Goal: Task Accomplishment & Management: Manage account settings

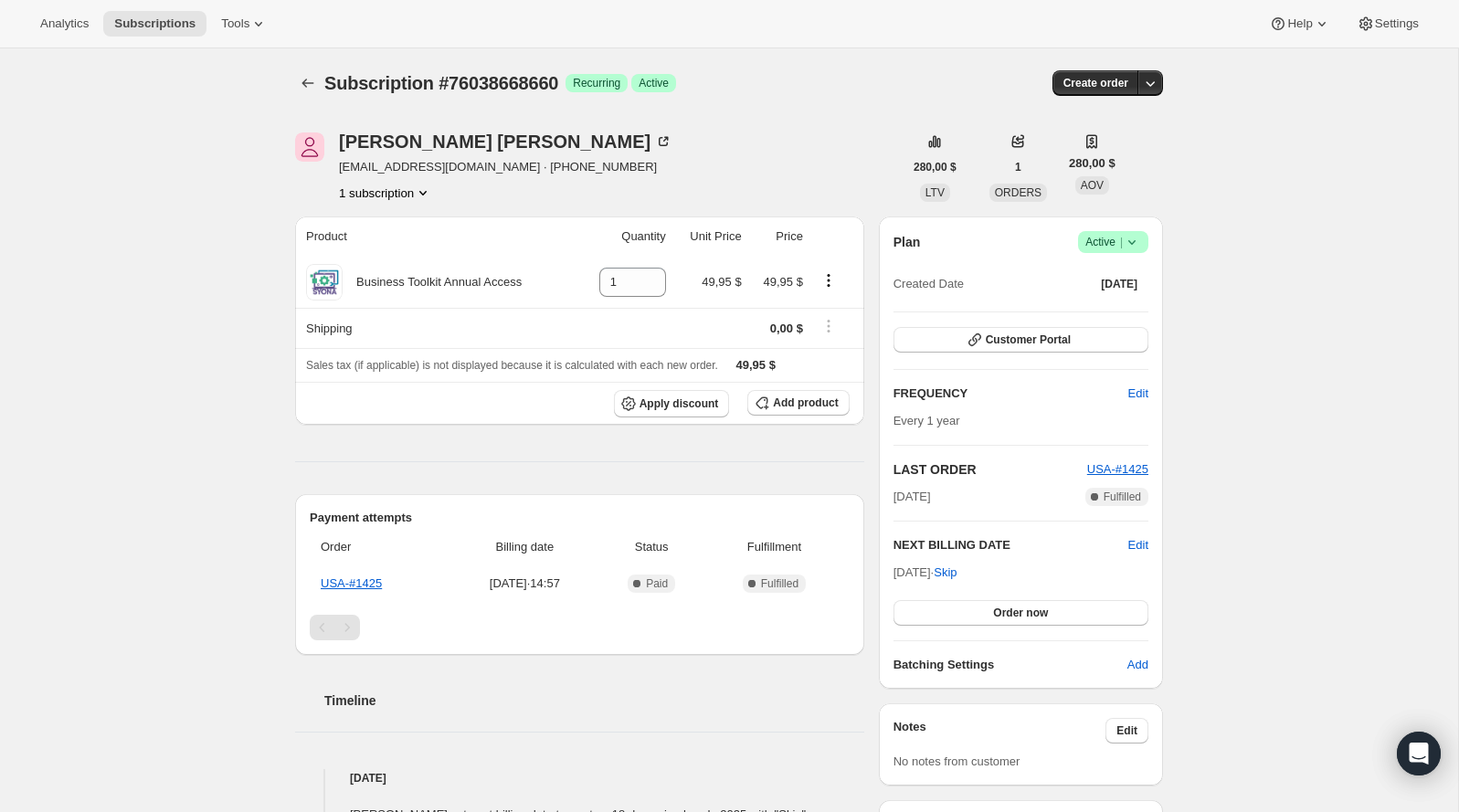
click at [1131, 240] on icon at bounding box center [1131, 242] width 18 height 18
click at [1105, 289] on button "Pause subscription" at bounding box center [1106, 278] width 115 height 30
click at [1125, 244] on icon at bounding box center [1131, 242] width 18 height 18
click at [1061, 277] on span "Pause subscription" at bounding box center [1105, 278] width 101 height 14
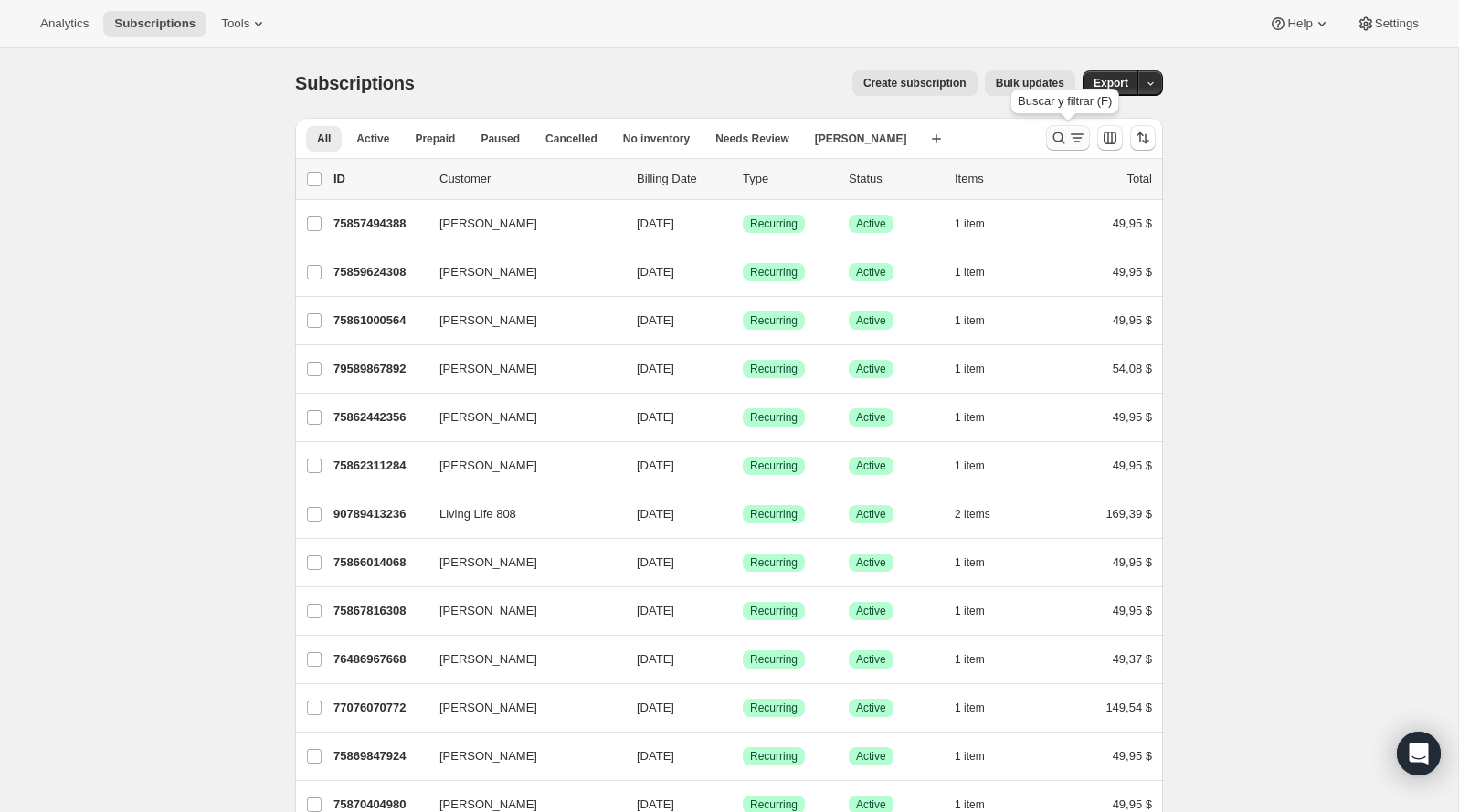
click at [1058, 146] on icon "Buscar y filtrar resultados" at bounding box center [1058, 137] width 18 height 18
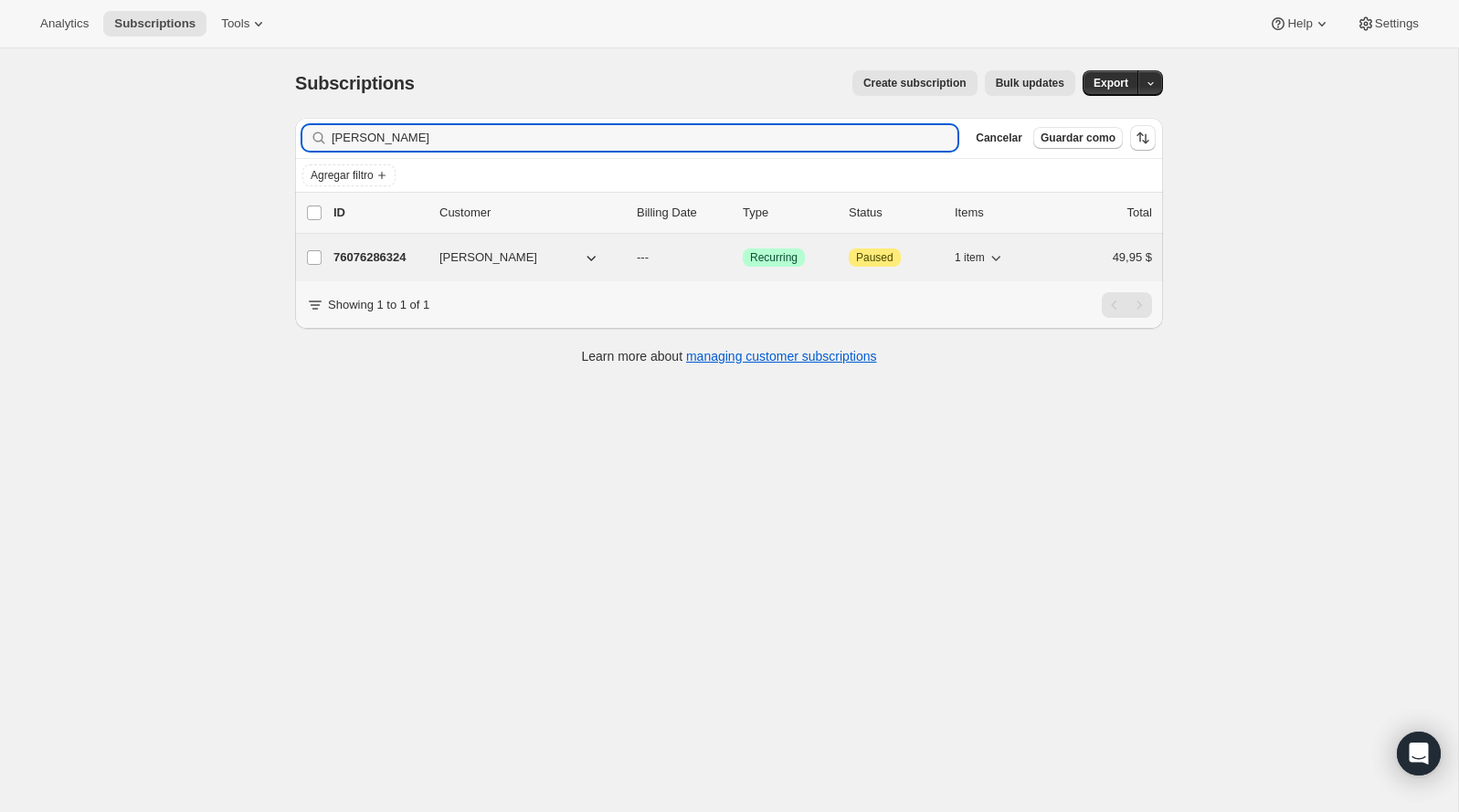
type input "kathy"
click at [407, 258] on p "76076286324" at bounding box center [378, 257] width 91 height 18
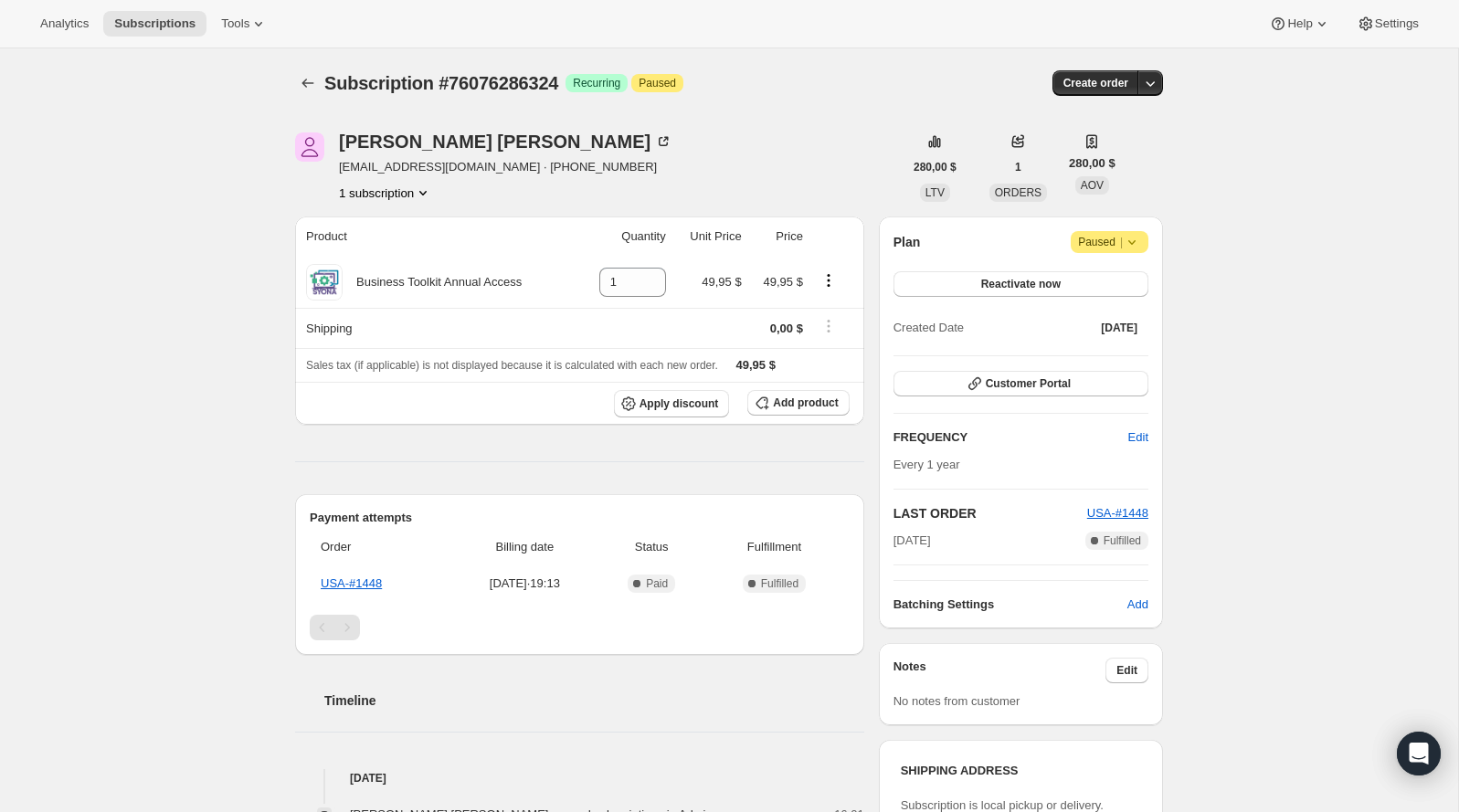
click at [532, 88] on span "Subscription #76076286324" at bounding box center [441, 83] width 234 height 20
copy span "76076286324"
click at [253, 248] on div "Subscription #76076286324. Esta página está lista Subscription #76076286324 Log…" at bounding box center [729, 808] width 1458 height 1520
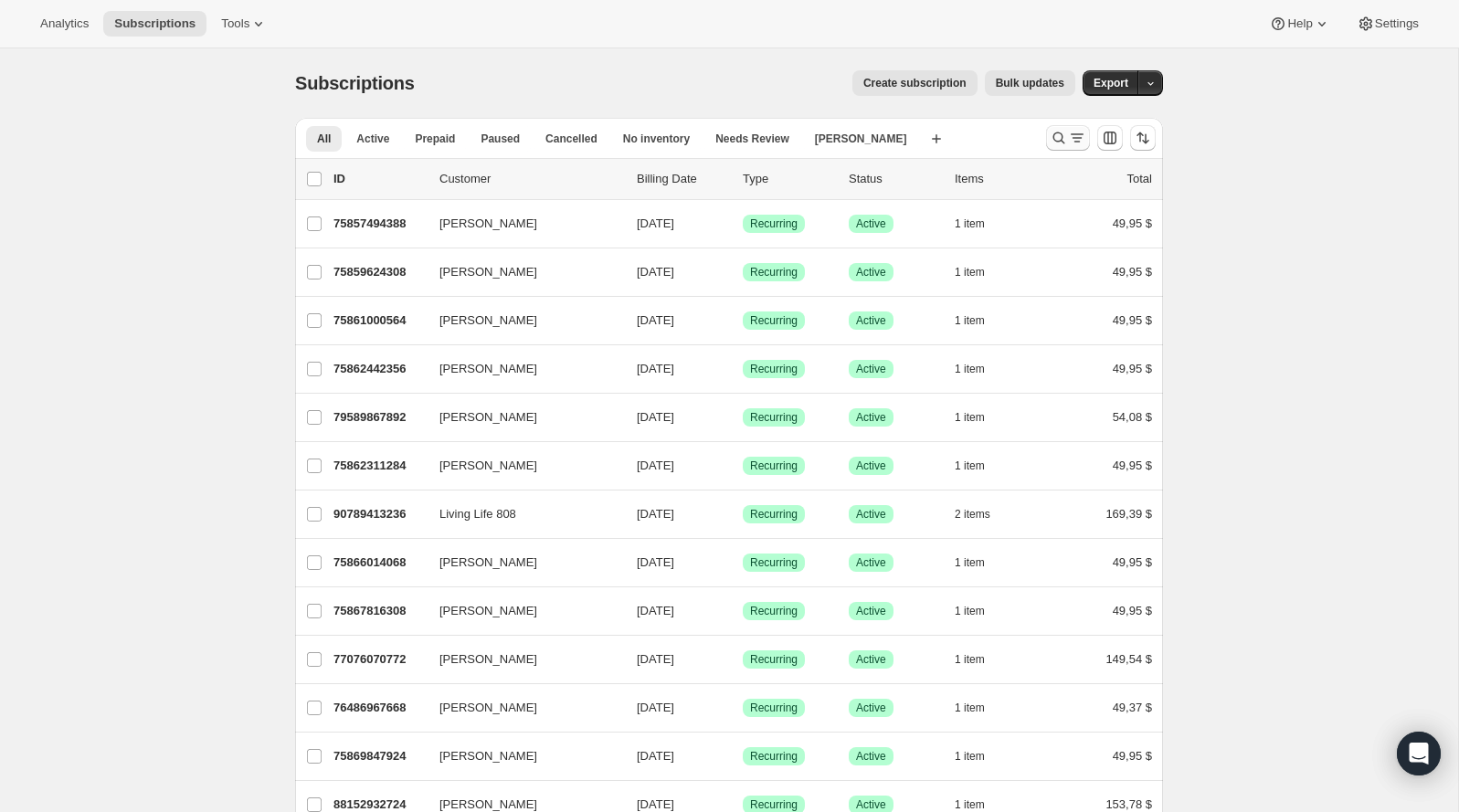
click at [1060, 127] on button "Buscar y filtrar resultados" at bounding box center [1068, 138] width 43 height 26
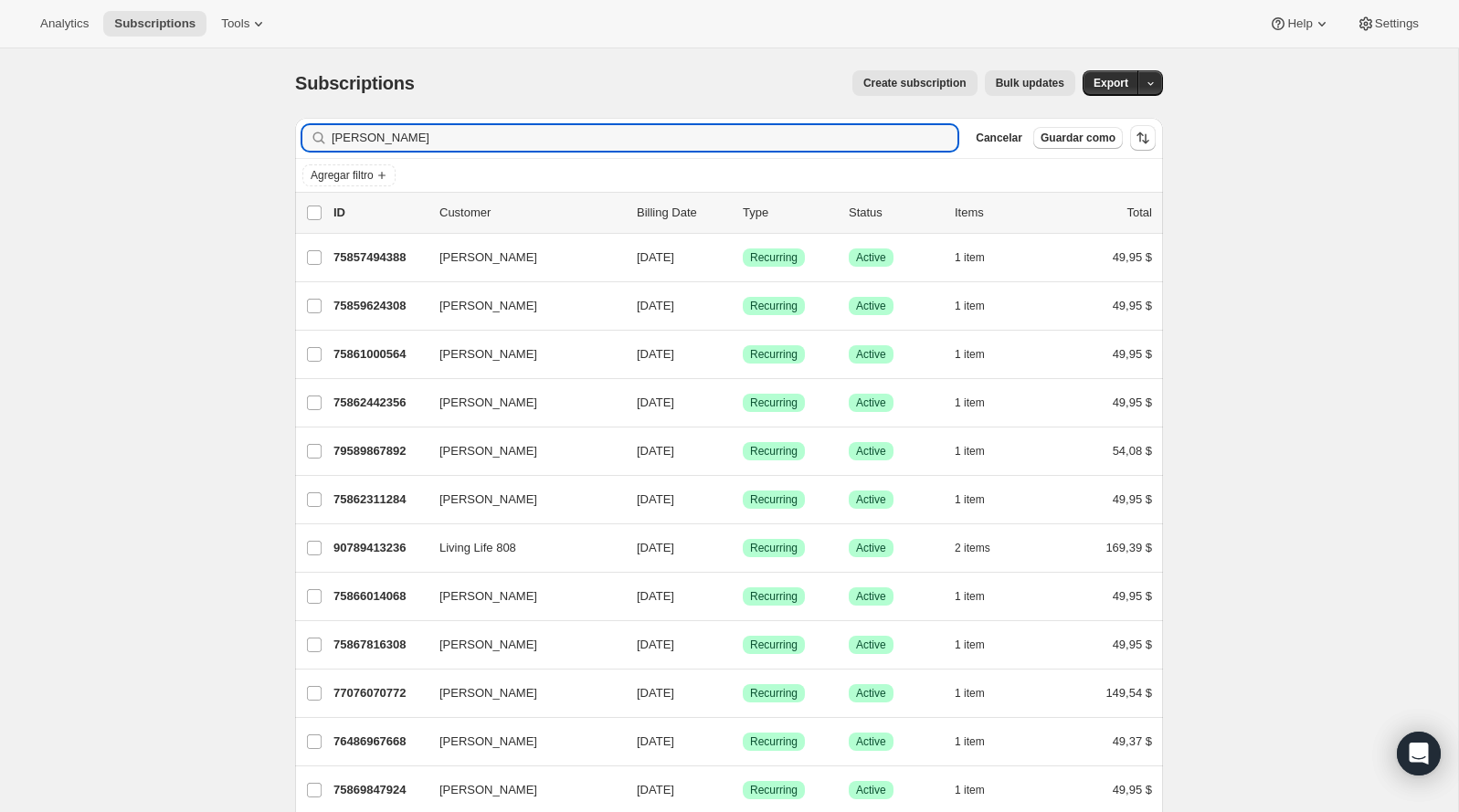
type input "jose a matos"
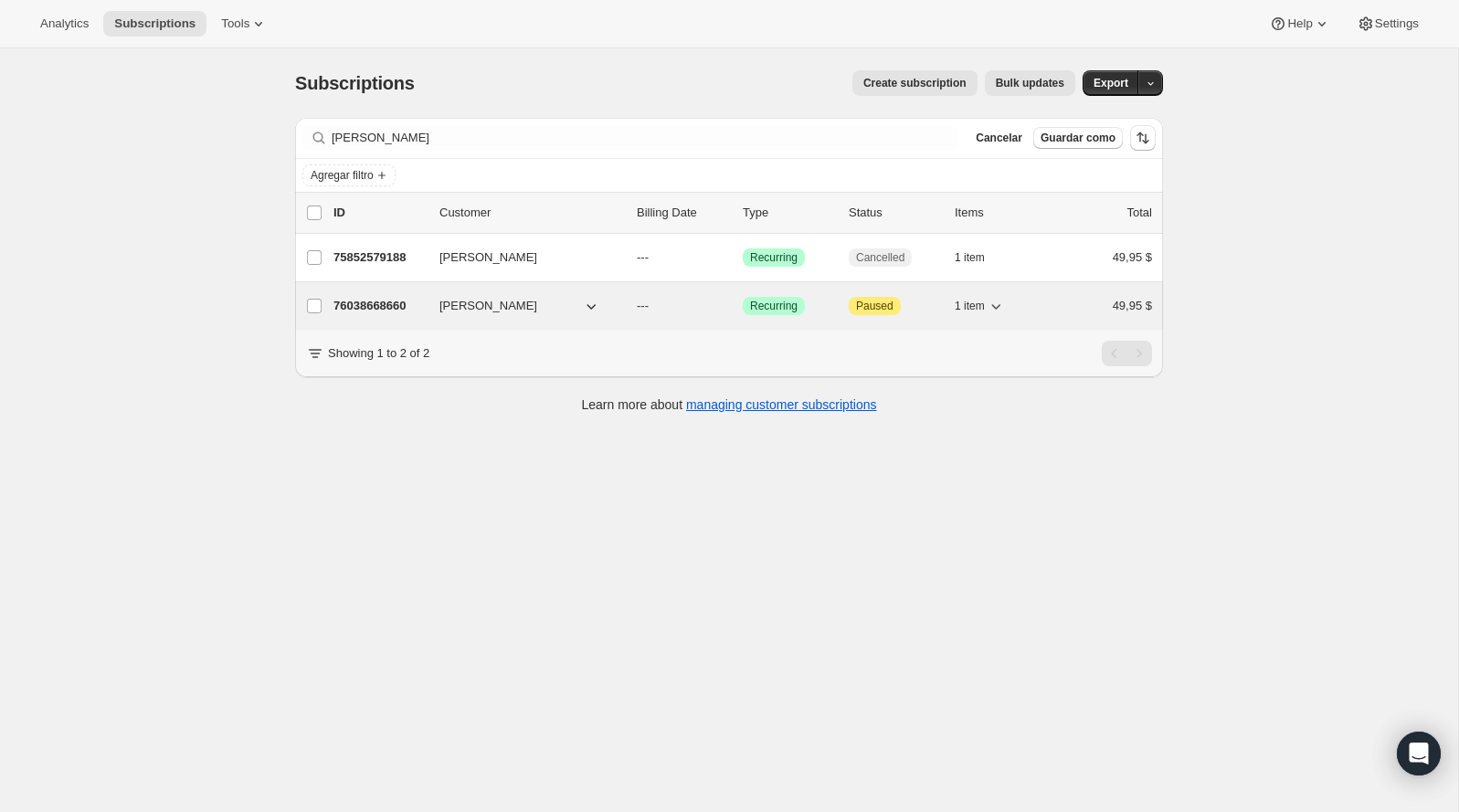
click at [395, 308] on p "76038668660" at bounding box center [378, 305] width 91 height 18
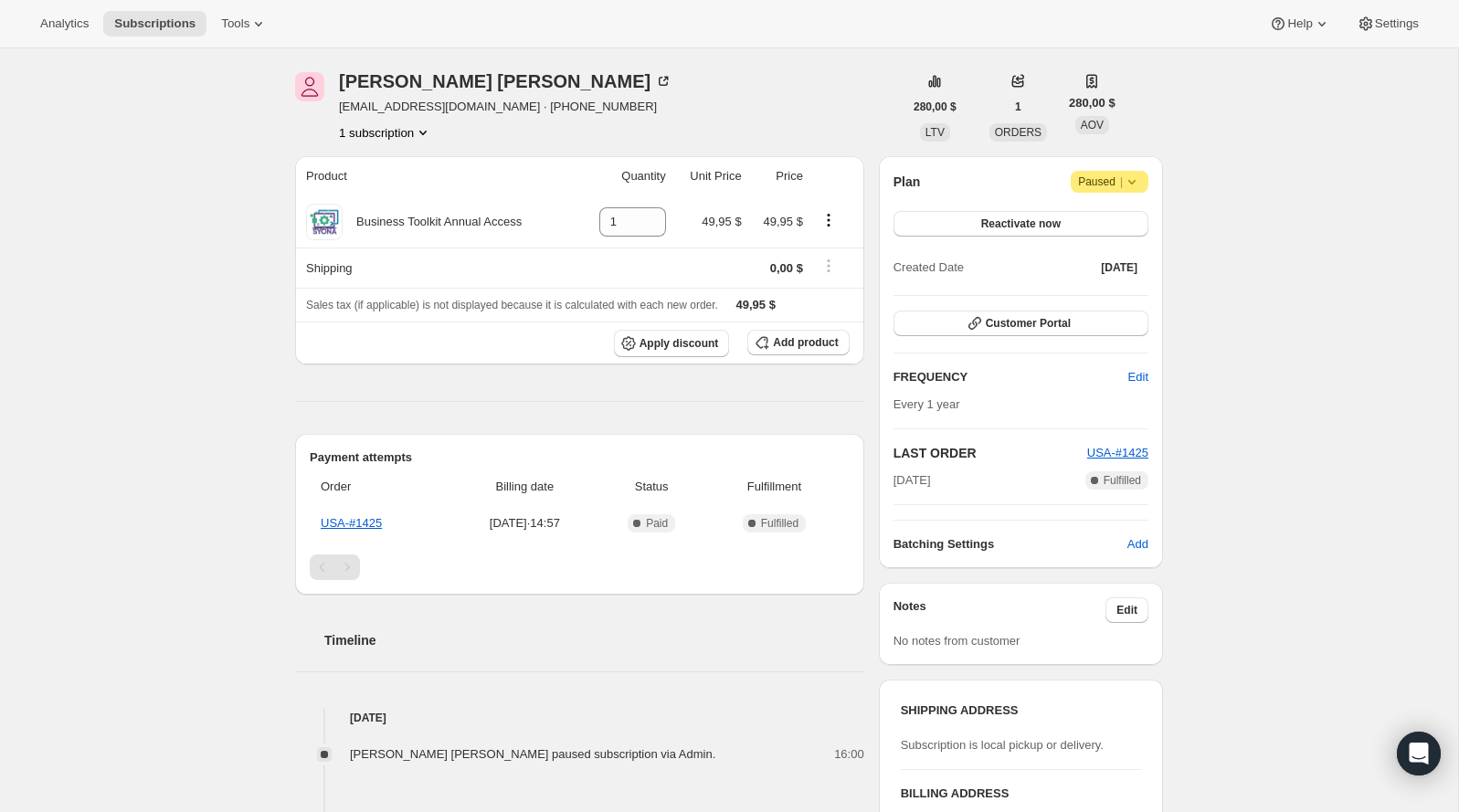
scroll to position [66, 0]
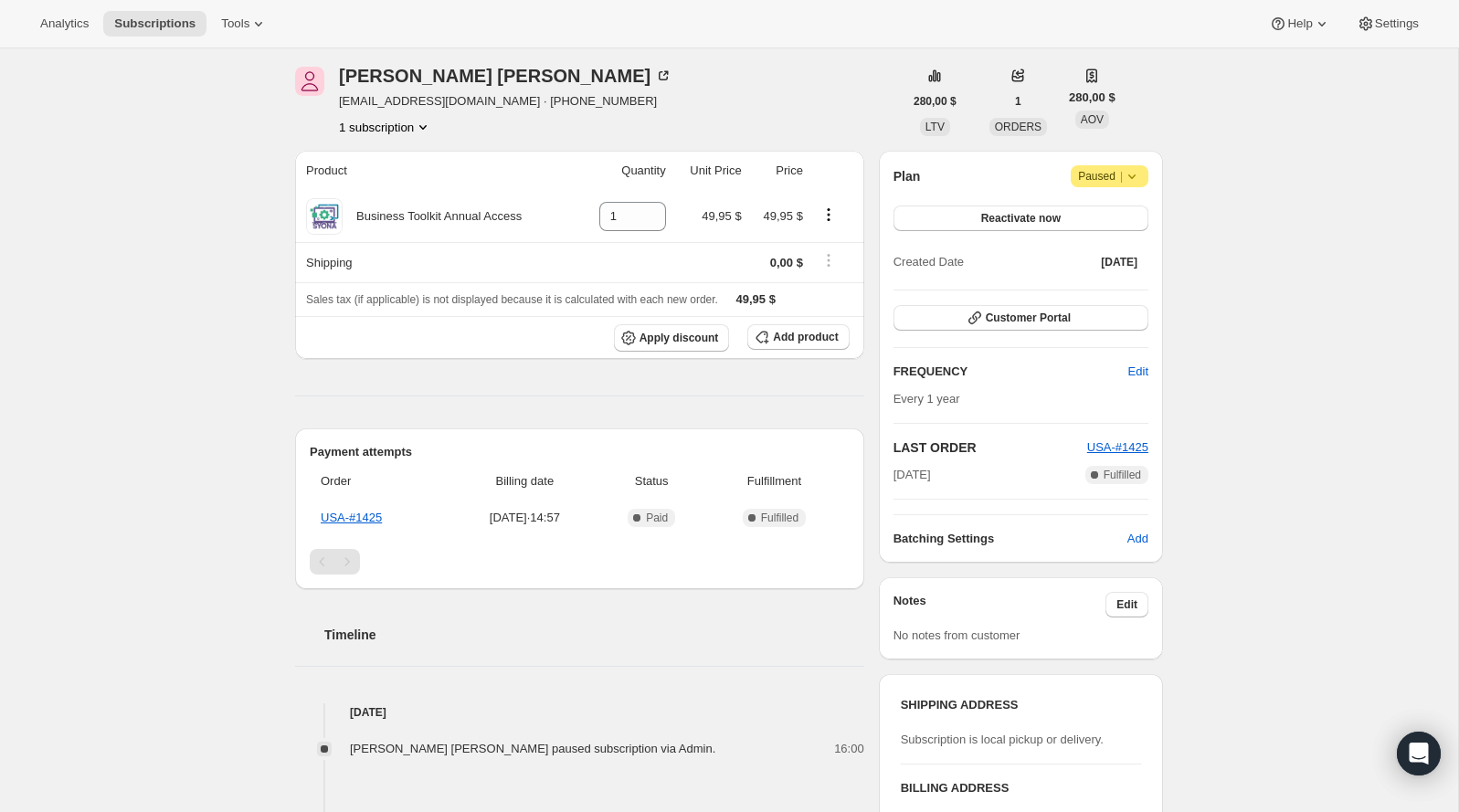
click at [1127, 169] on icon at bounding box center [1131, 176] width 18 height 18
click at [1084, 215] on span "Cancel subscription" at bounding box center [1103, 211] width 103 height 14
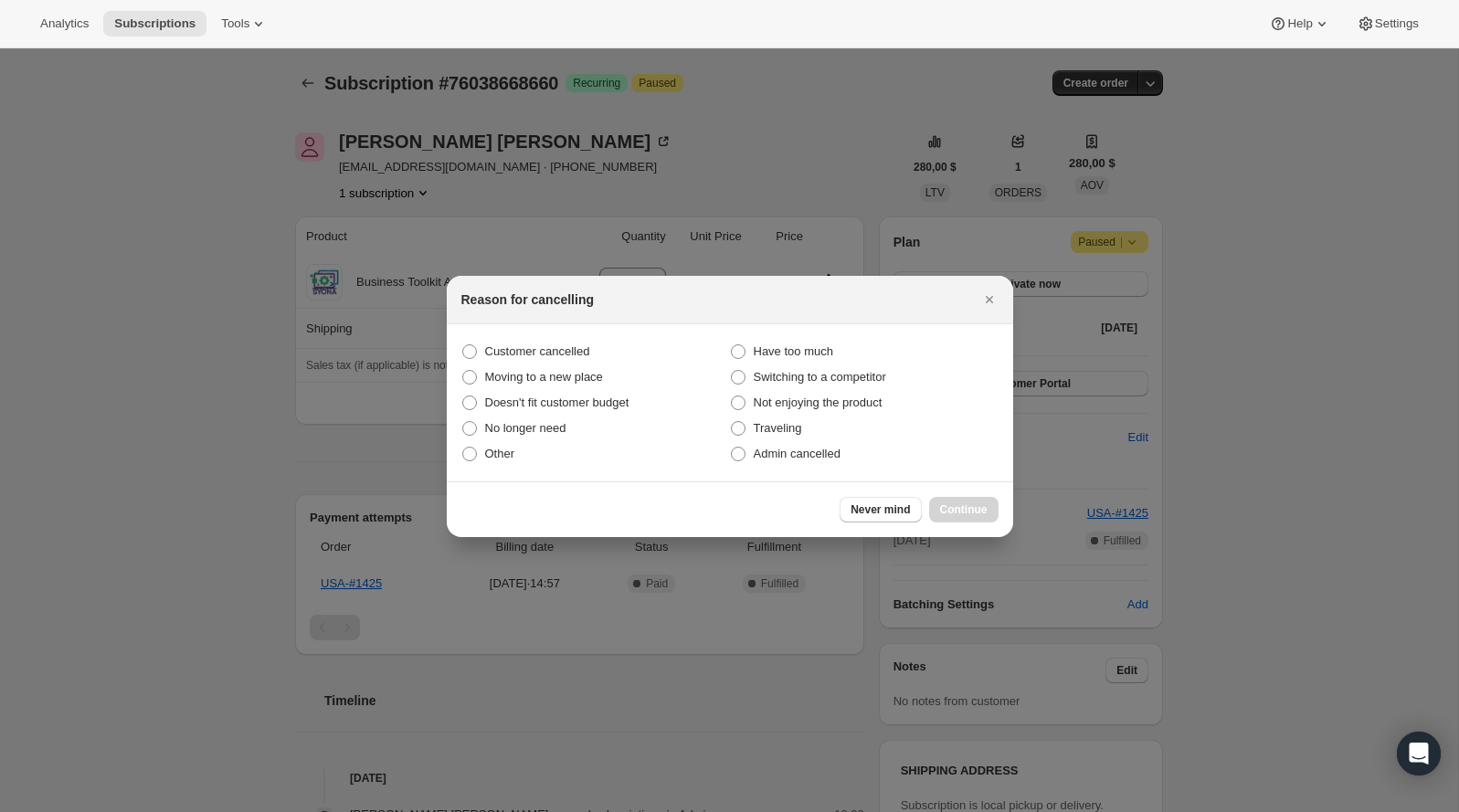
scroll to position [0, 0]
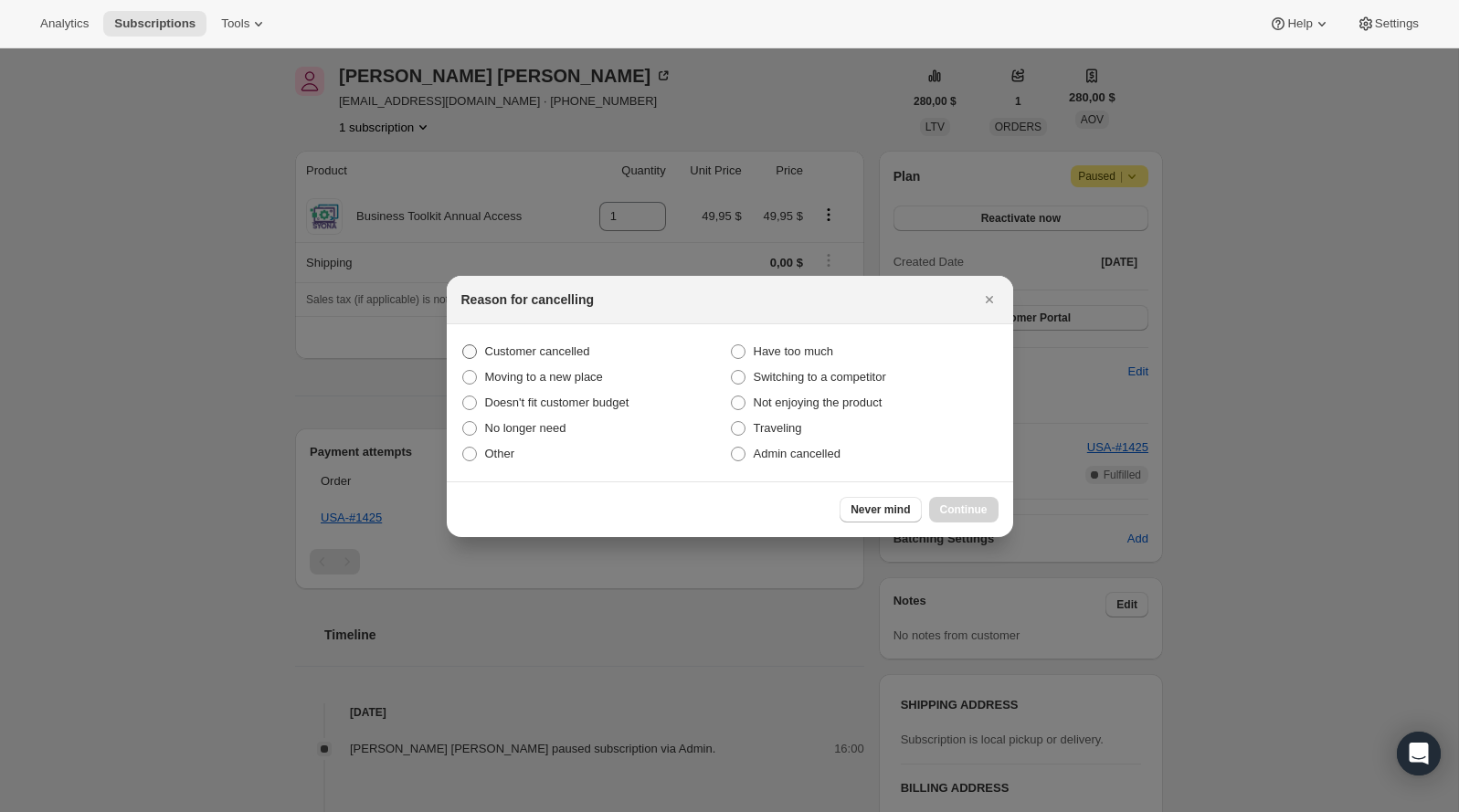
click at [547, 349] on span "Customer cancelled" at bounding box center [537, 352] width 105 height 14
click at [463, 345] on input "Customer cancelled" at bounding box center [462, 345] width 1 height 1
radio input "true"
click at [966, 503] on span "Continue" at bounding box center [963, 510] width 47 height 15
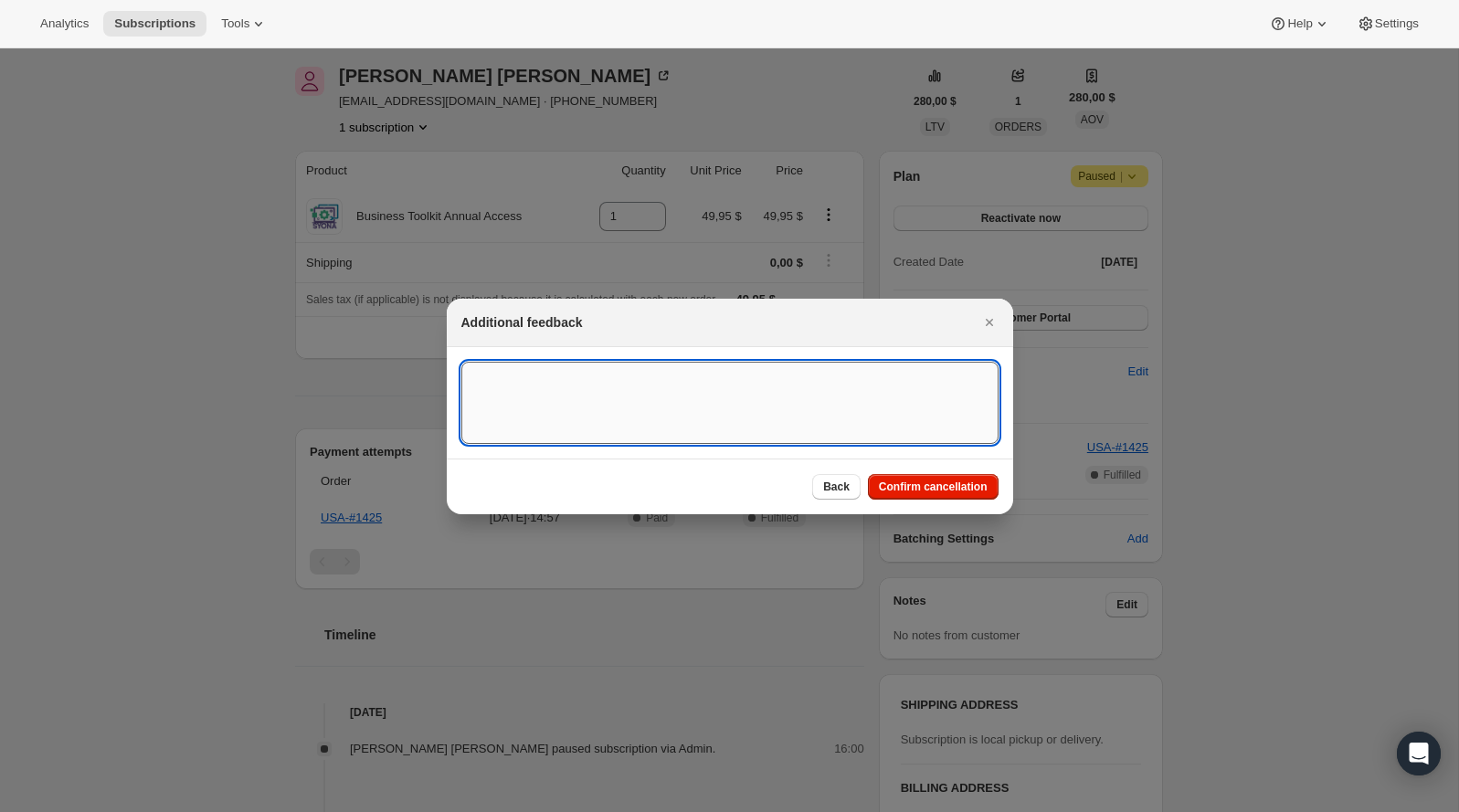
click at [712, 410] on textarea ":rbu:" at bounding box center [730, 402] width 537 height 82
type textarea "Customer canceled BA agreement"
click at [924, 480] on span "Confirm cancellation" at bounding box center [932, 486] width 109 height 15
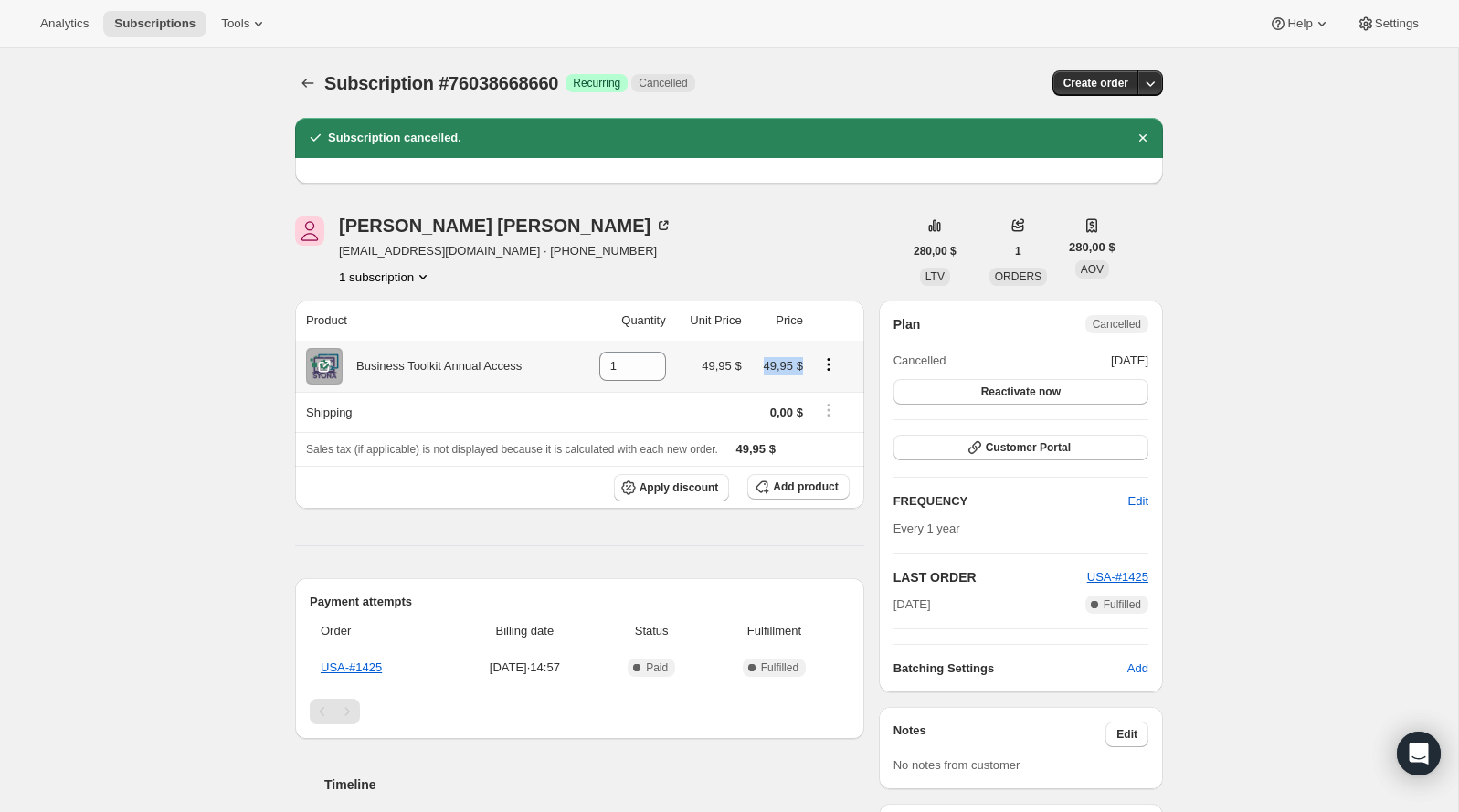
drag, startPoint x: 763, startPoint y: 387, endPoint x: 748, endPoint y: 355, distance: 35.3
click at [748, 355] on td "49,95 $" at bounding box center [777, 366] width 61 height 51
click at [608, 259] on div "Jose A Matos bertflex@yahoo.com · +18456330883 1 subscription" at bounding box center [599, 251] width 608 height 69
click at [481, 79] on span "Subscription #76038668660" at bounding box center [441, 83] width 234 height 20
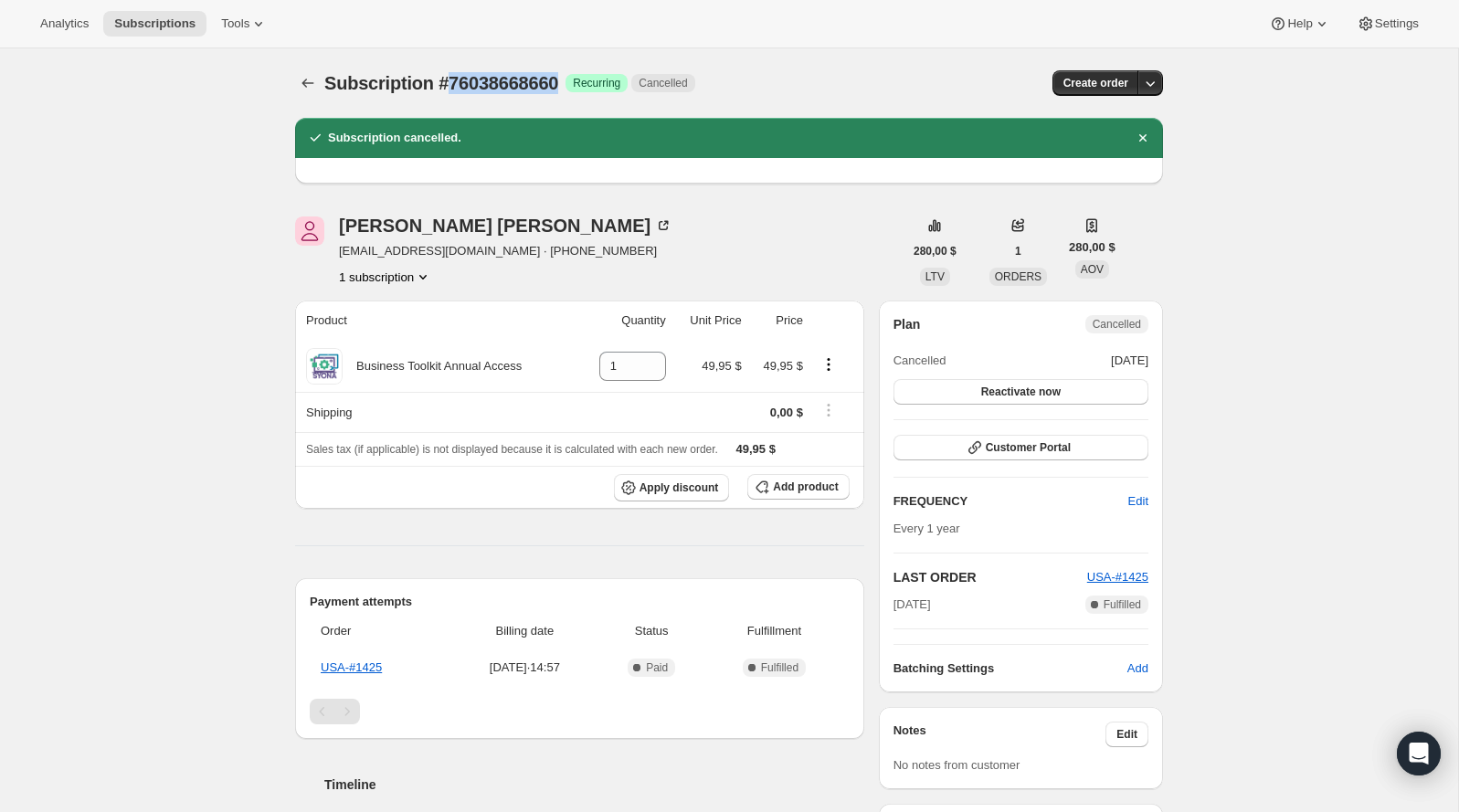
copy span "76038668660"
click at [443, 224] on div "Jose A Matos" at bounding box center [505, 225] width 333 height 18
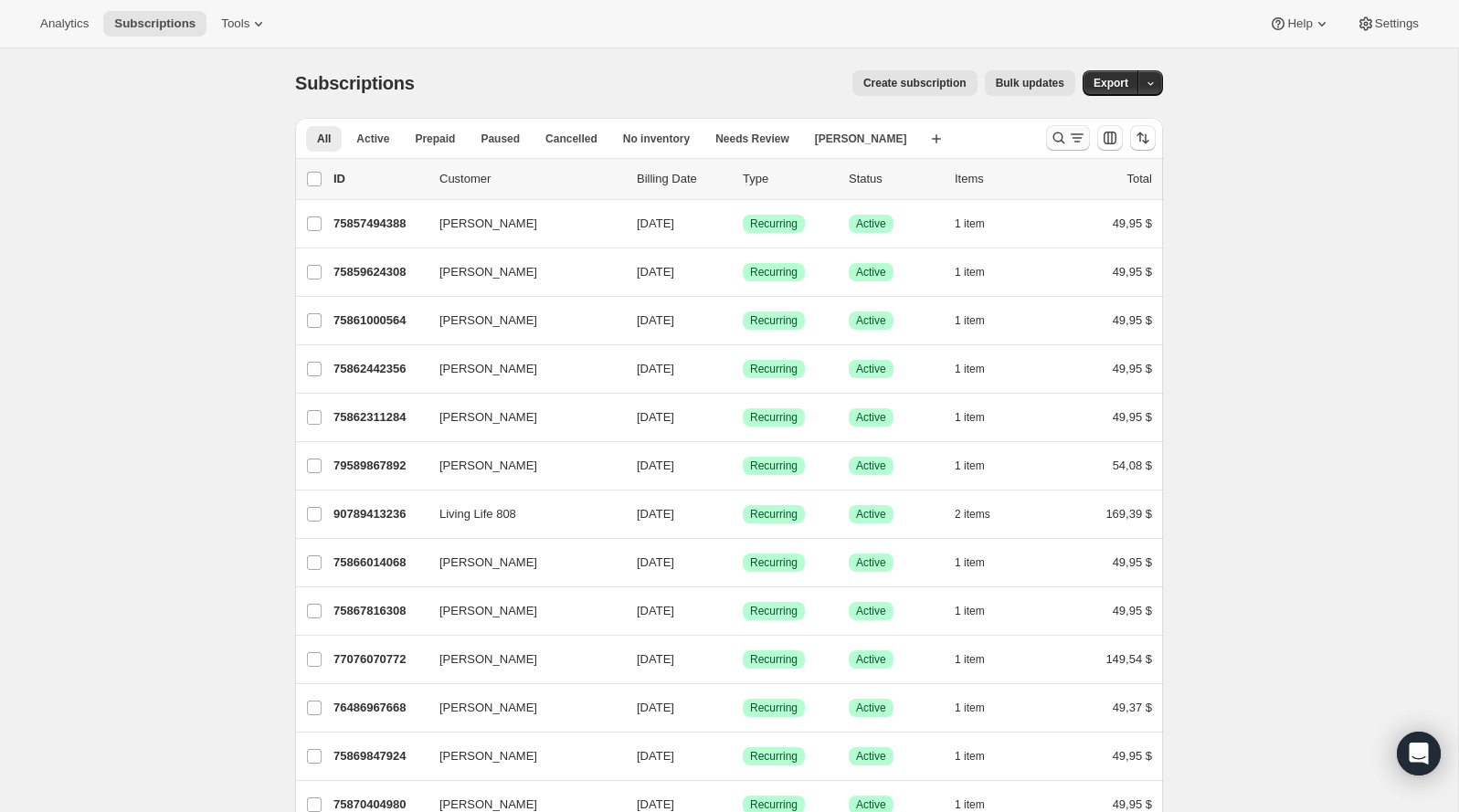
click at [1056, 129] on icon "Buscar y filtrar resultados" at bounding box center [1058, 137] width 18 height 18
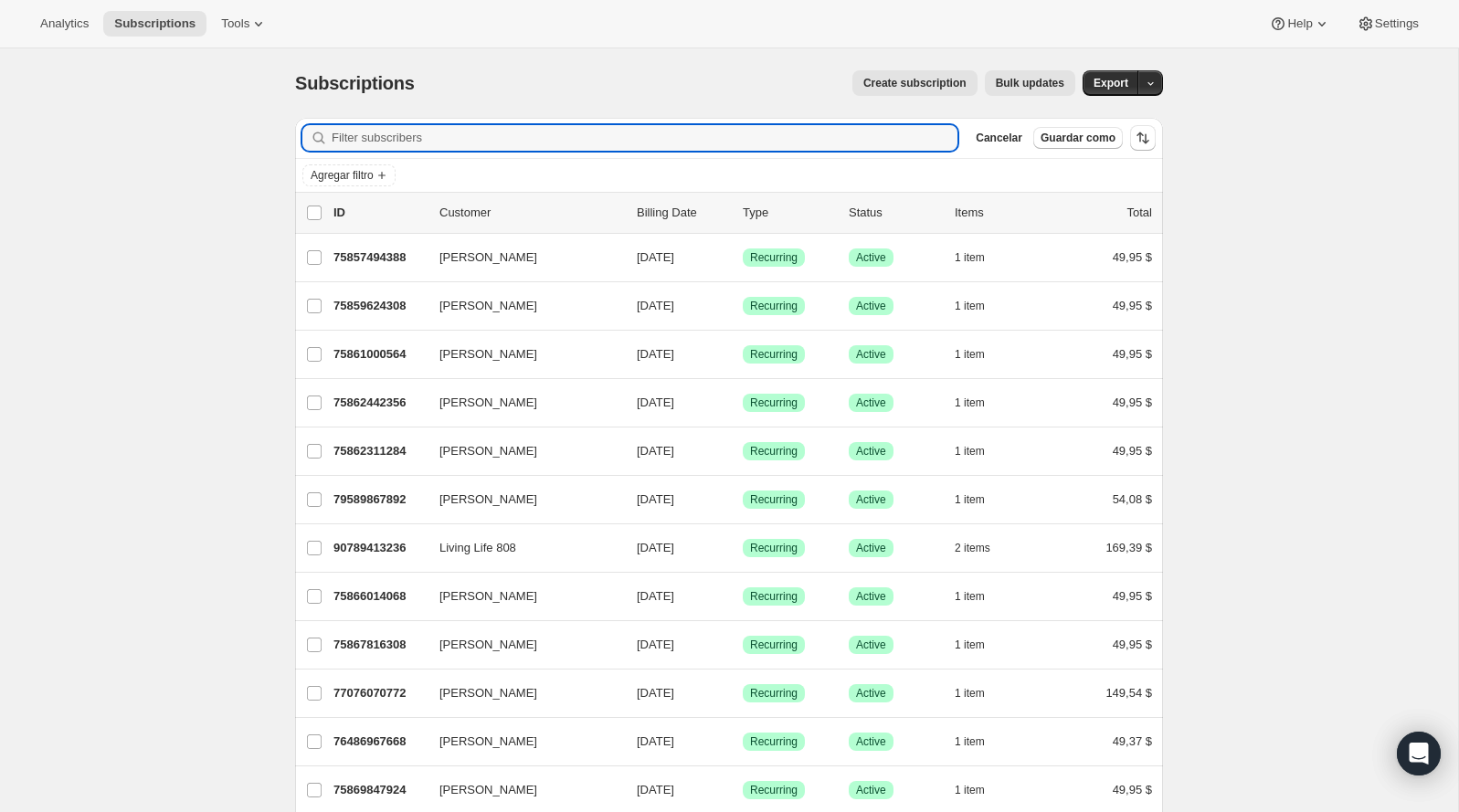
paste input "Tuttle"
type input "Tuttle"
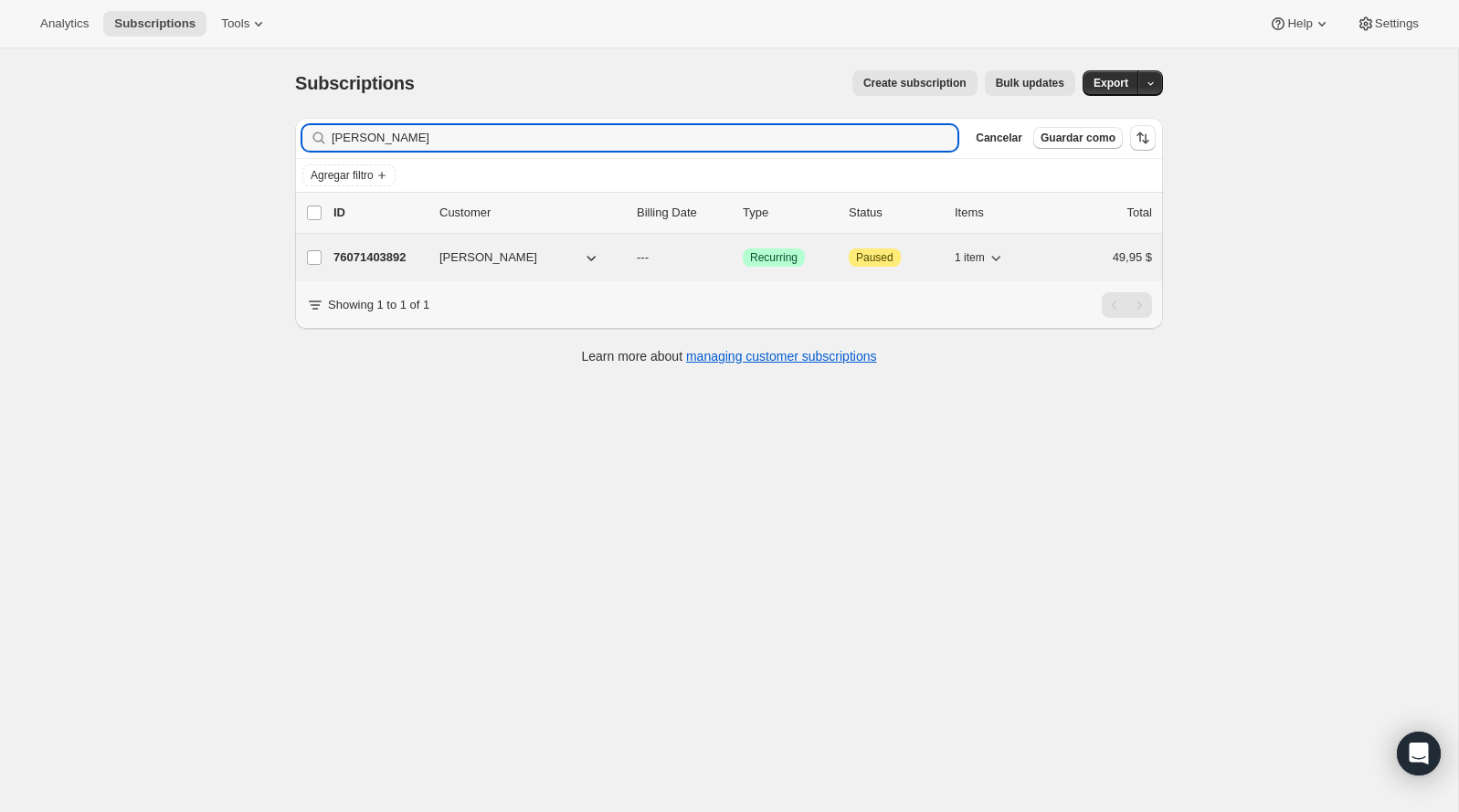
click at [400, 250] on p "76071403892" at bounding box center [378, 257] width 91 height 18
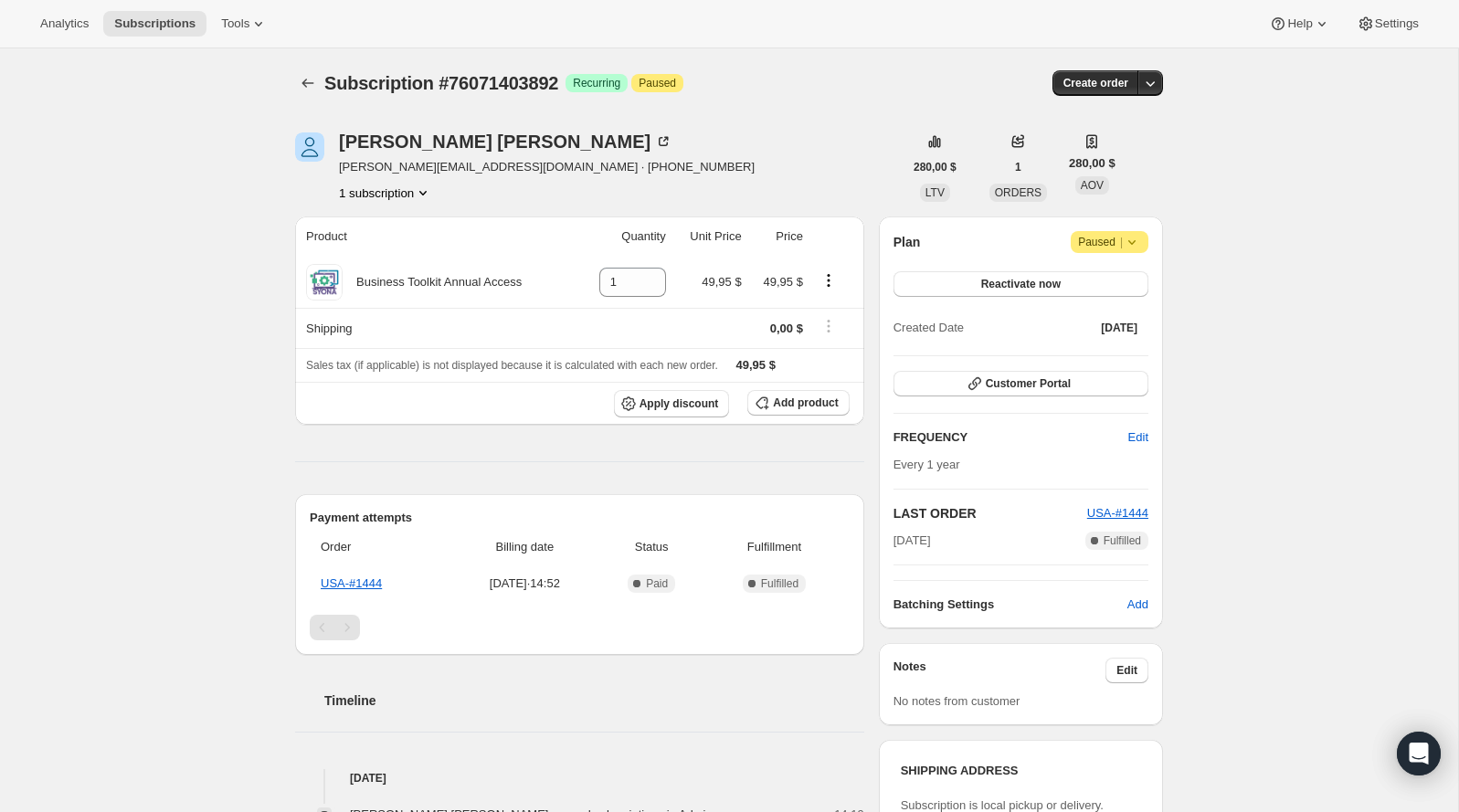
click at [1108, 251] on span "Atención Paused |" at bounding box center [1109, 242] width 78 height 22
click at [1122, 271] on span "Cancel subscription" at bounding box center [1103, 278] width 103 height 14
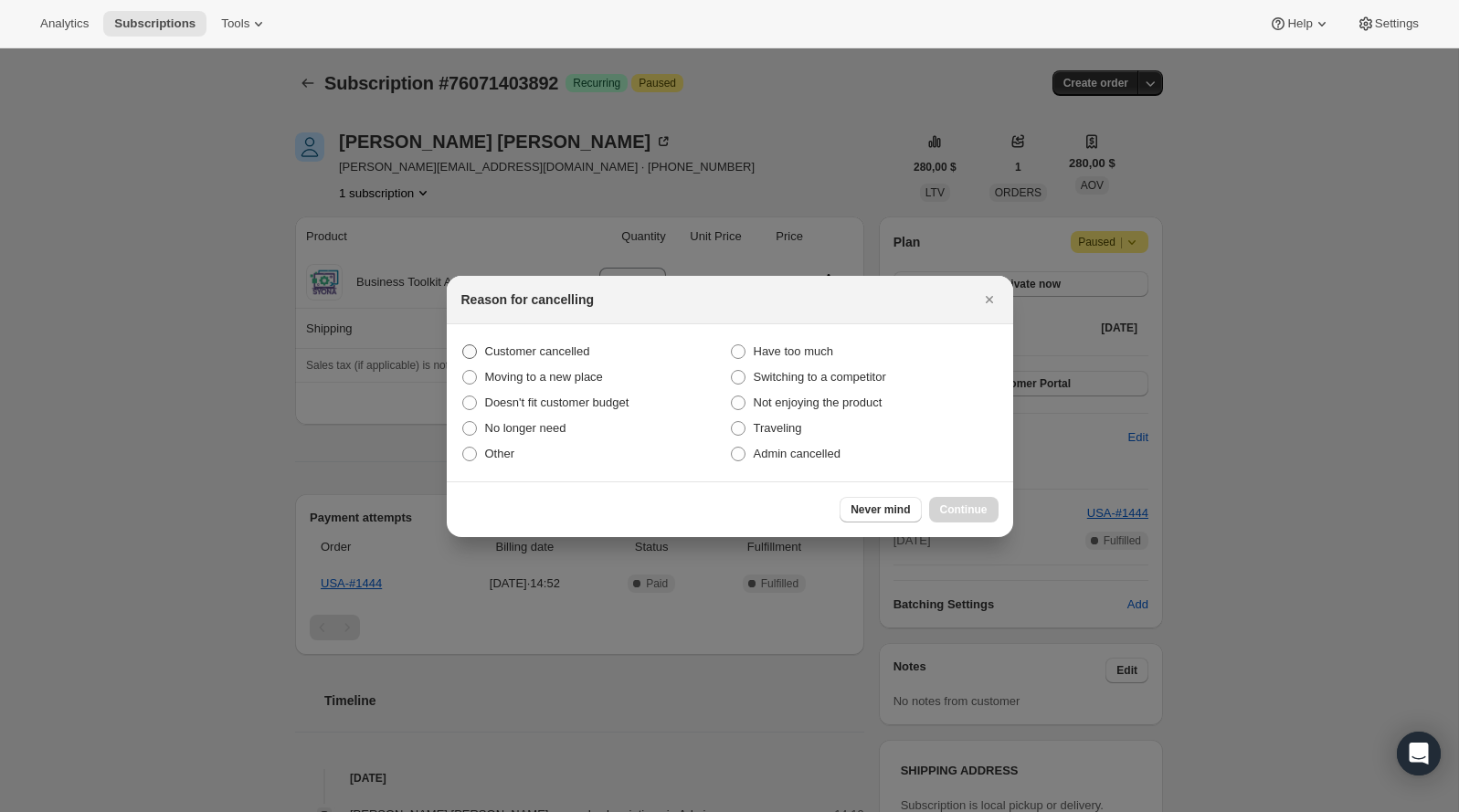
click at [528, 345] on span "Customer cancelled" at bounding box center [537, 352] width 105 height 14
click at [463, 345] on input "Customer cancelled" at bounding box center [462, 345] width 1 height 1
radio input "true"
click at [987, 515] on span "Continue" at bounding box center [963, 510] width 47 height 15
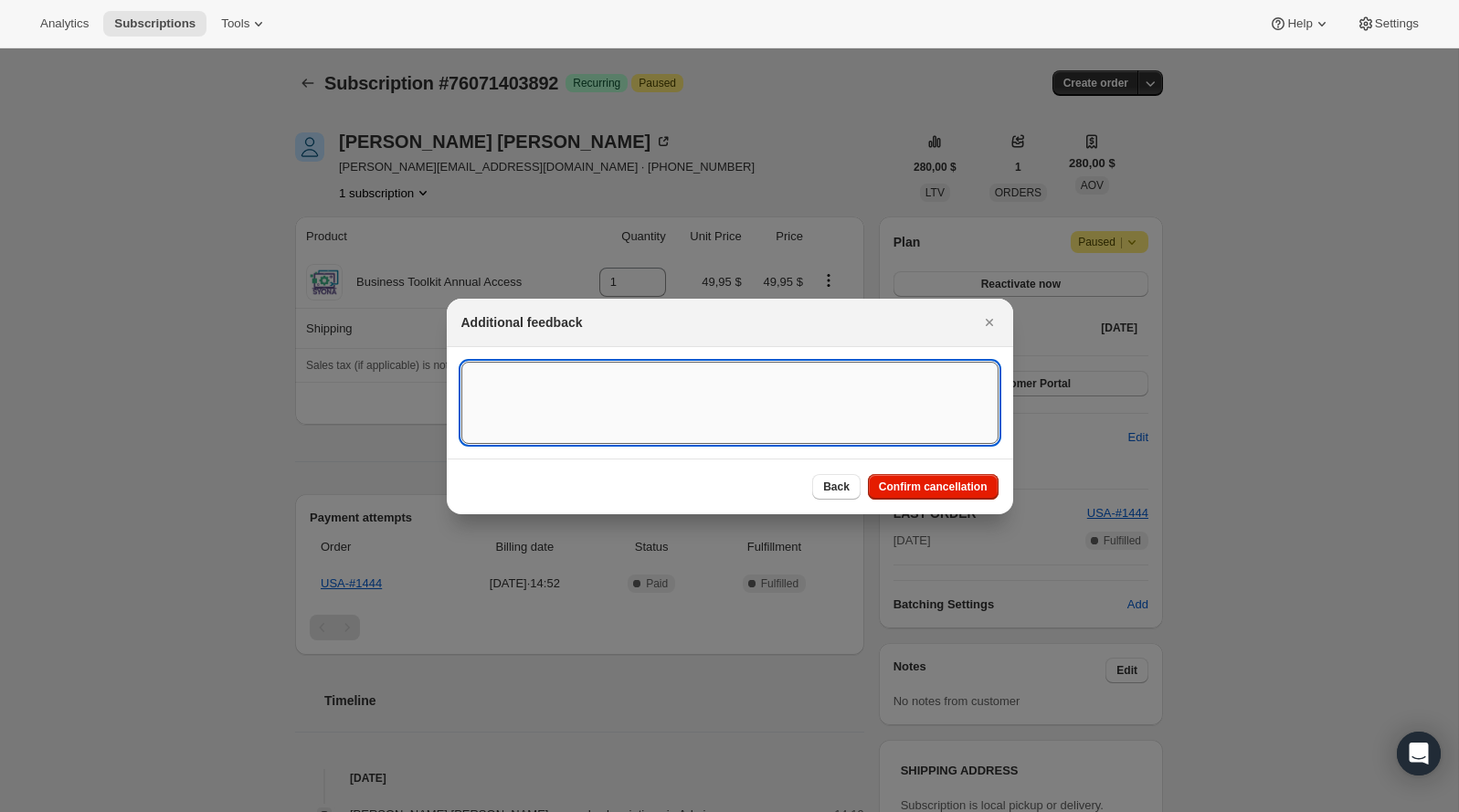
click at [709, 415] on textarea ":rbu:" at bounding box center [730, 402] width 537 height 82
type textarea "Customer canceled BA agreement."
click at [928, 491] on span "Confirm cancellation" at bounding box center [932, 486] width 109 height 15
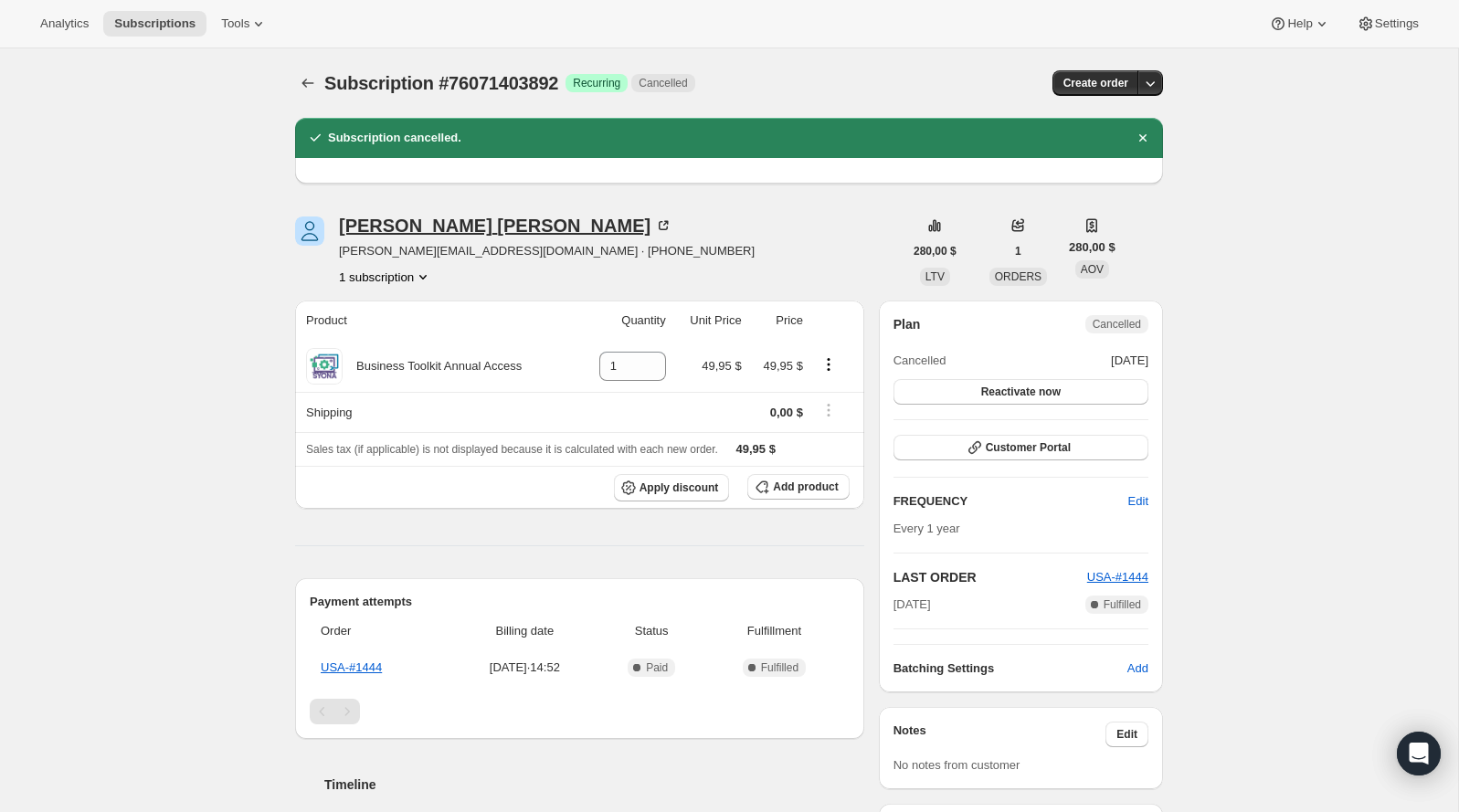
click at [398, 217] on div "Deborah Tuttle" at bounding box center [505, 225] width 333 height 18
click at [440, 227] on div "Deborah Tuttle" at bounding box center [505, 225] width 333 height 18
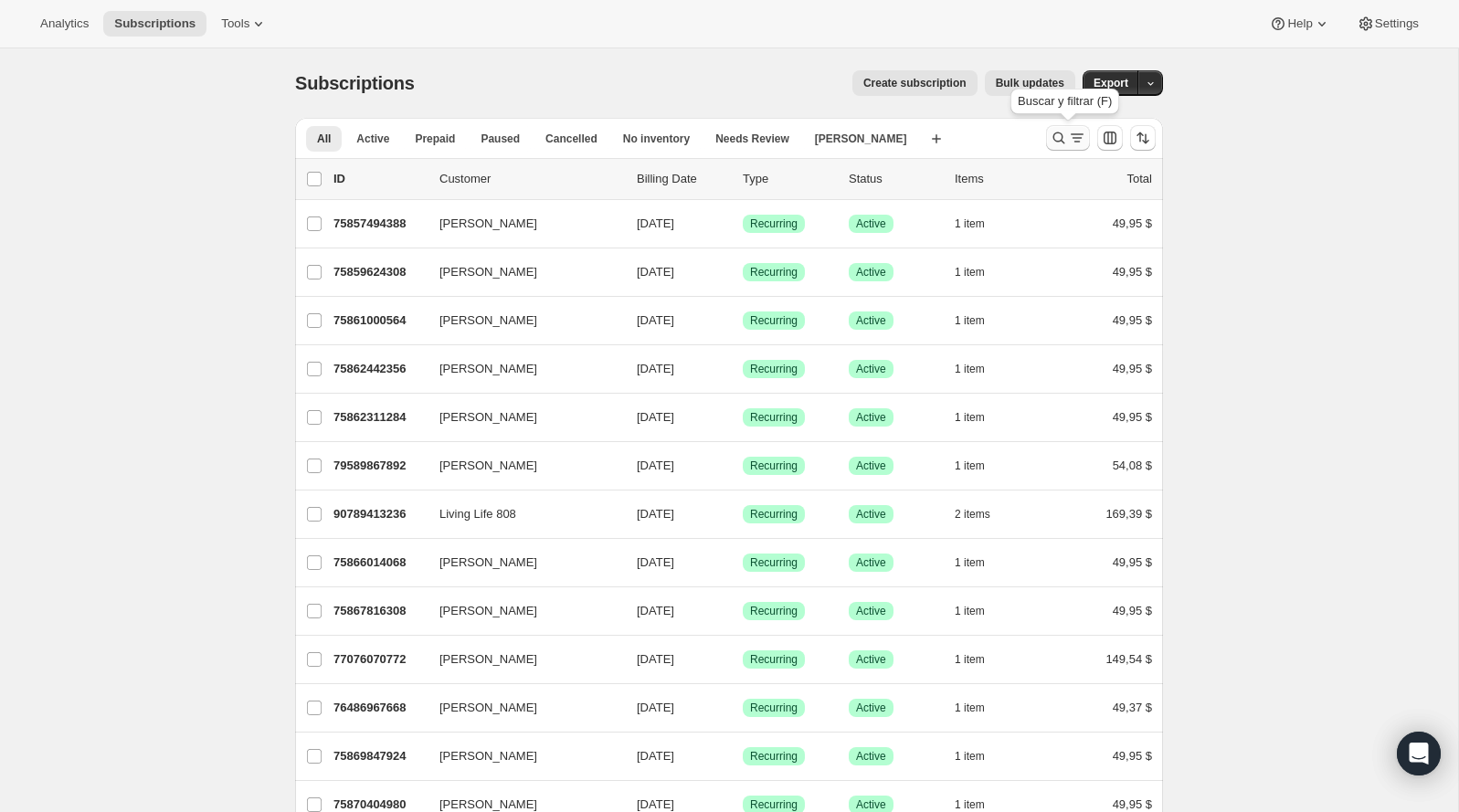
click at [1070, 129] on icon "Buscar y filtrar resultados" at bounding box center [1077, 137] width 18 height 18
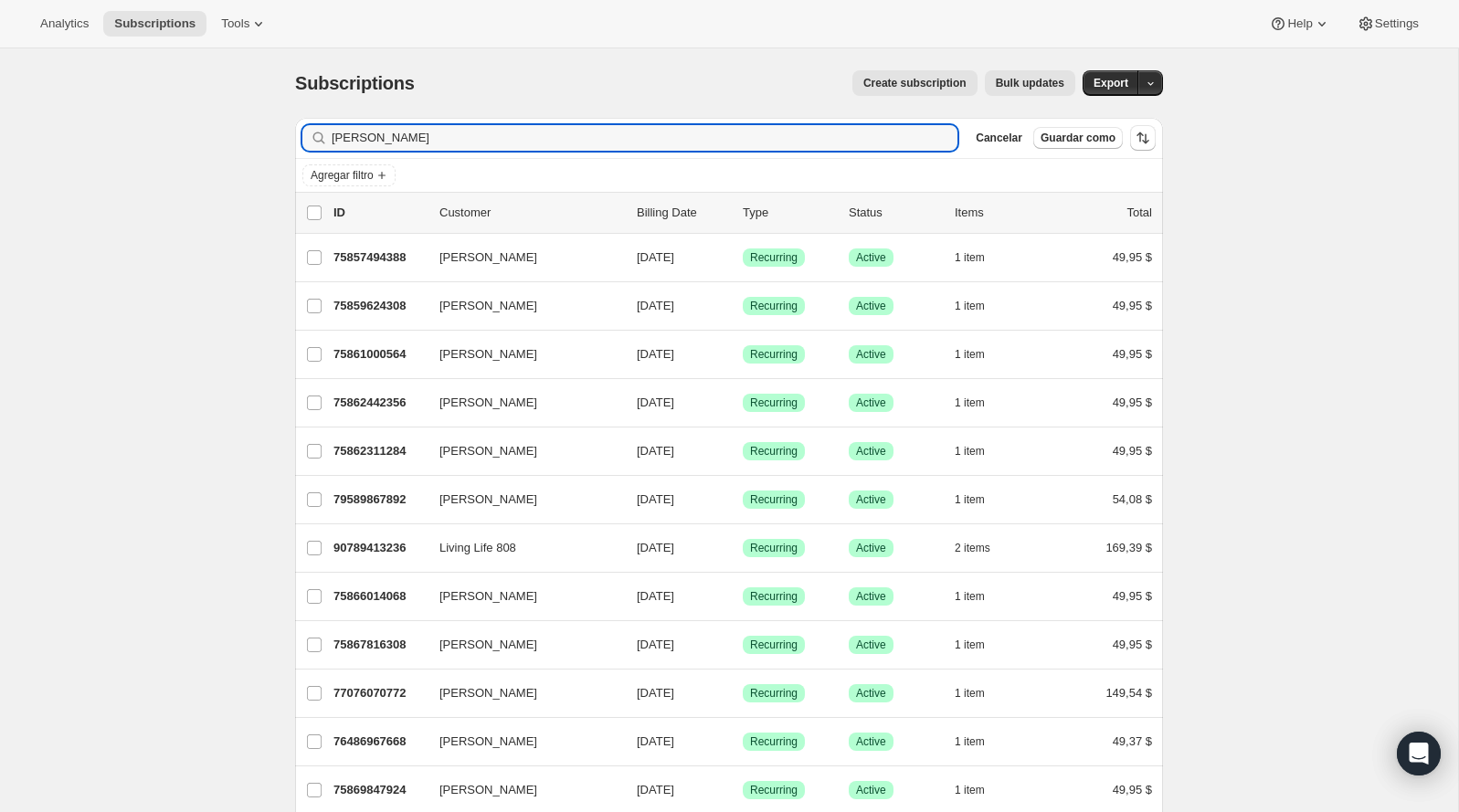
type input "morgan"
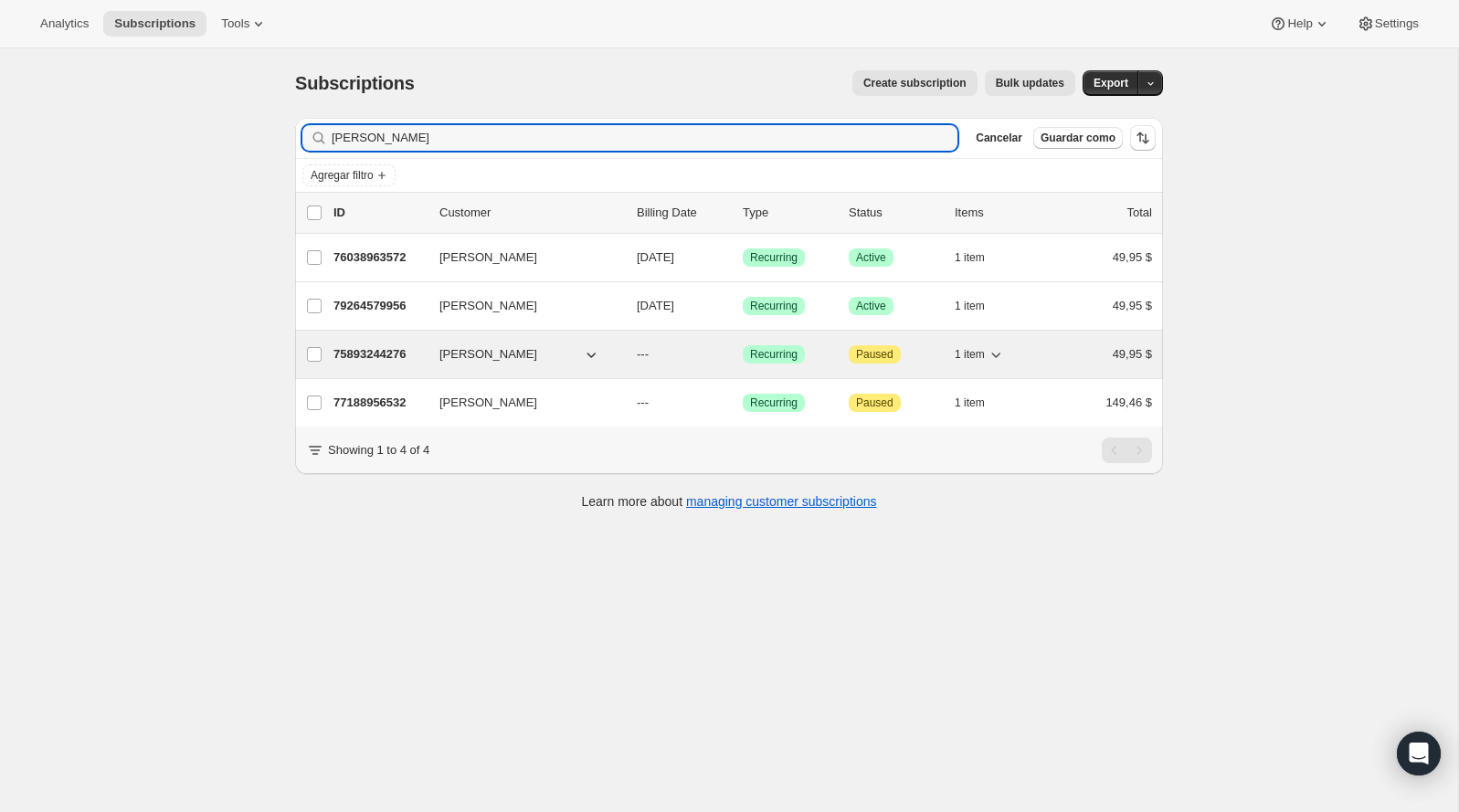
click at [395, 358] on p "75893244276" at bounding box center [378, 354] width 91 height 18
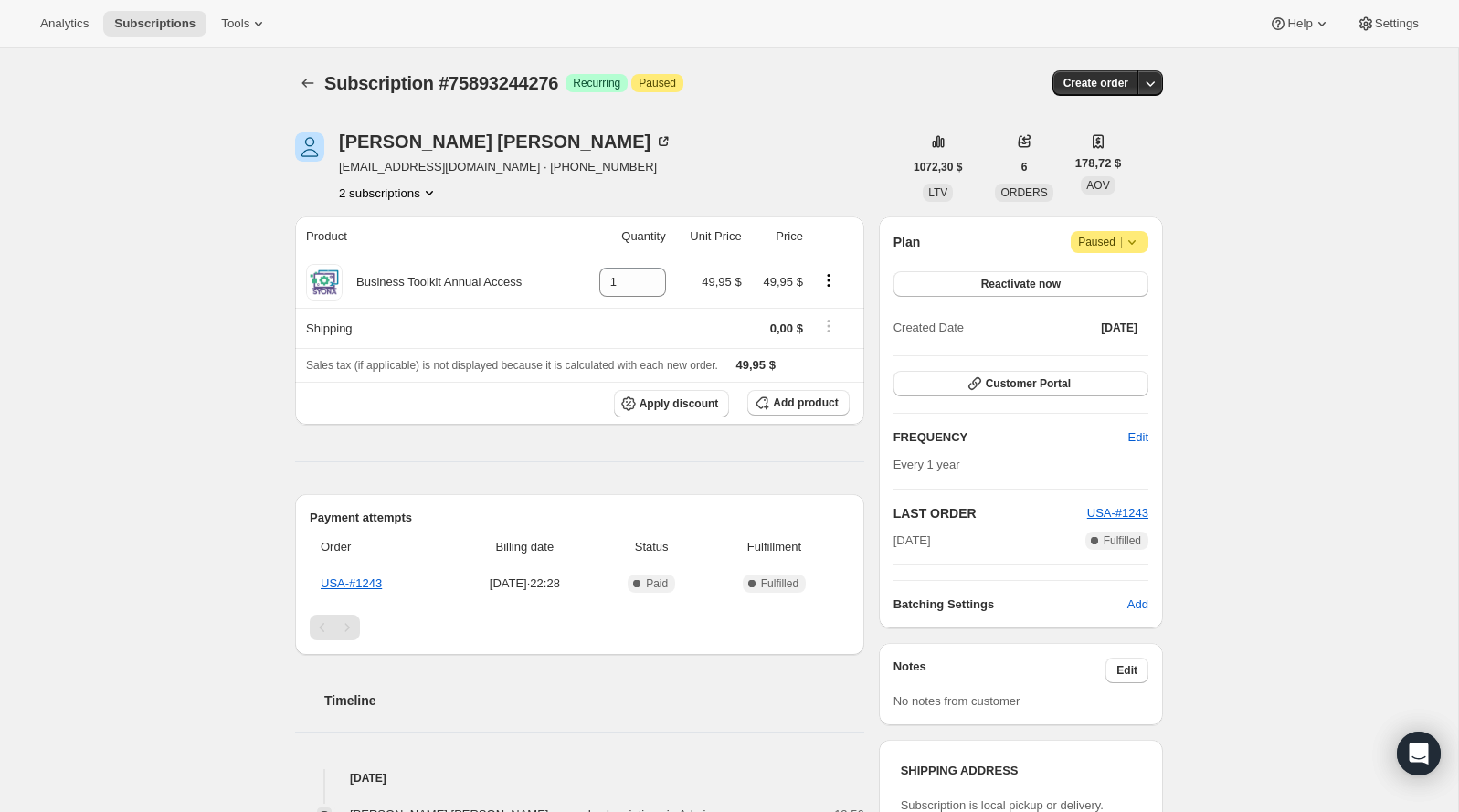
click at [426, 196] on button "2 subscriptions" at bounding box center [388, 193] width 100 height 18
click at [430, 251] on span "77188956532" at bounding box center [386, 257] width 127 height 18
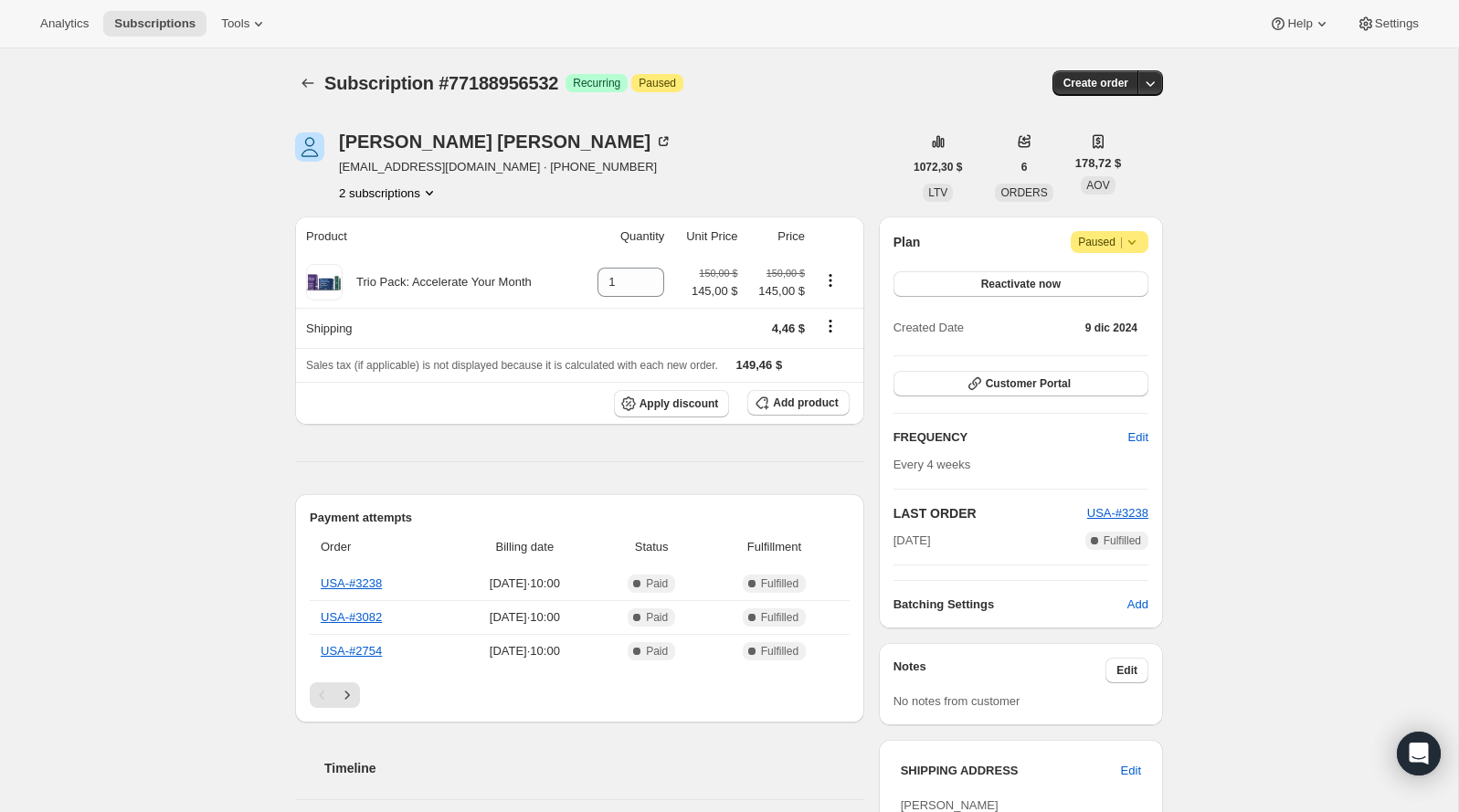
click at [1142, 244] on span "Atención Paused |" at bounding box center [1109, 242] width 78 height 22
click at [1087, 283] on span "Cancel subscription" at bounding box center [1103, 278] width 103 height 14
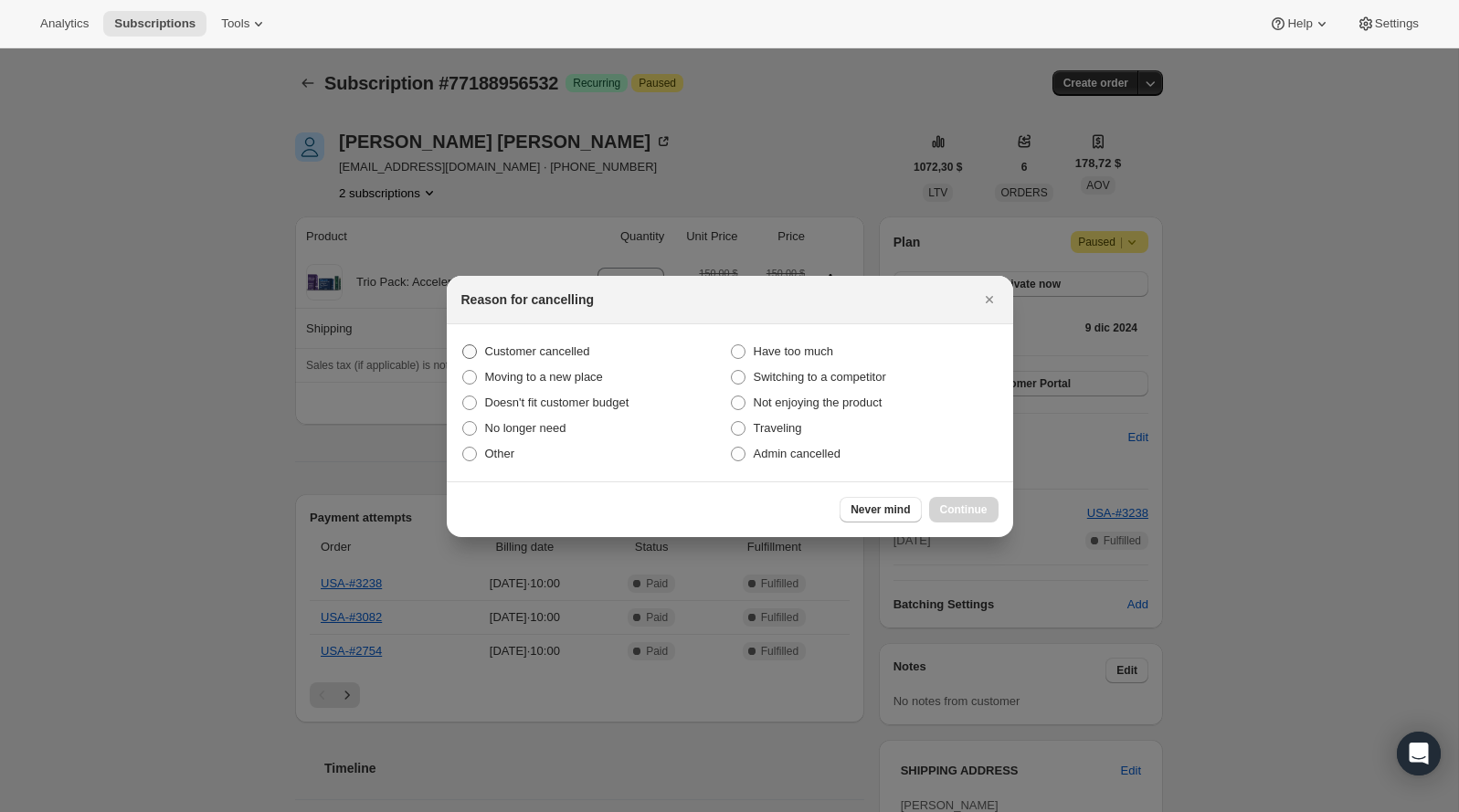
click at [508, 347] on span "Customer cancelled" at bounding box center [537, 352] width 105 height 14
click at [463, 345] on input "Customer cancelled" at bounding box center [462, 345] width 1 height 1
radio input "true"
click at [963, 504] on span "Continue" at bounding box center [963, 510] width 47 height 15
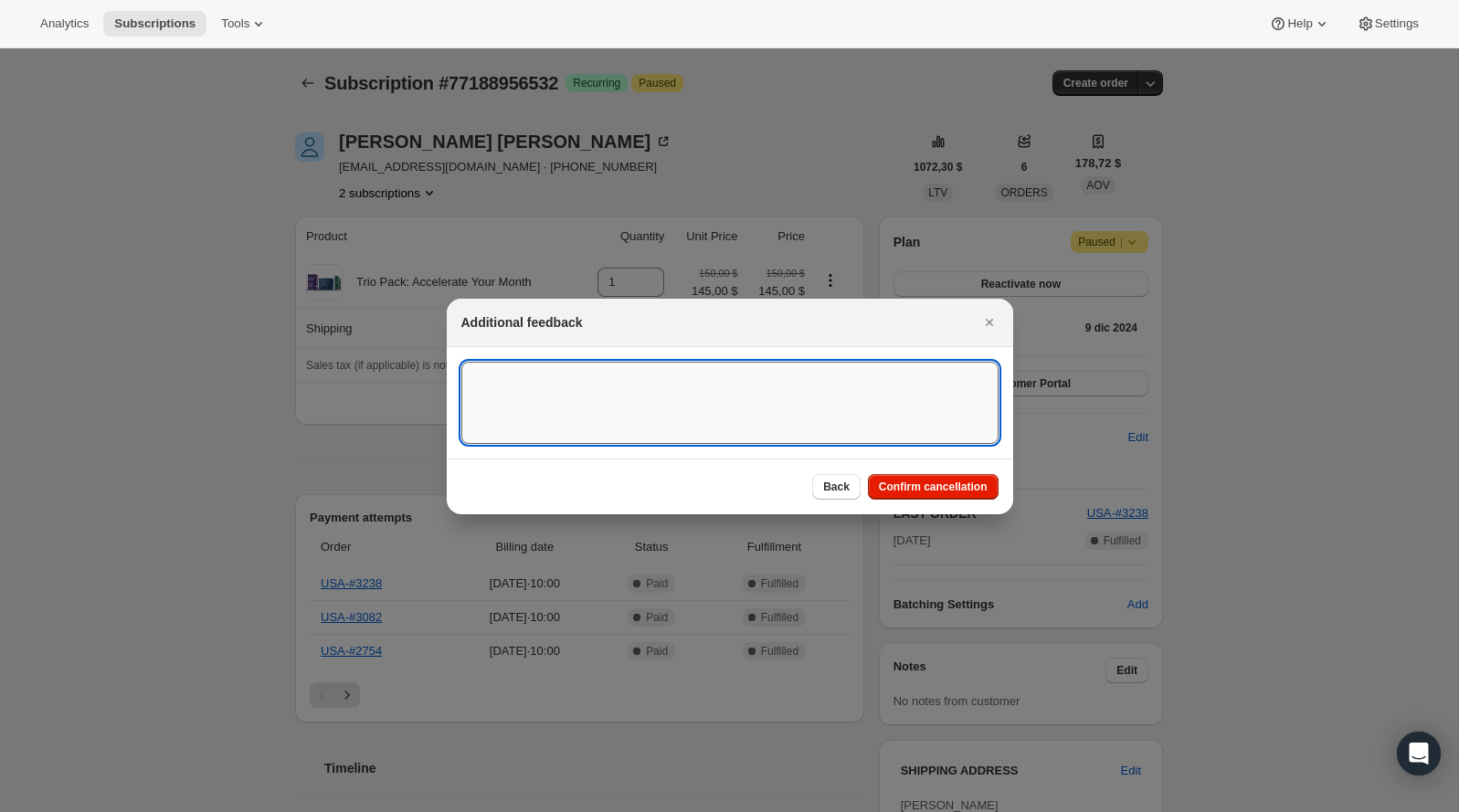
click at [849, 443] on textarea ":re0:" at bounding box center [730, 402] width 537 height 82
type textarea "customer canceled BA agreement"
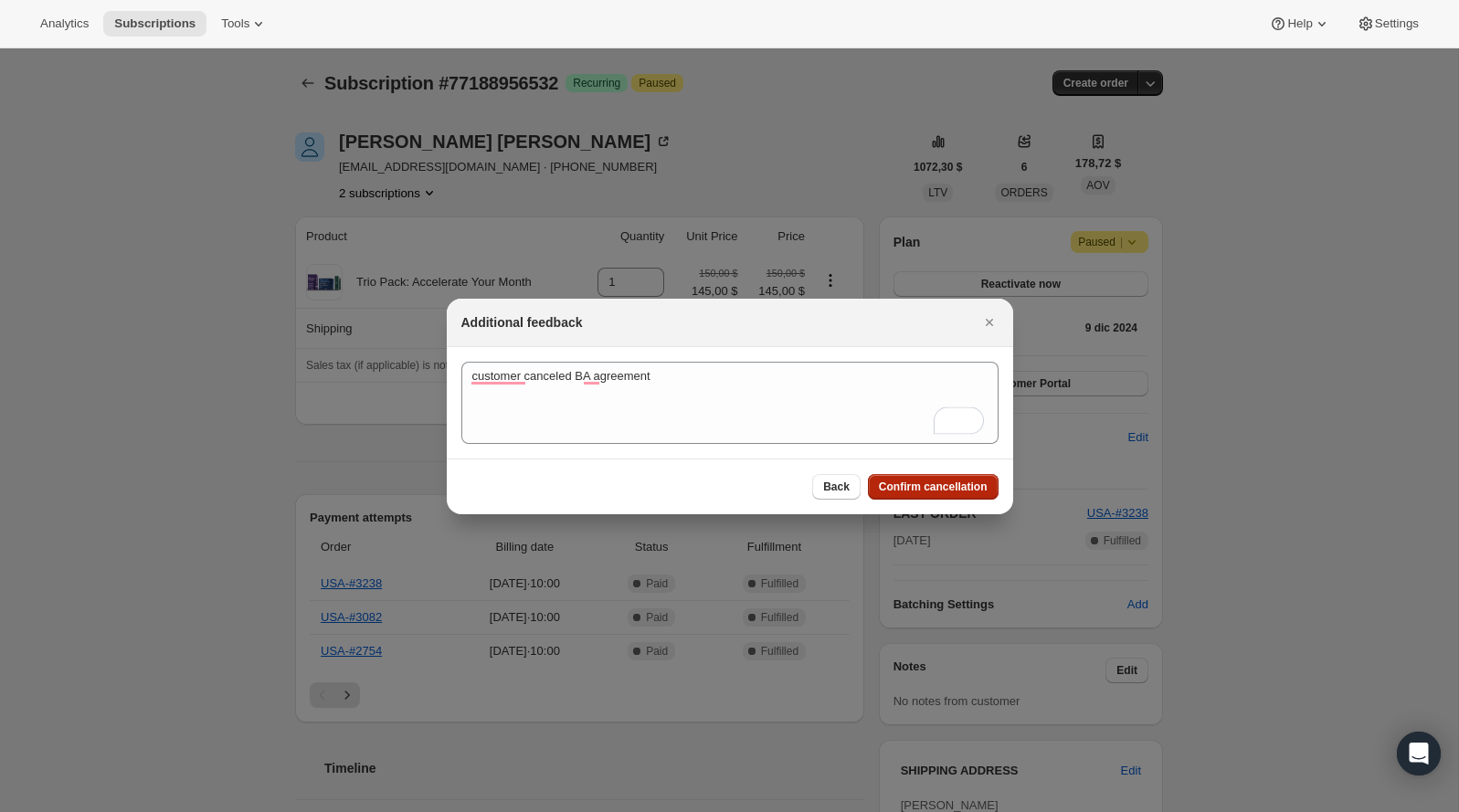
click at [927, 481] on span "Confirm cancellation" at bounding box center [932, 486] width 109 height 15
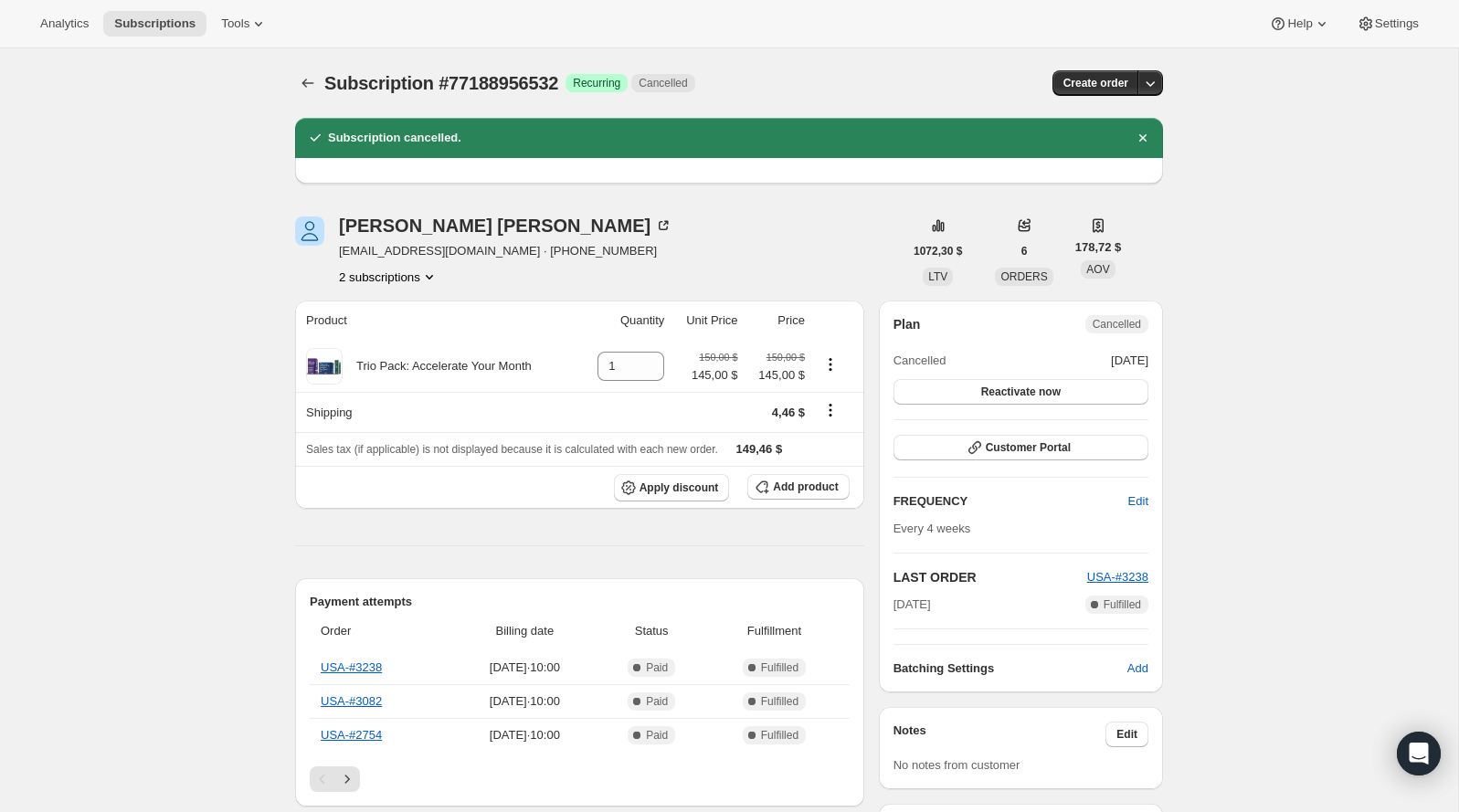
click at [381, 284] on button "2 subscriptions" at bounding box center [388, 277] width 100 height 18
click at [381, 314] on span "75893244276" at bounding box center [361, 310] width 73 height 14
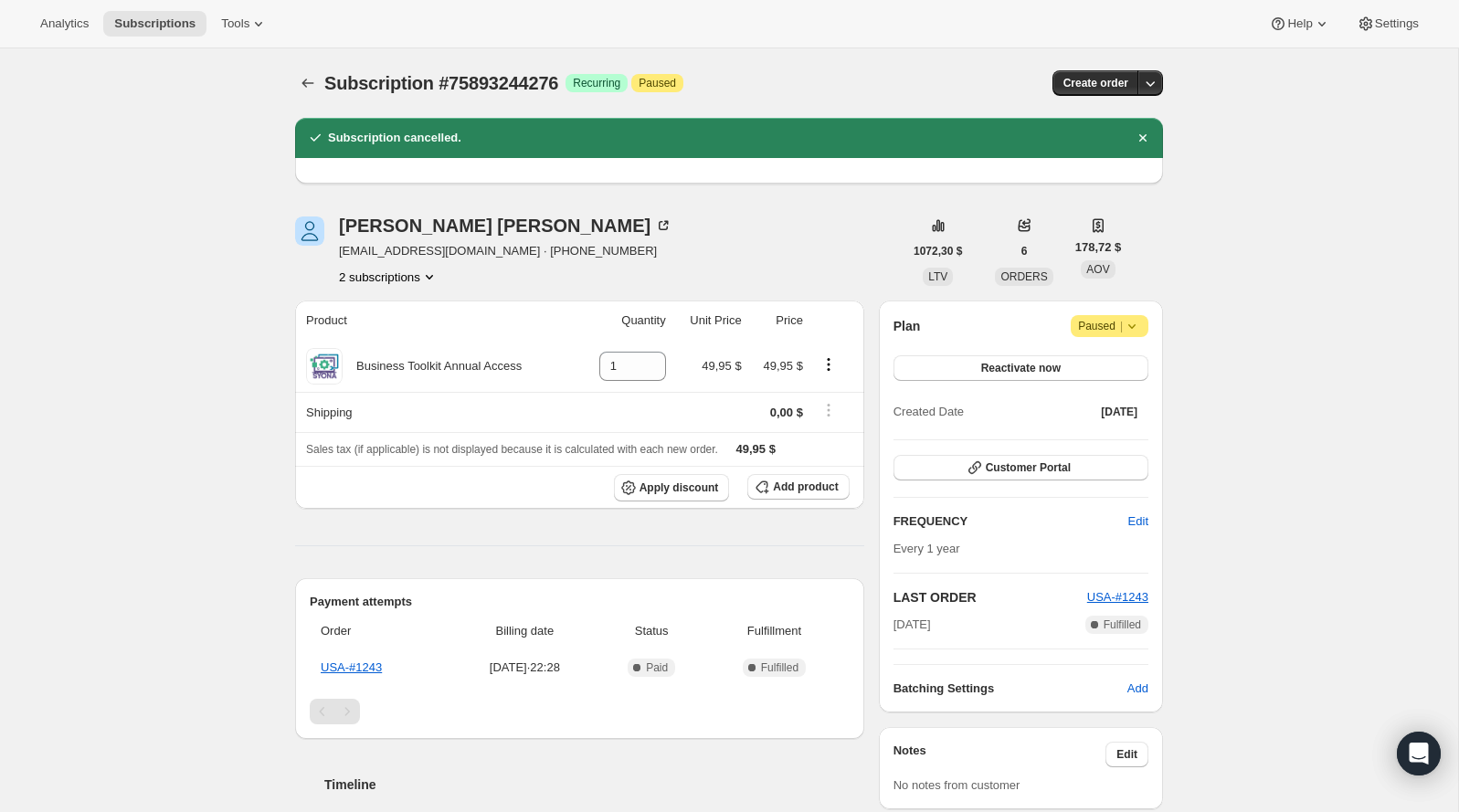
click at [1137, 318] on icon at bounding box center [1131, 326] width 18 height 18
click at [1105, 363] on span "Cancel subscription" at bounding box center [1103, 362] width 103 height 14
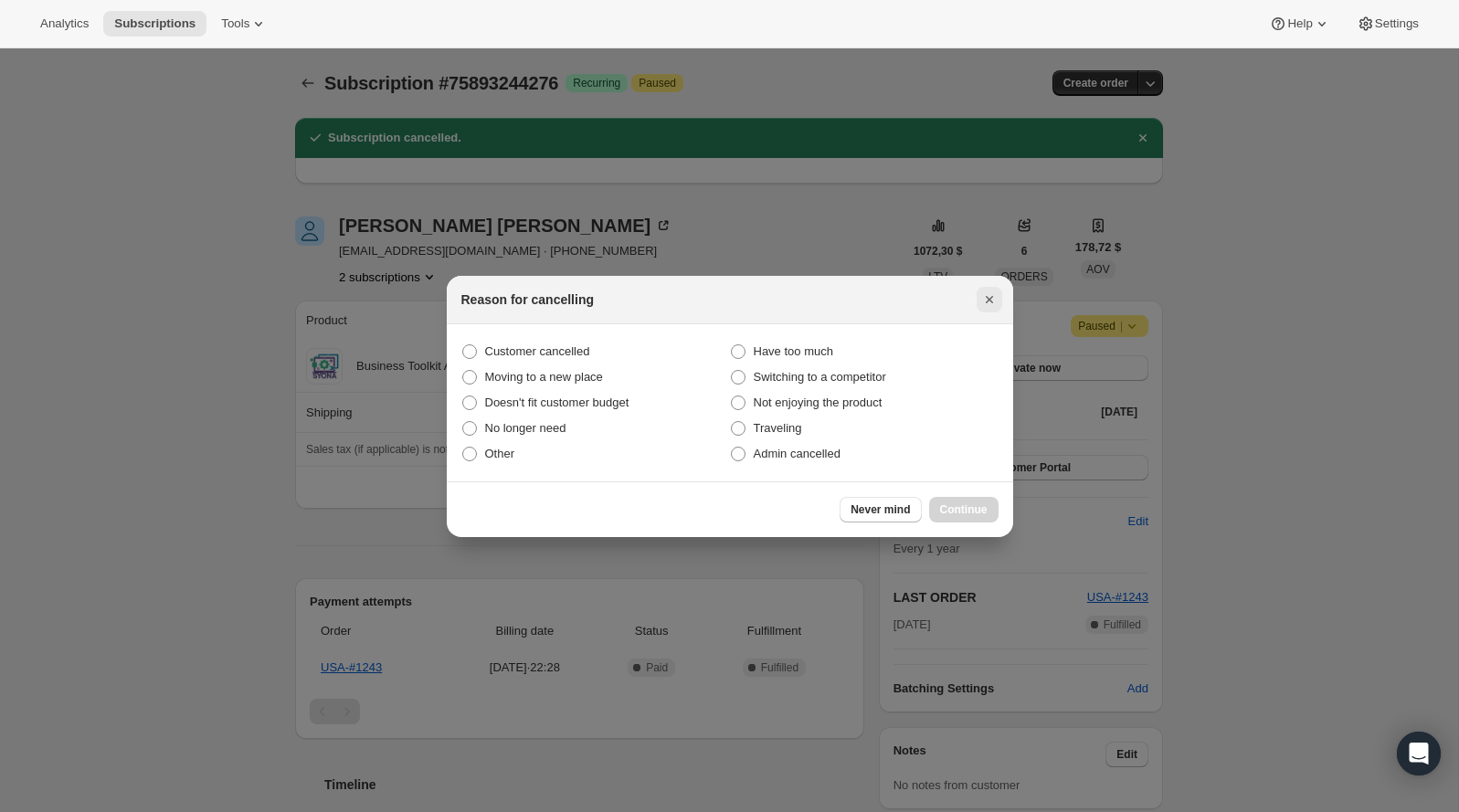
click at [987, 307] on icon "Cerrar" at bounding box center [989, 299] width 18 height 18
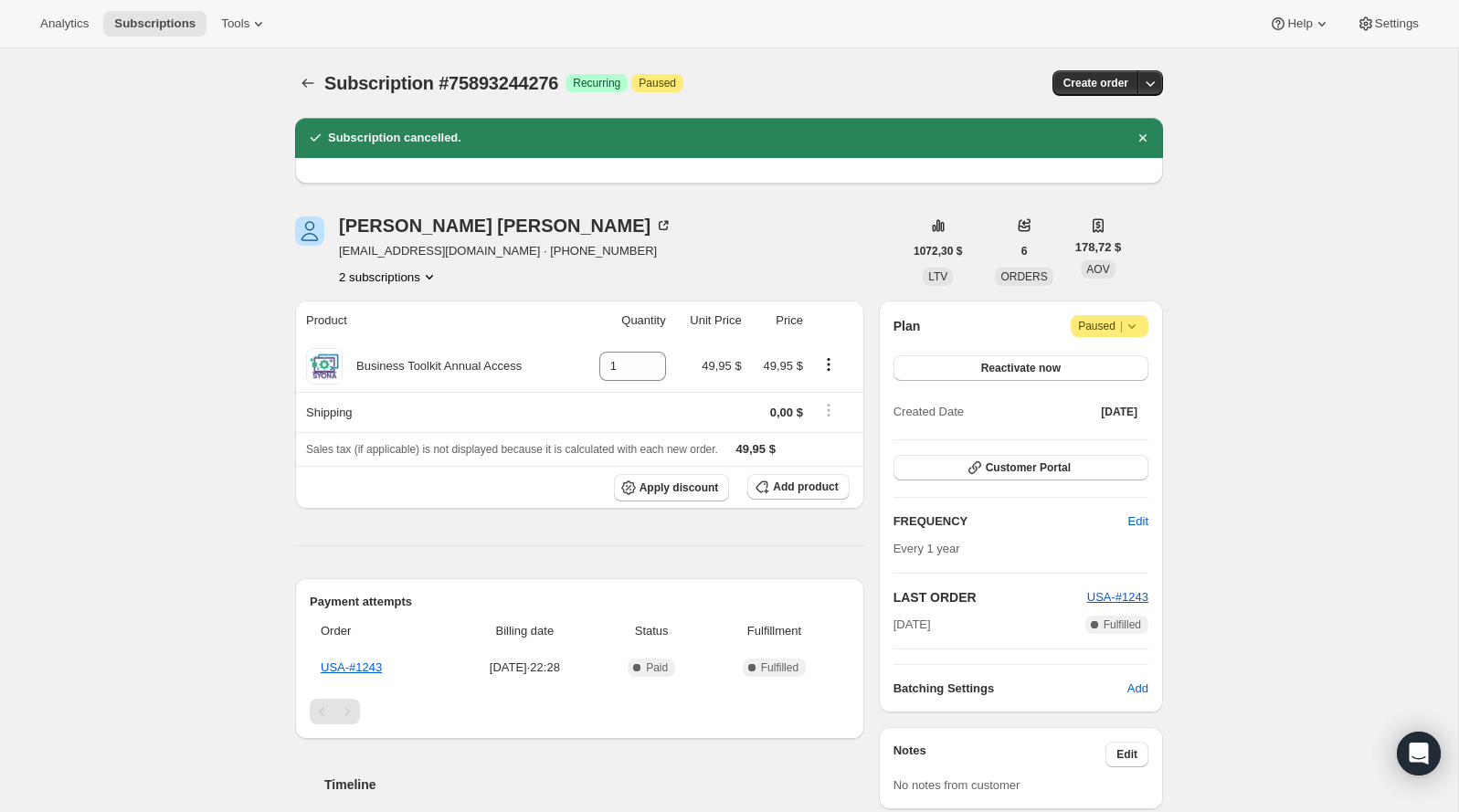
click at [1125, 327] on icon at bounding box center [1131, 326] width 18 height 18
click at [1082, 365] on span "Cancel subscription" at bounding box center [1103, 362] width 103 height 14
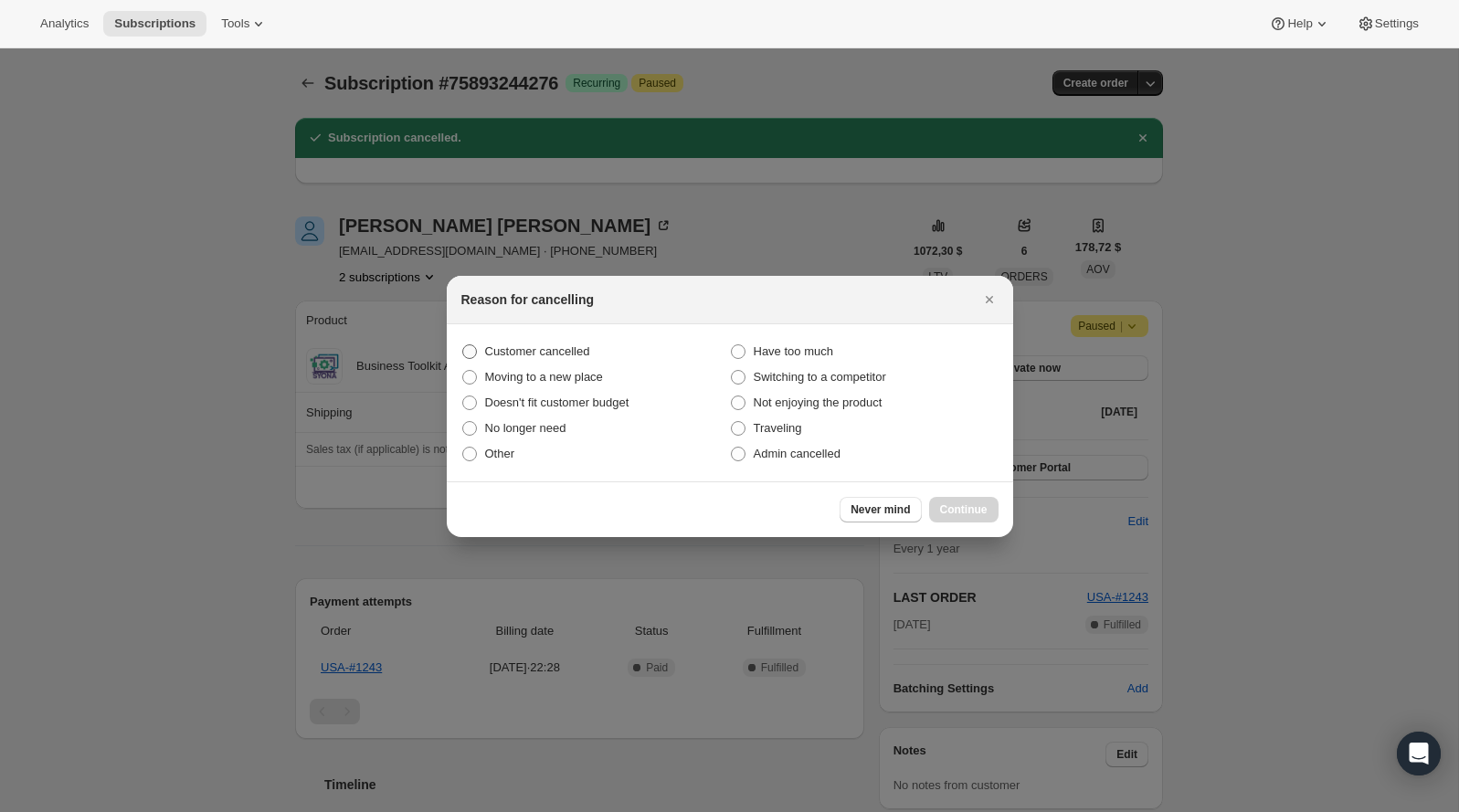
click at [536, 357] on span "Customer cancelled" at bounding box center [537, 352] width 105 height 14
click at [463, 345] on input "Customer cancelled" at bounding box center [462, 345] width 1 height 1
radio input "true"
click at [950, 515] on span "Continue" at bounding box center [963, 510] width 47 height 15
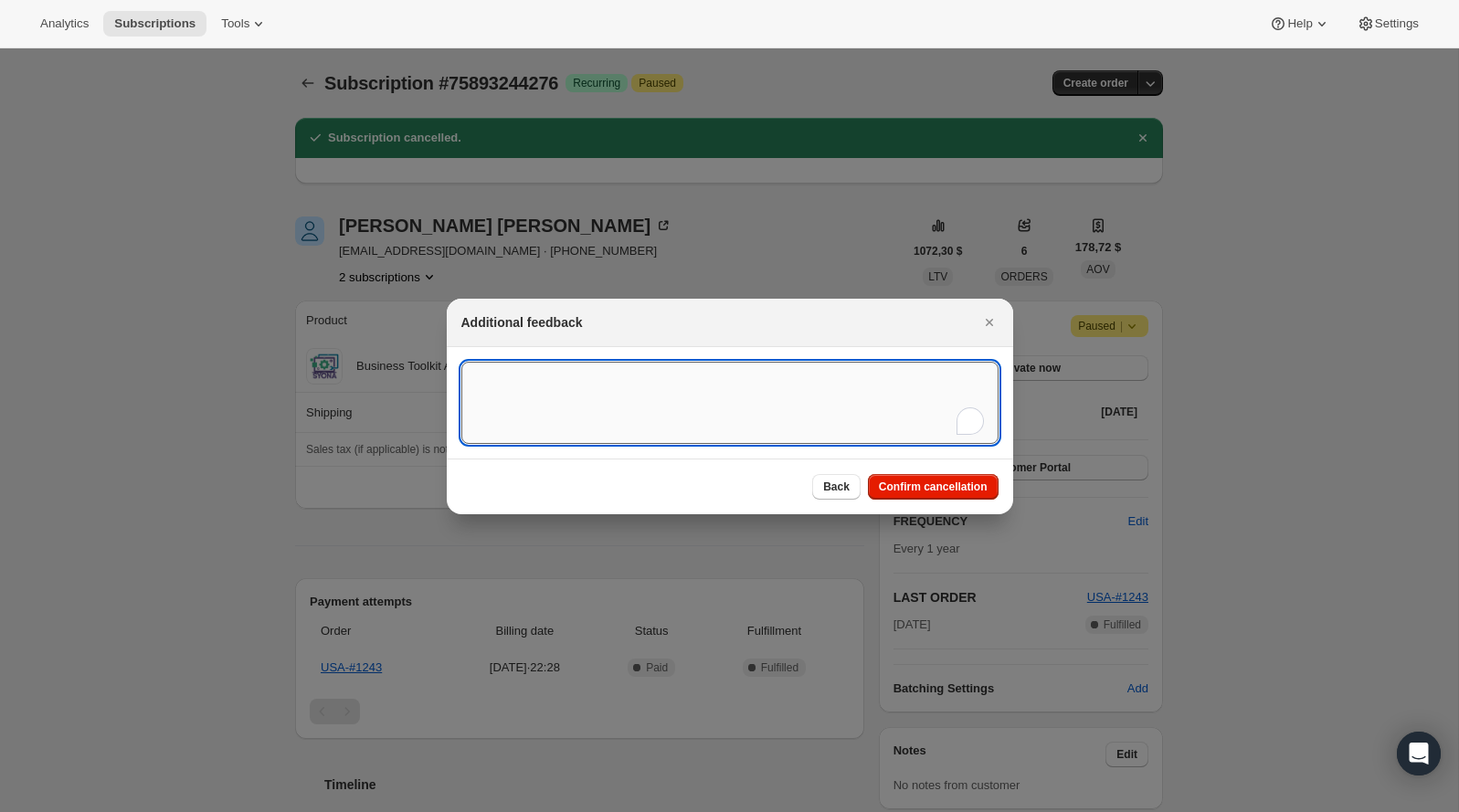
click at [629, 436] on textarea "To enrich screen reader interactions, please activate Accessibility in Grammarl…" at bounding box center [730, 402] width 537 height 82
type textarea "Customer canceled BA agreement."
click at [938, 491] on span "Confirm cancellation" at bounding box center [932, 486] width 109 height 15
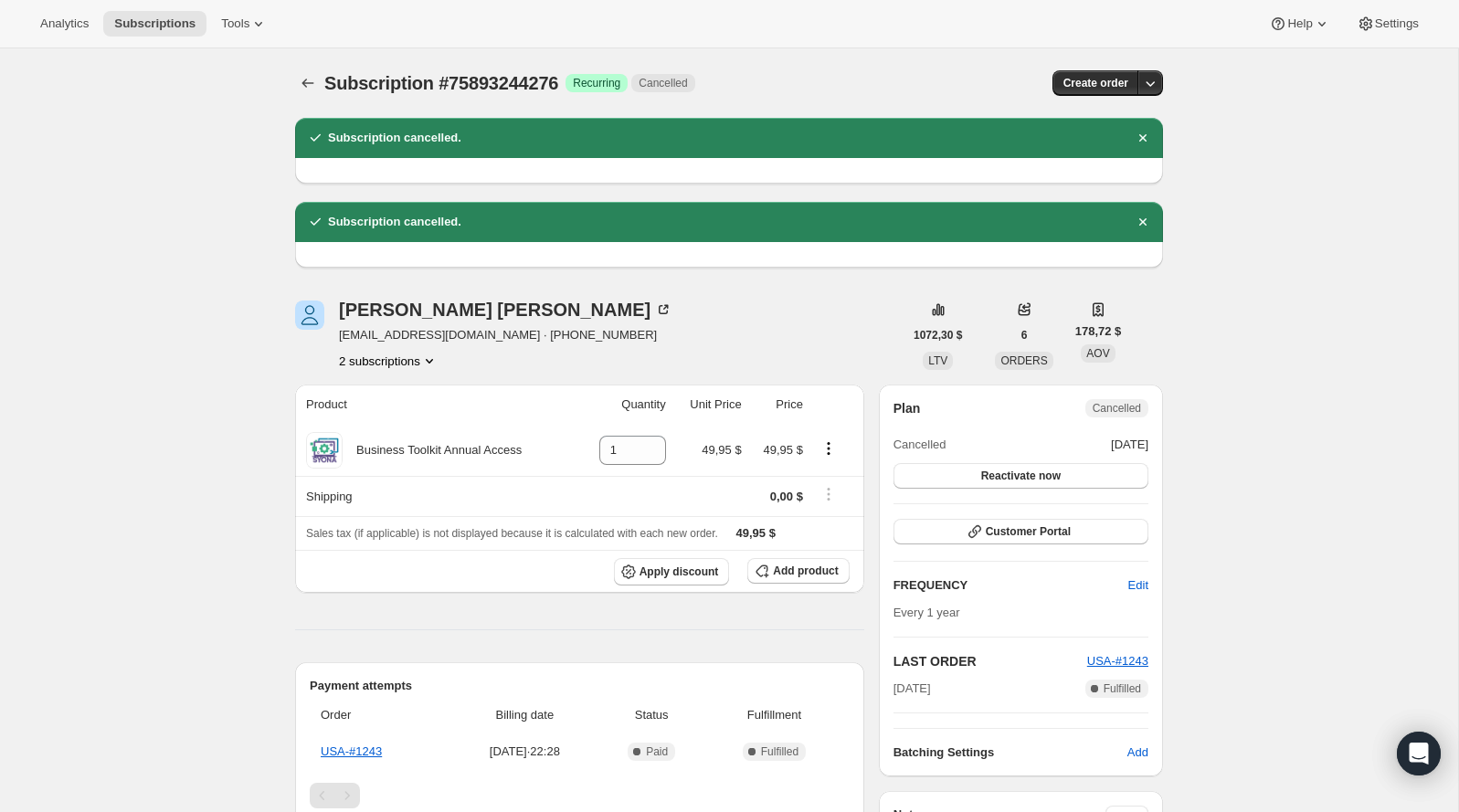
click at [537, 80] on span "Subscription #75893244276" at bounding box center [441, 83] width 234 height 20
copy span "75893244276"
click at [427, 310] on div "Scott Morgan" at bounding box center [505, 309] width 333 height 18
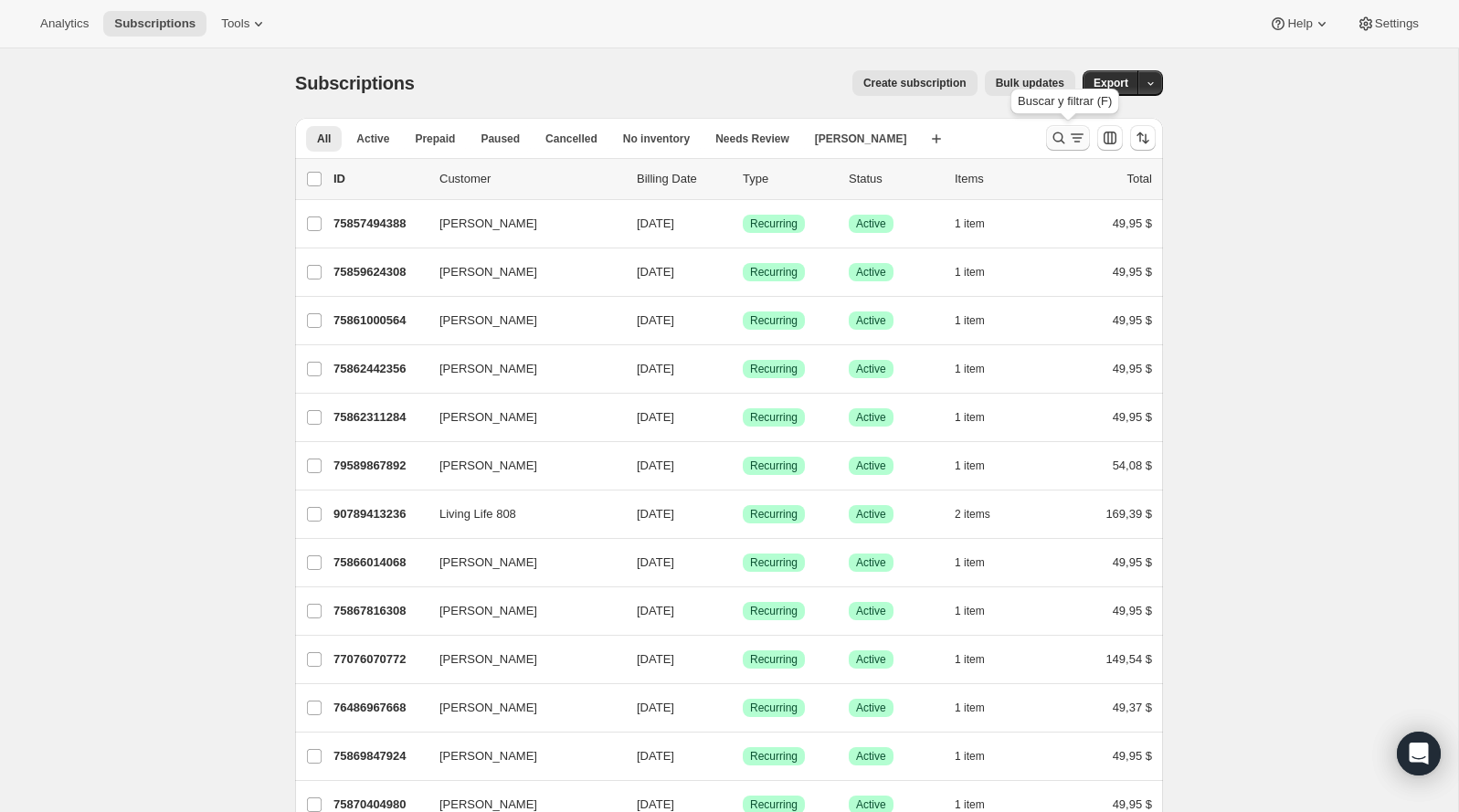
click at [1047, 137] on button "Buscar y filtrar resultados" at bounding box center [1068, 138] width 43 height 26
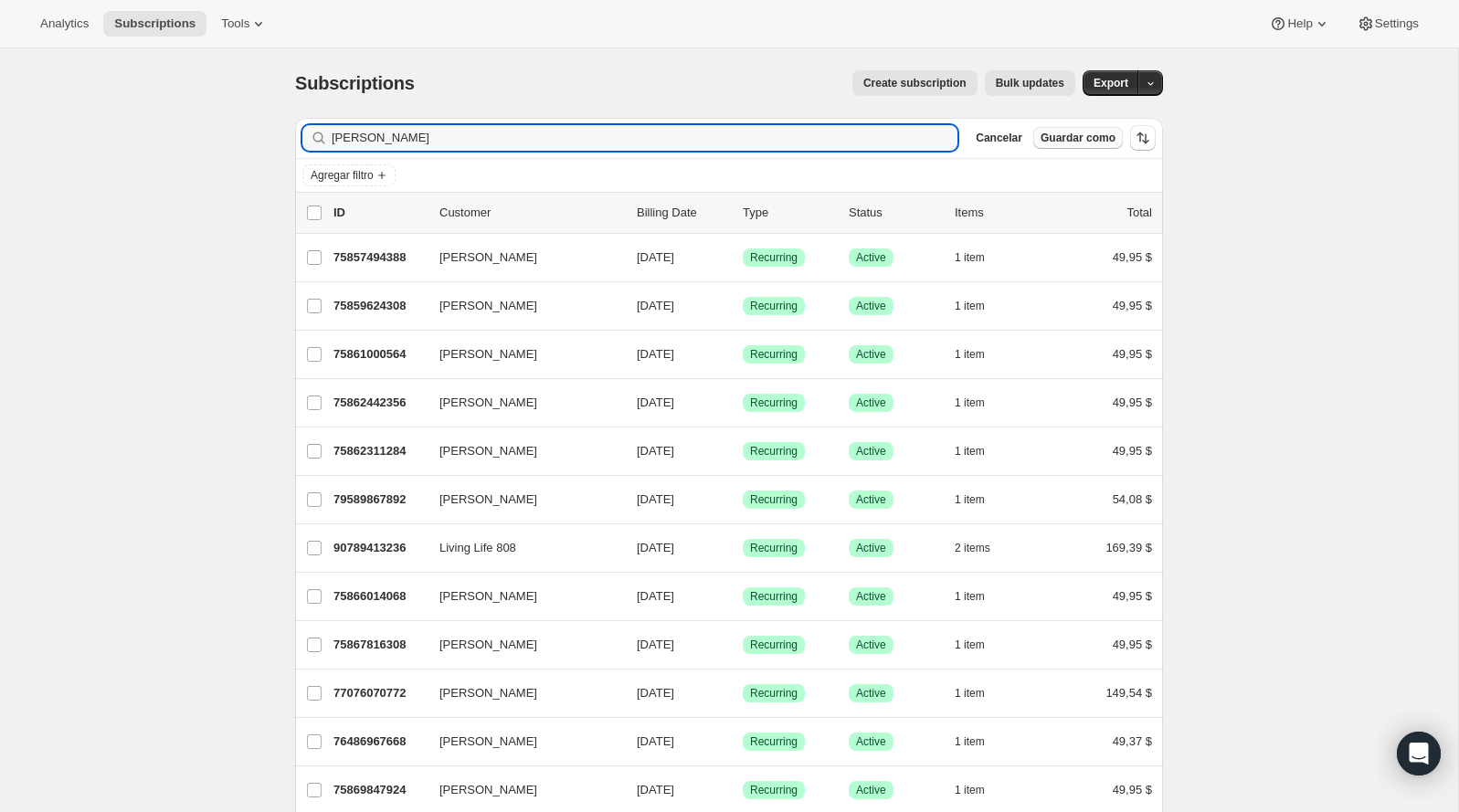
type input "meghan"
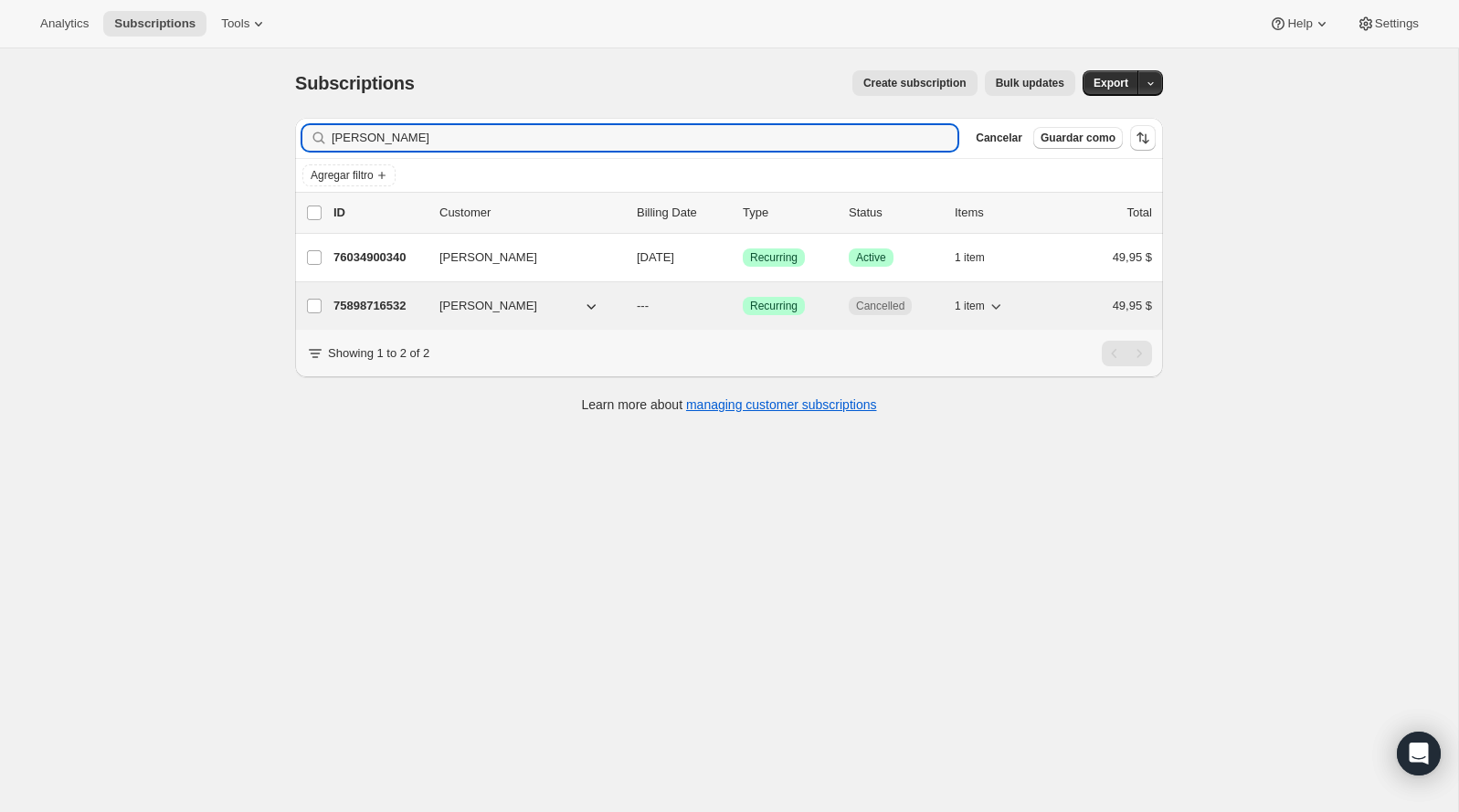
click at [508, 311] on span "Meghan Kozlowski" at bounding box center [488, 305] width 98 height 18
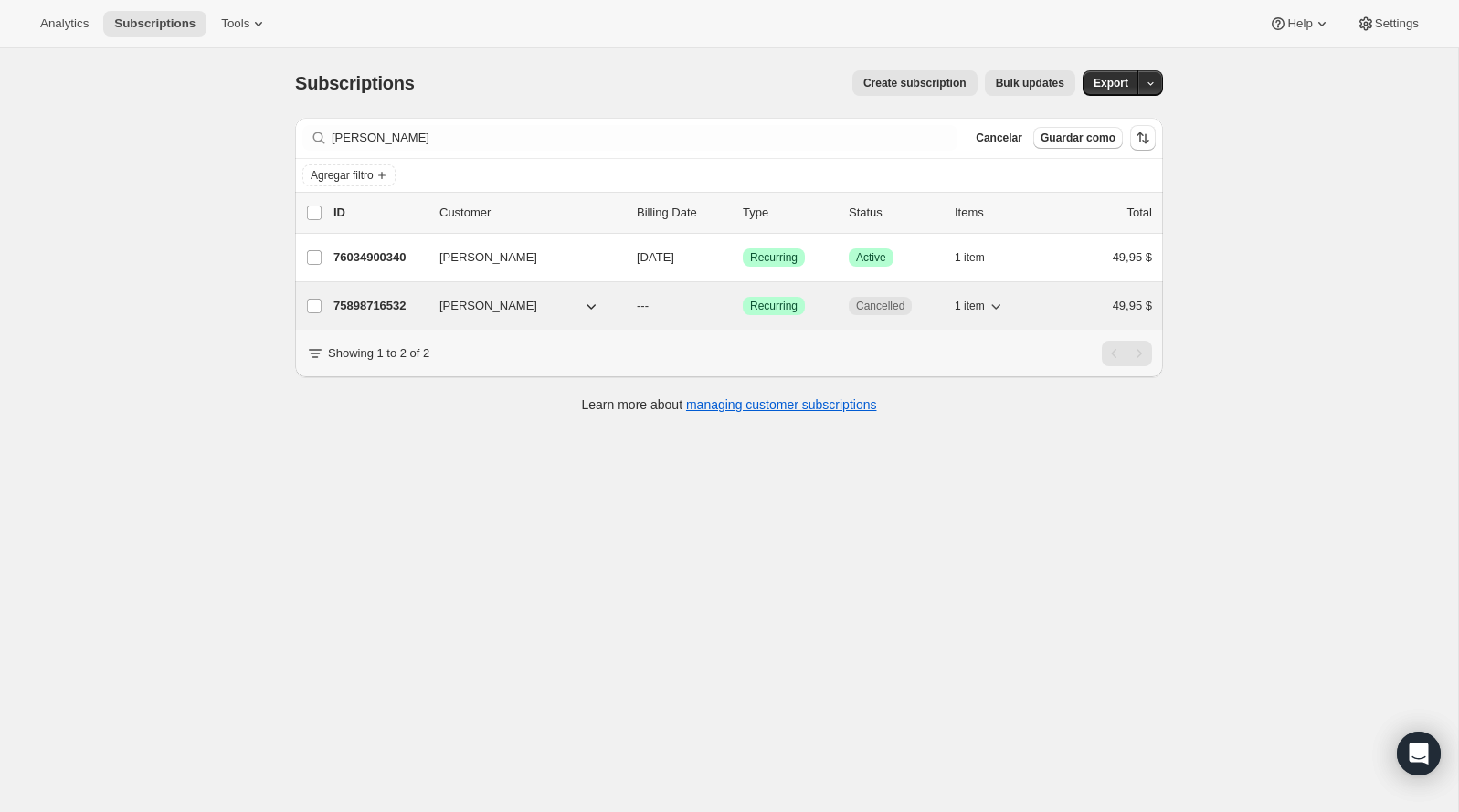
click at [387, 306] on p "75898716532" at bounding box center [378, 305] width 91 height 18
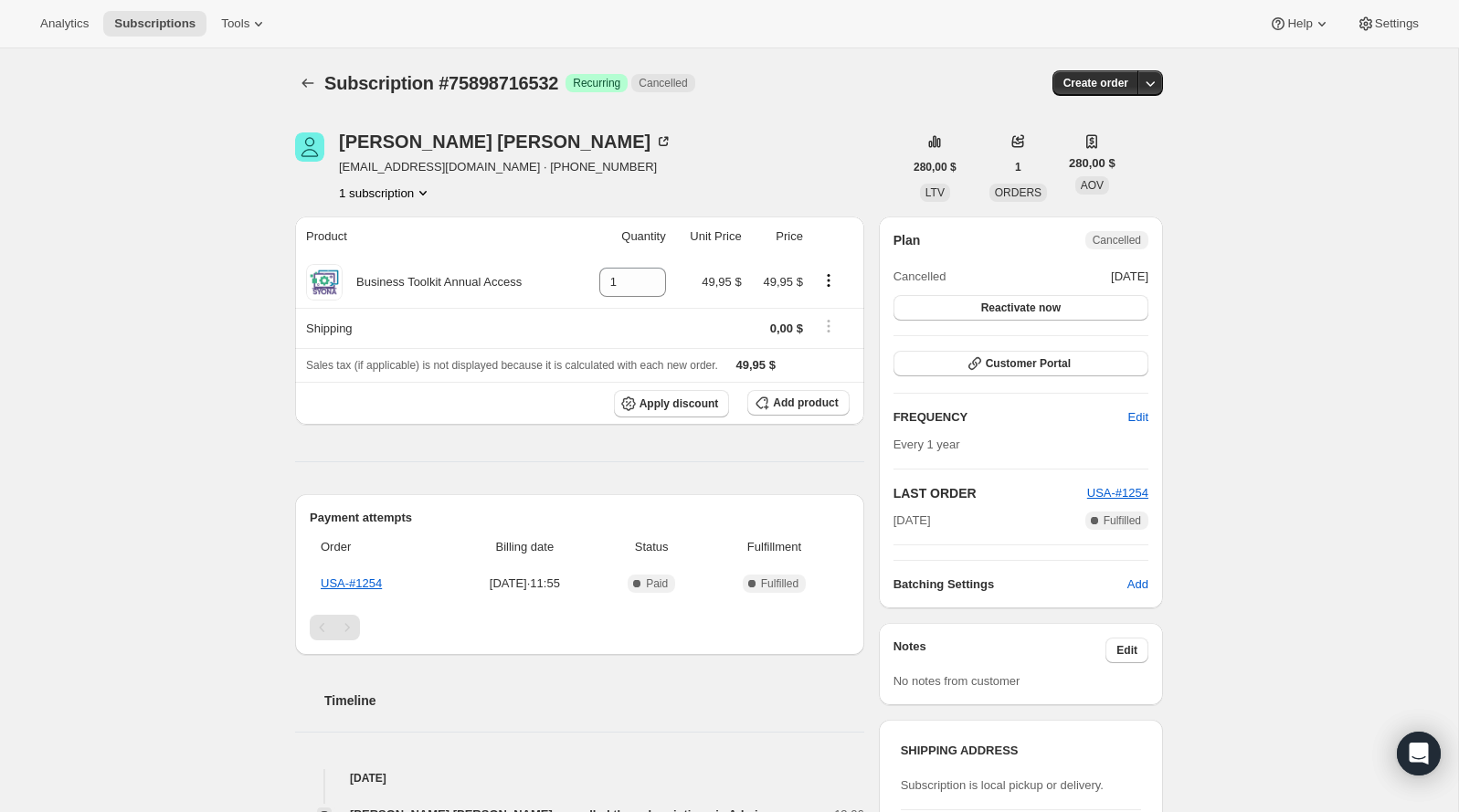
click at [547, 74] on span "Subscription #75898716532" at bounding box center [441, 83] width 234 height 20
copy span "75898716532"
click at [474, 141] on div "Meghan Kozlowski" at bounding box center [505, 141] width 333 height 18
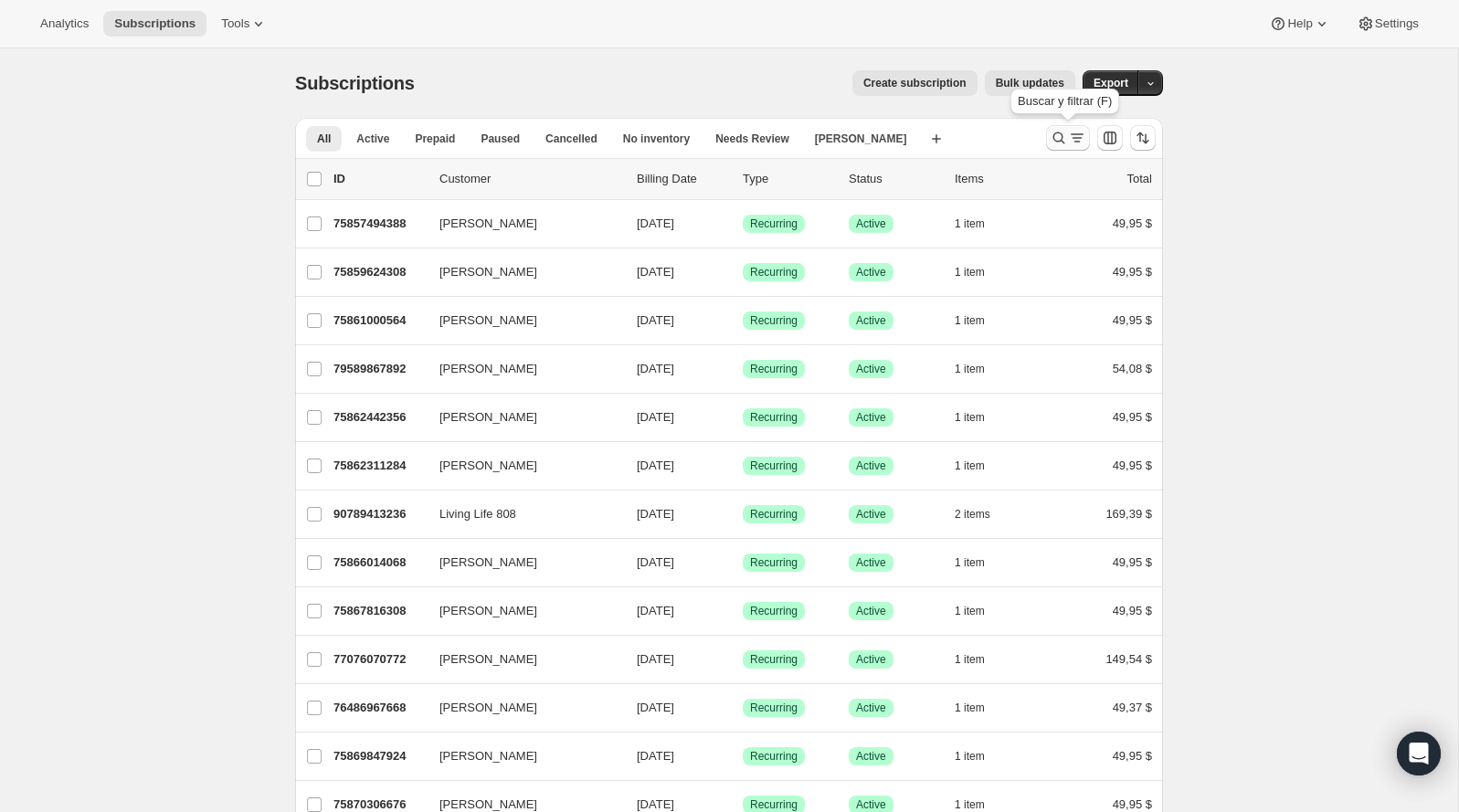
click at [1049, 132] on icon "Buscar y filtrar resultados" at bounding box center [1058, 137] width 18 height 18
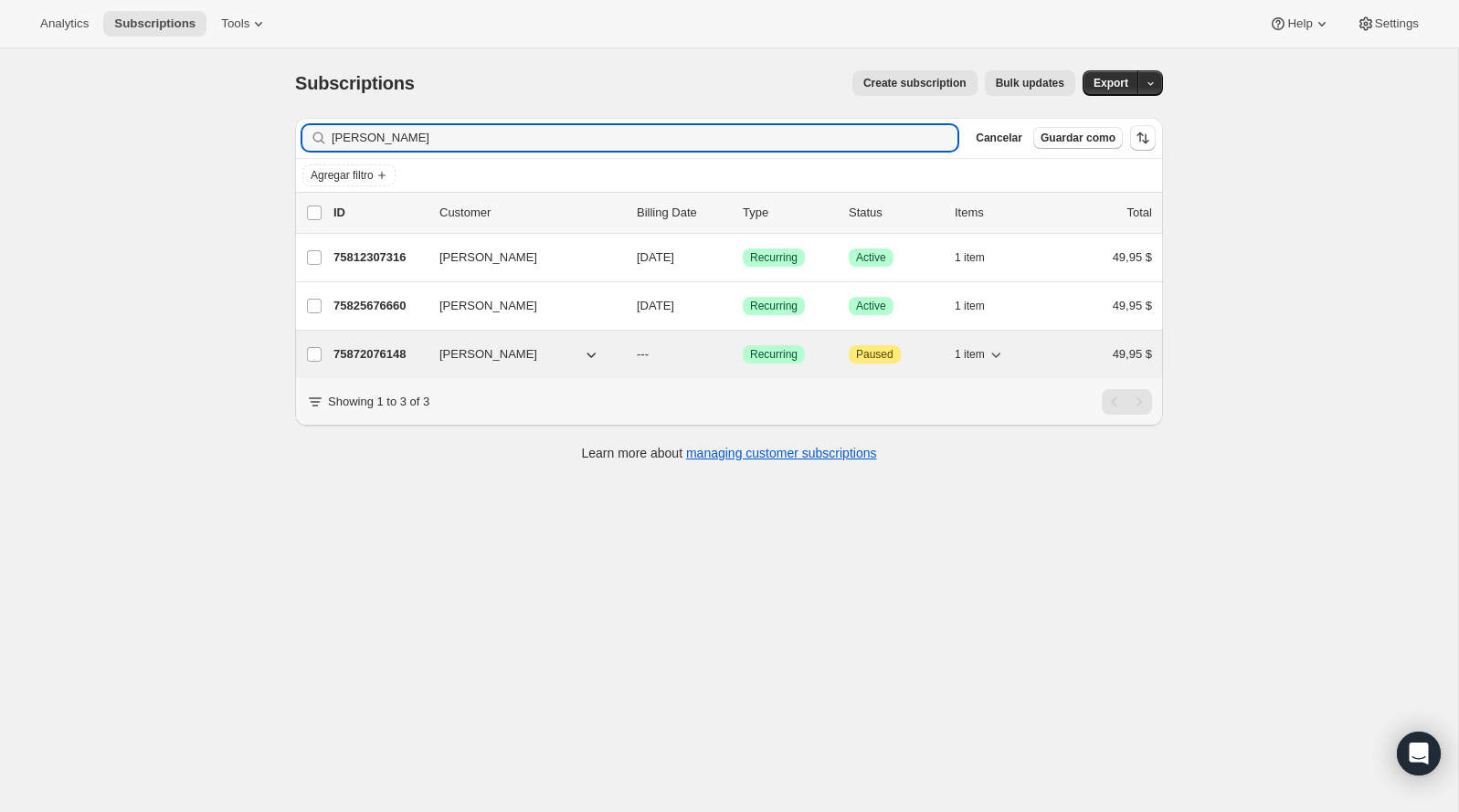
type input "[PERSON_NAME]"
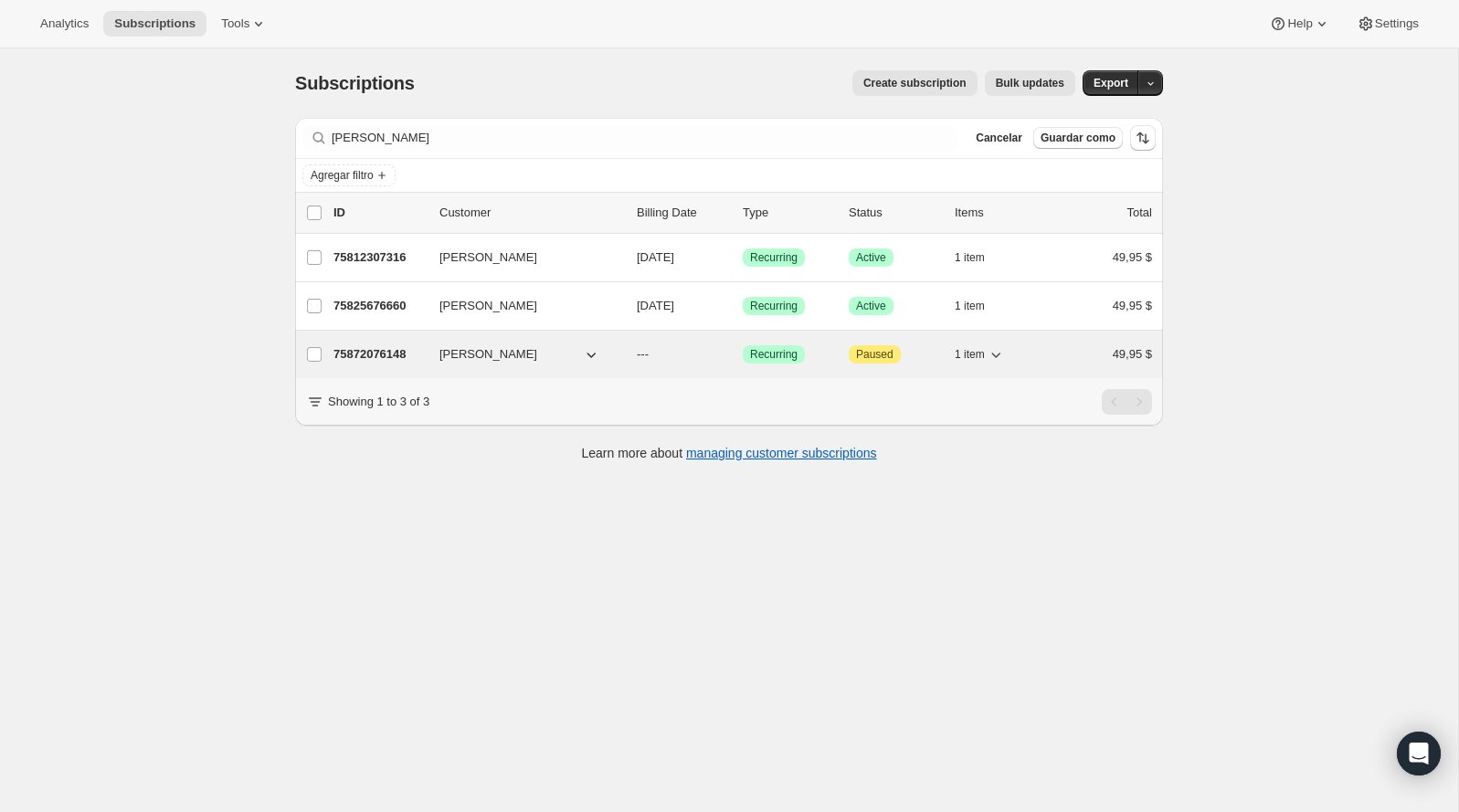
click at [398, 364] on div "75872076148 [PERSON_NAME] --- Logrado Recurring Atención Paused 1 item 49,95 $" at bounding box center [742, 355] width 818 height 26
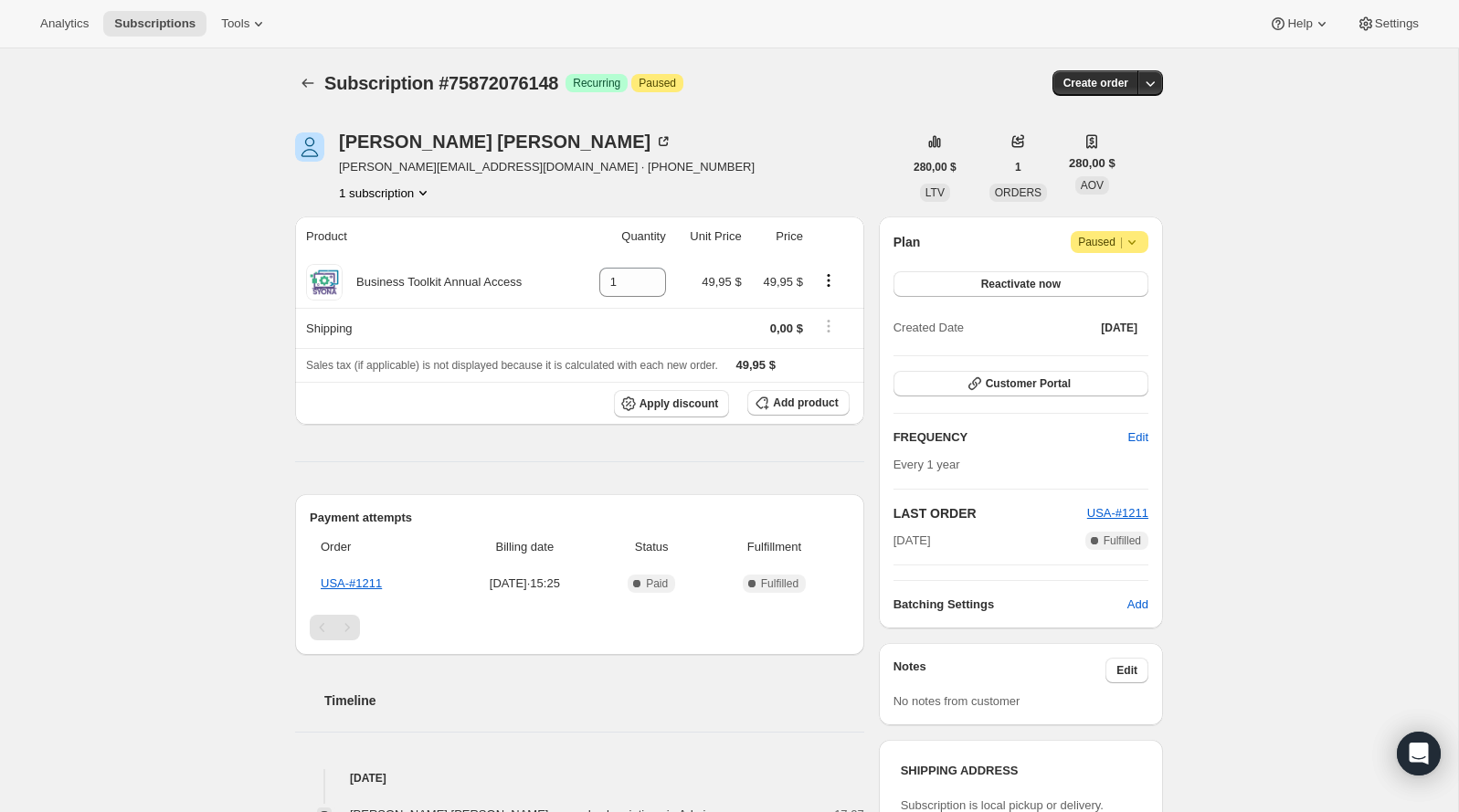
click at [535, 103] on div "Subscription #75872076148. Esta página está lista Subscription #75872076148 Log…" at bounding box center [729, 83] width 867 height 69
click at [558, 73] on span "Subscription #75872076148" at bounding box center [441, 83] width 234 height 20
copy span "75872076148"
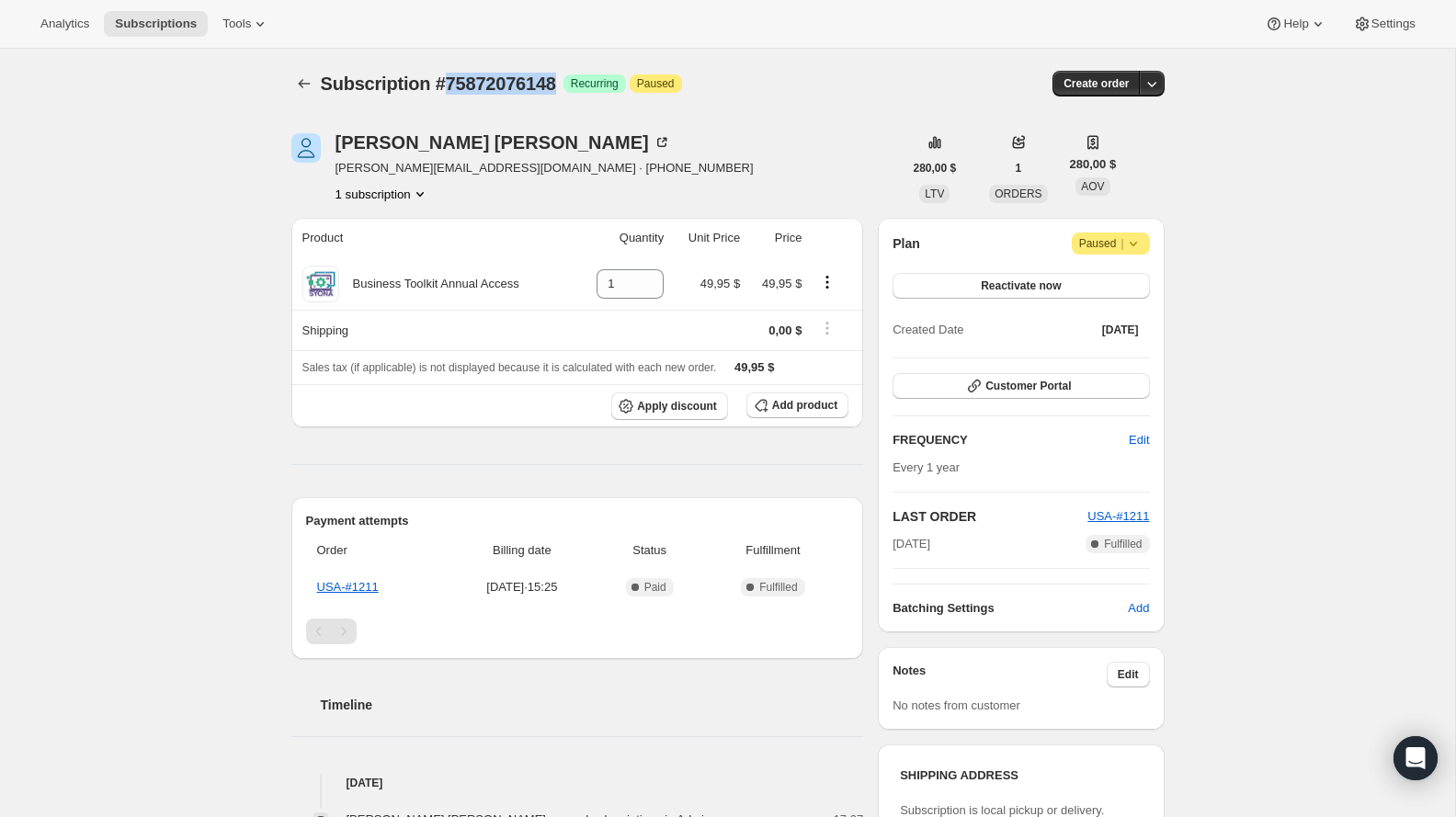
copy span "75872076148"
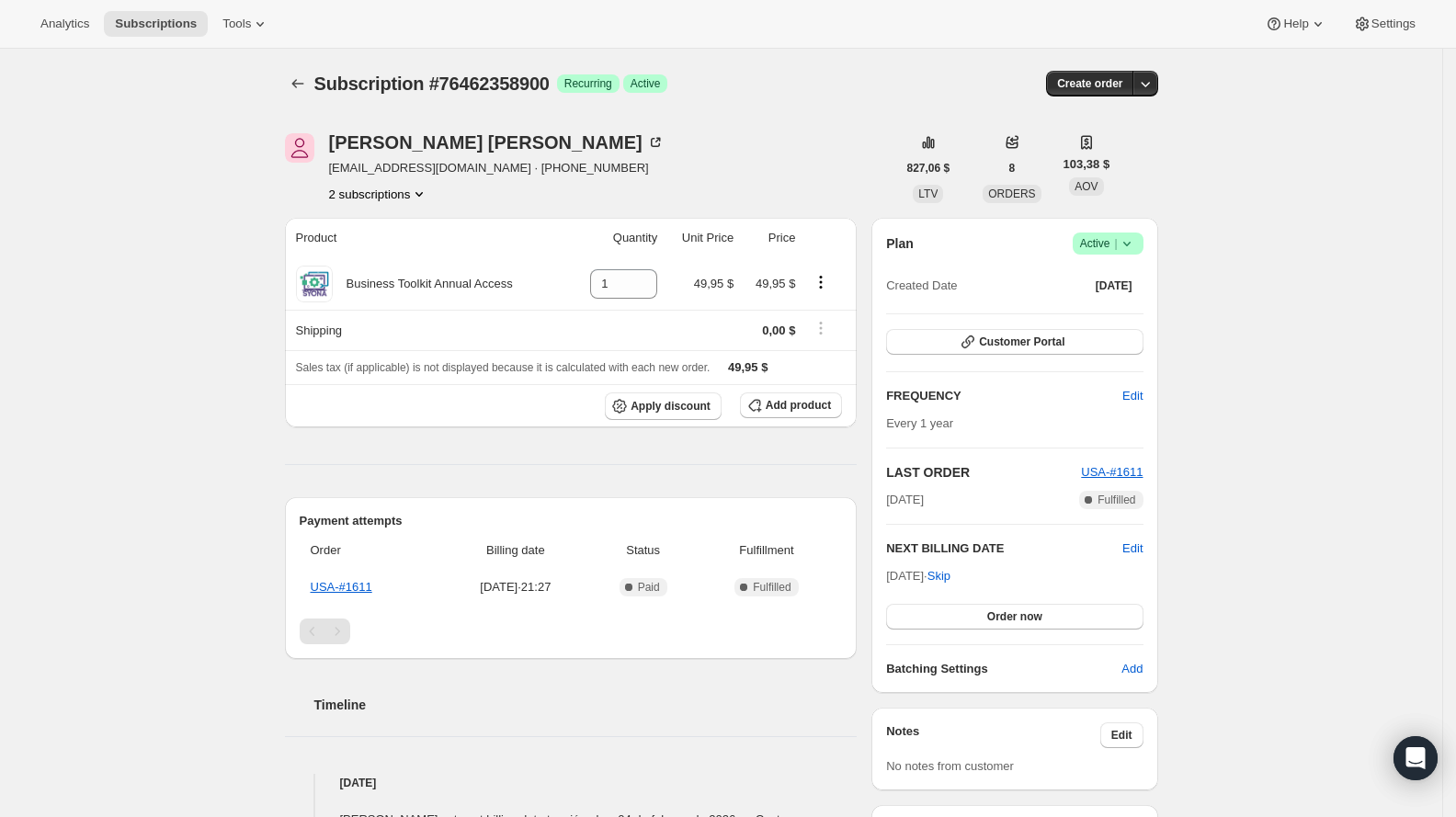
click at [408, 189] on button "2 subscriptions" at bounding box center [379, 194] width 100 height 18
click at [425, 250] on span "76466422132" at bounding box center [382, 258] width 128 height 18
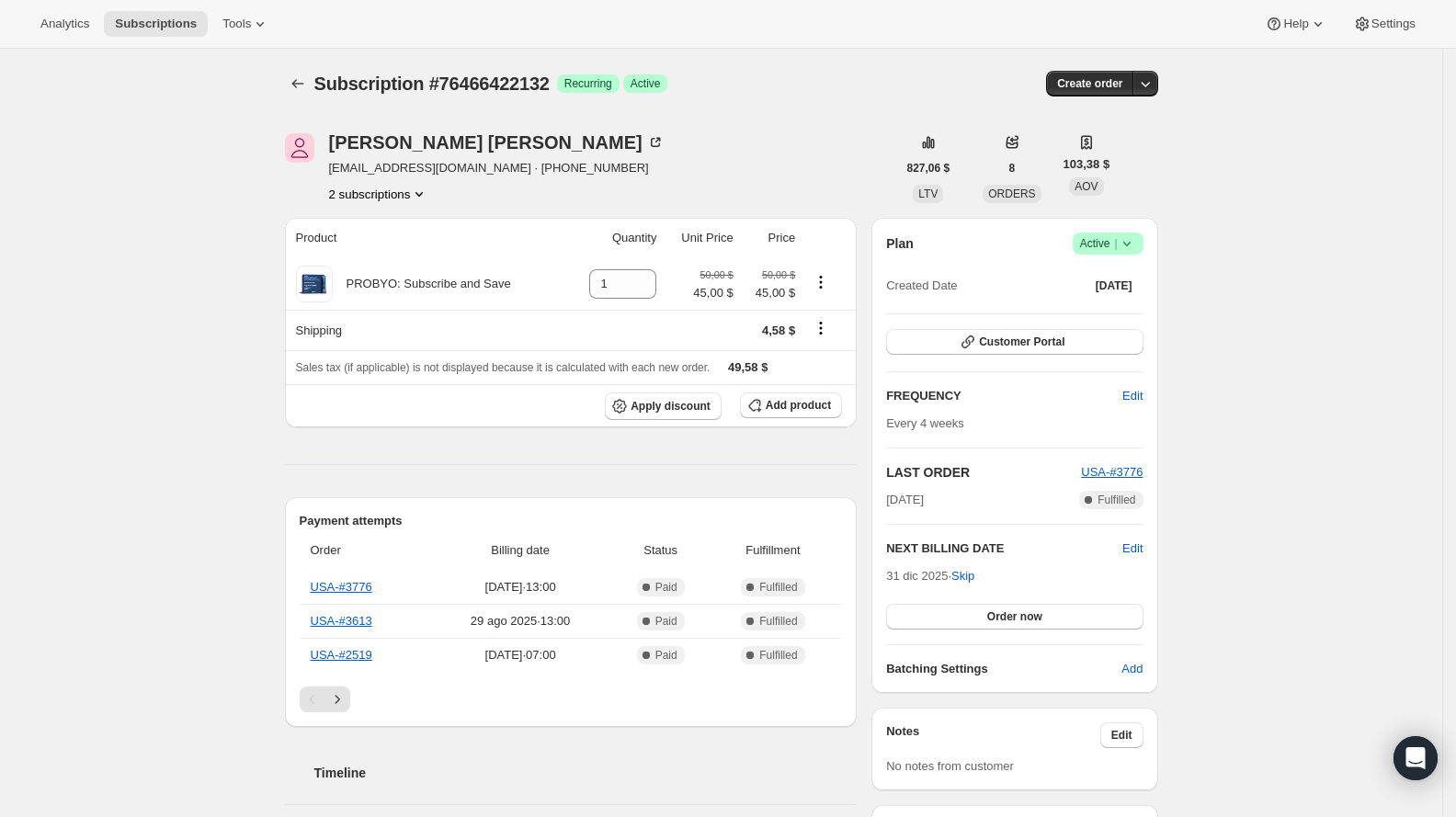
click at [417, 186] on button "2 subscriptions" at bounding box center [379, 194] width 100 height 18
drag, startPoint x: 1177, startPoint y: 256, endPoint x: 1143, endPoint y: 241, distance: 37.2
click at [1177, 256] on div "Subscription #76466422132. Esta página está lista Subscription #76466422132 Log…" at bounding box center [721, 765] width 917 height 1434
click at [1136, 240] on icon at bounding box center [1126, 244] width 18 height 18
click at [1123, 288] on button "Pause subscription" at bounding box center [1107, 279] width 115 height 30
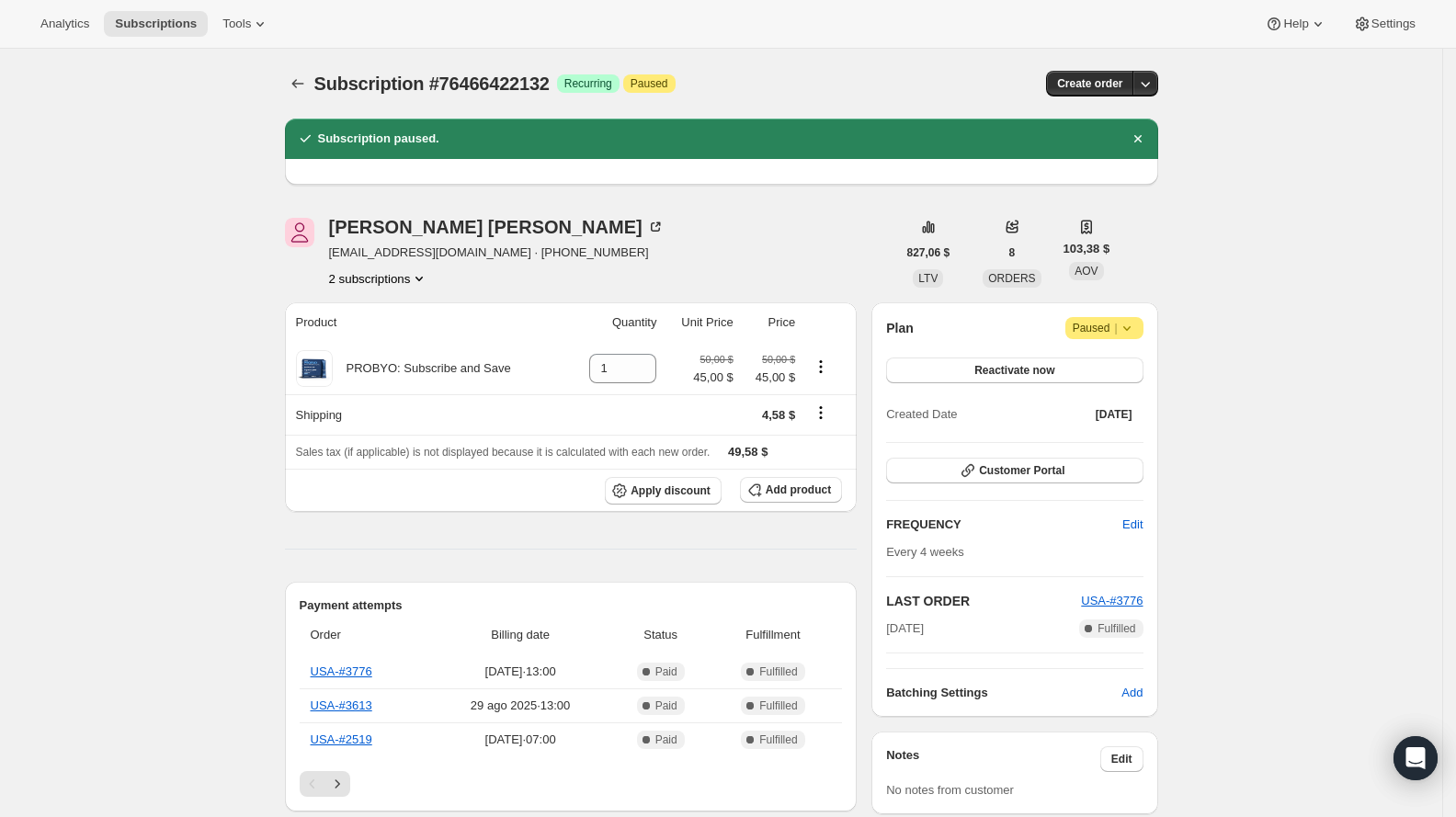
click at [428, 273] on icon "Product actions" at bounding box center [418, 278] width 18 height 18
click at [402, 315] on span "76462358900" at bounding box center [383, 312] width 128 height 18
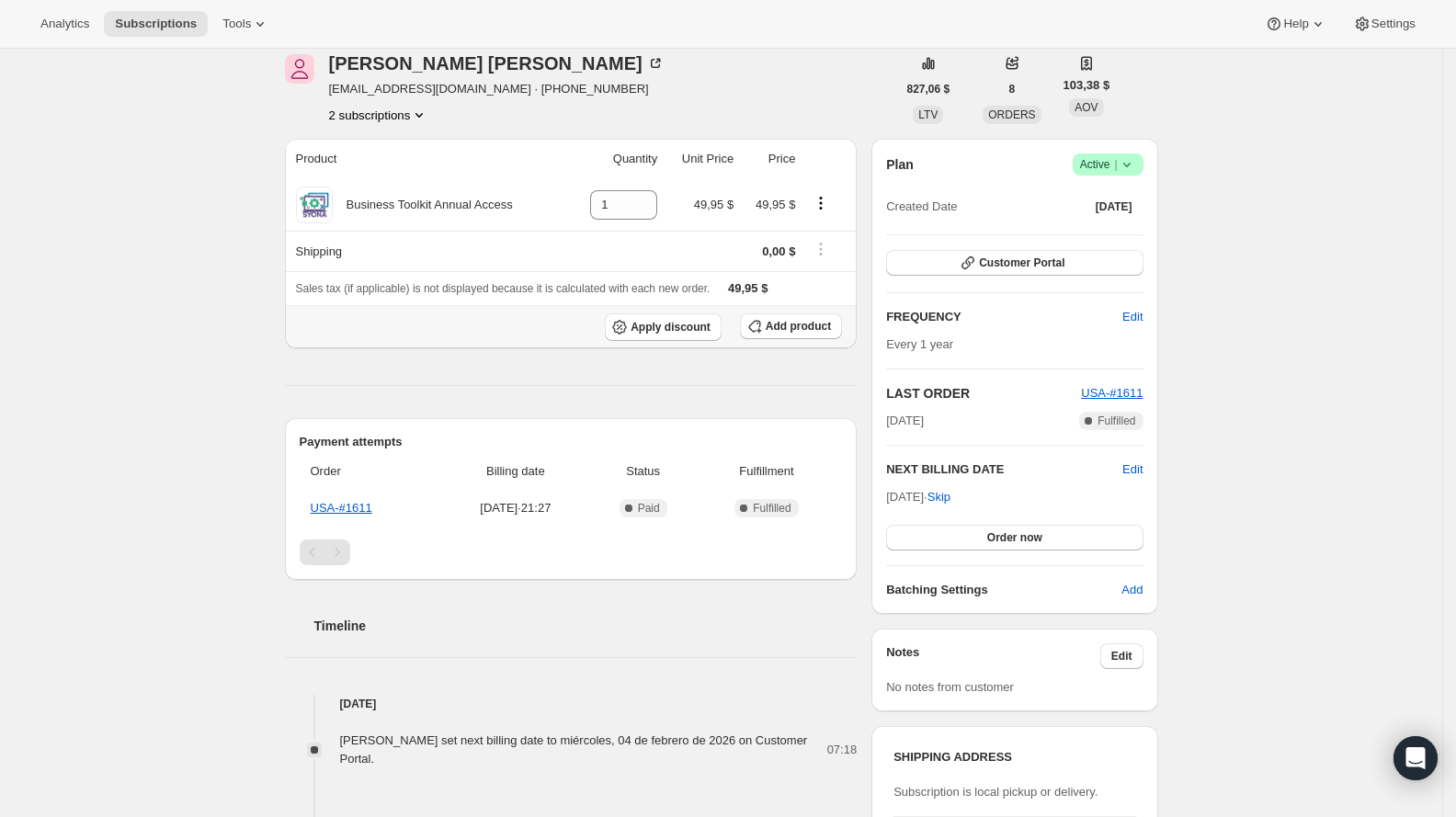
scroll to position [143, 0]
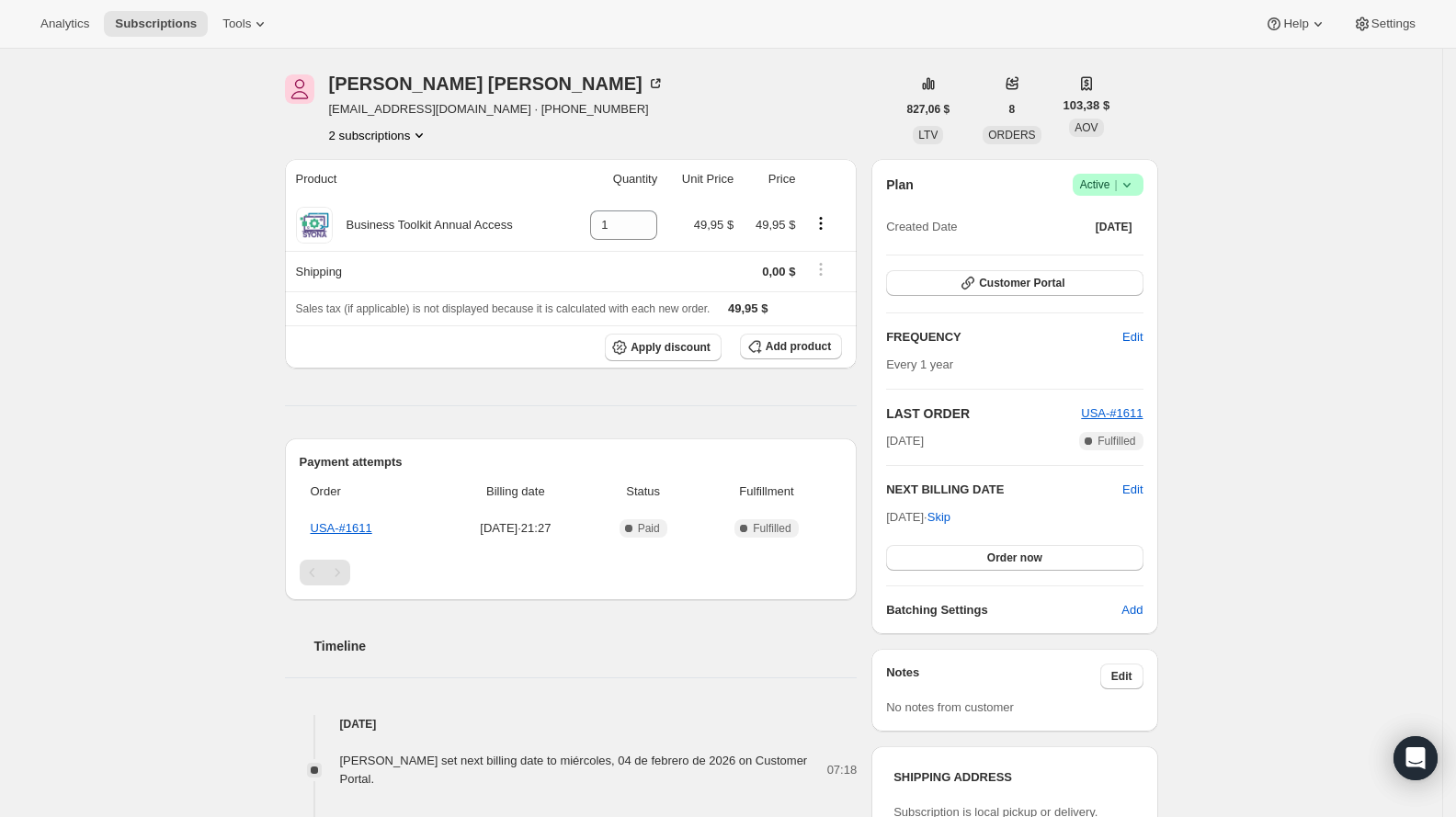
click at [1112, 191] on span "Active |" at bounding box center [1107, 185] width 56 height 18
click at [1111, 228] on span "Pause subscription" at bounding box center [1106, 221] width 103 height 18
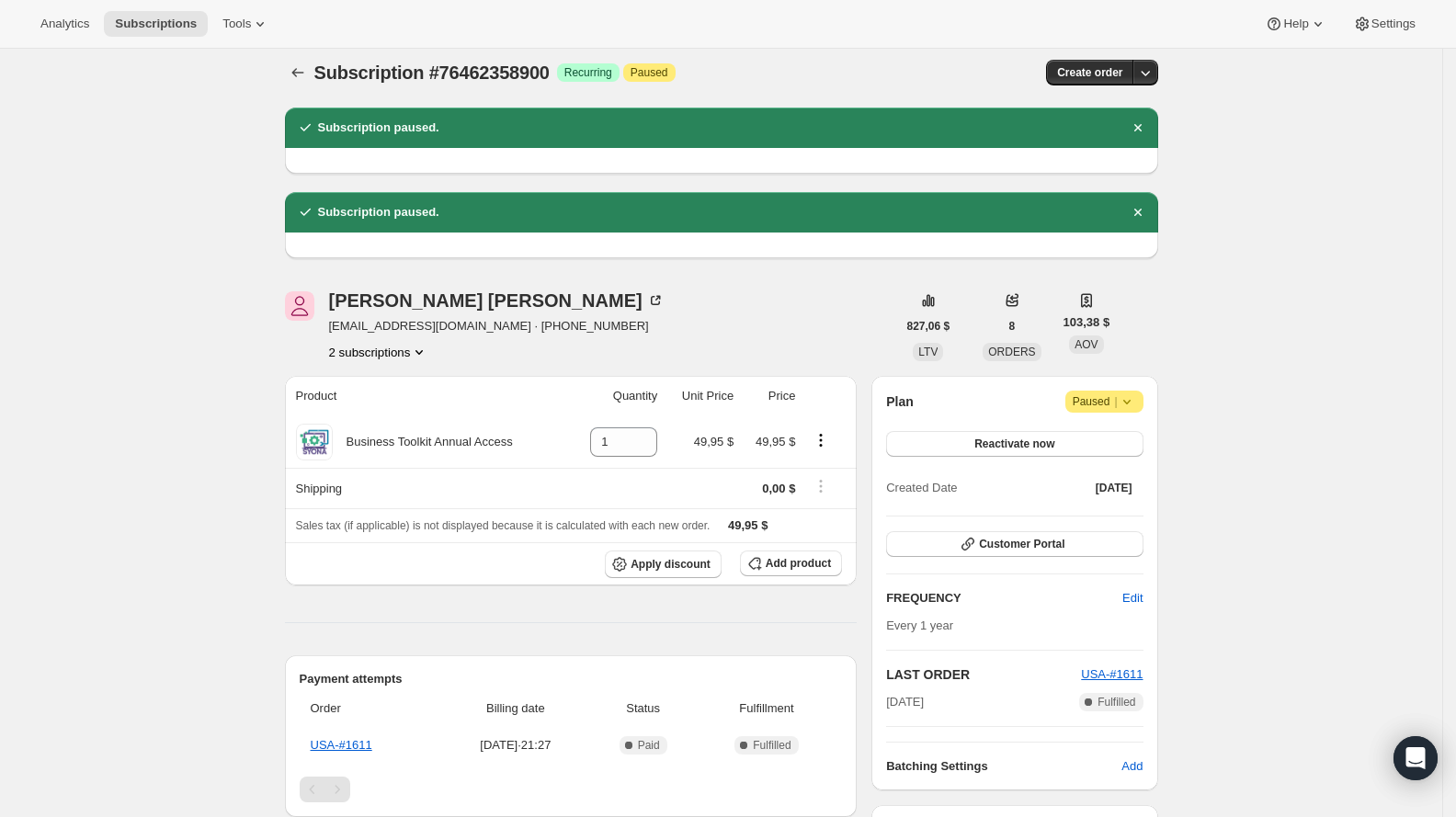
scroll to position [0, 0]
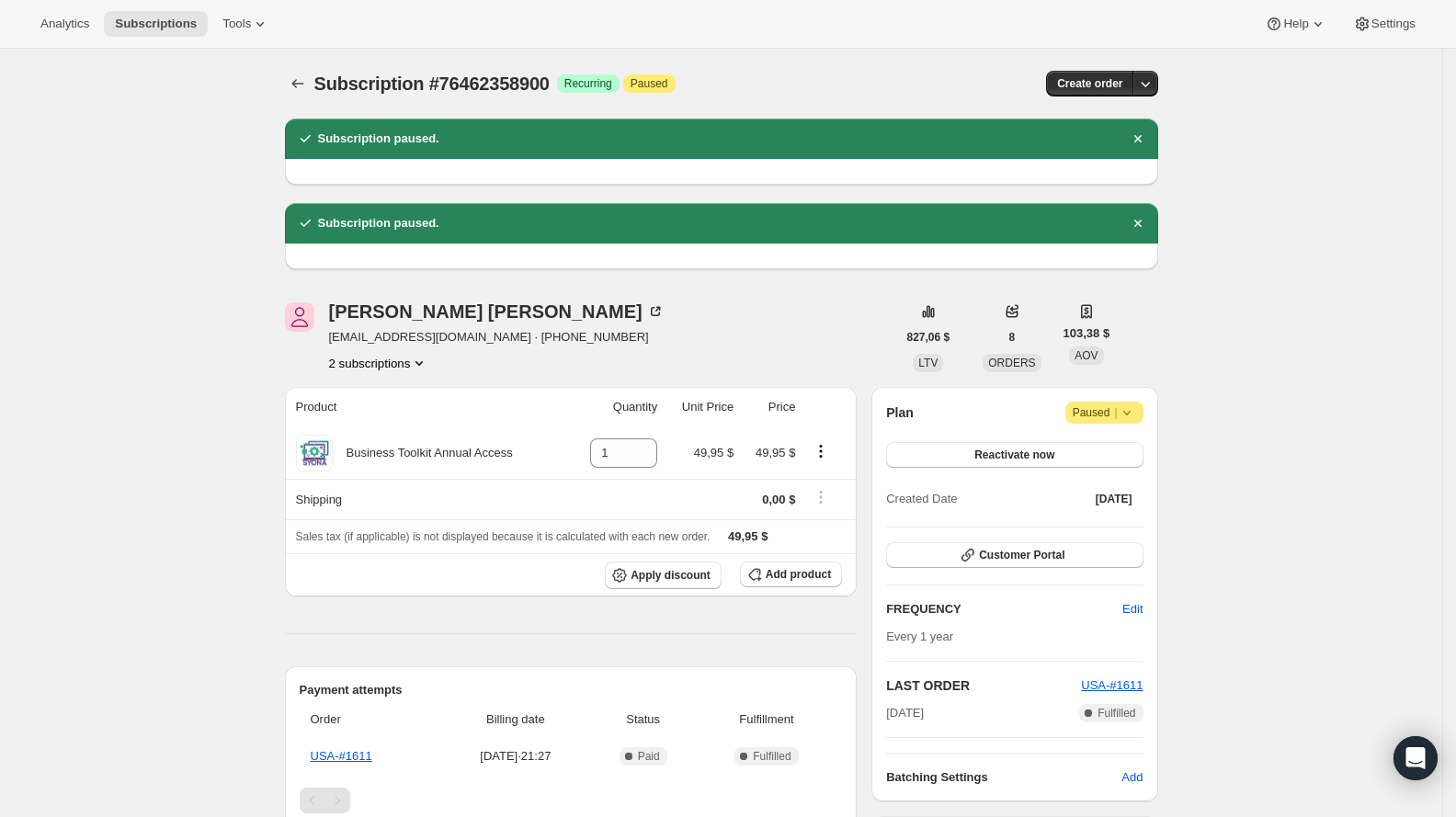
click at [525, 77] on span "Subscription #76462358900" at bounding box center [431, 83] width 236 height 20
copy span "76462358900"
click at [418, 370] on button "2 subscriptions" at bounding box center [379, 363] width 100 height 18
click at [407, 415] on button "76466422132" at bounding box center [382, 428] width 139 height 30
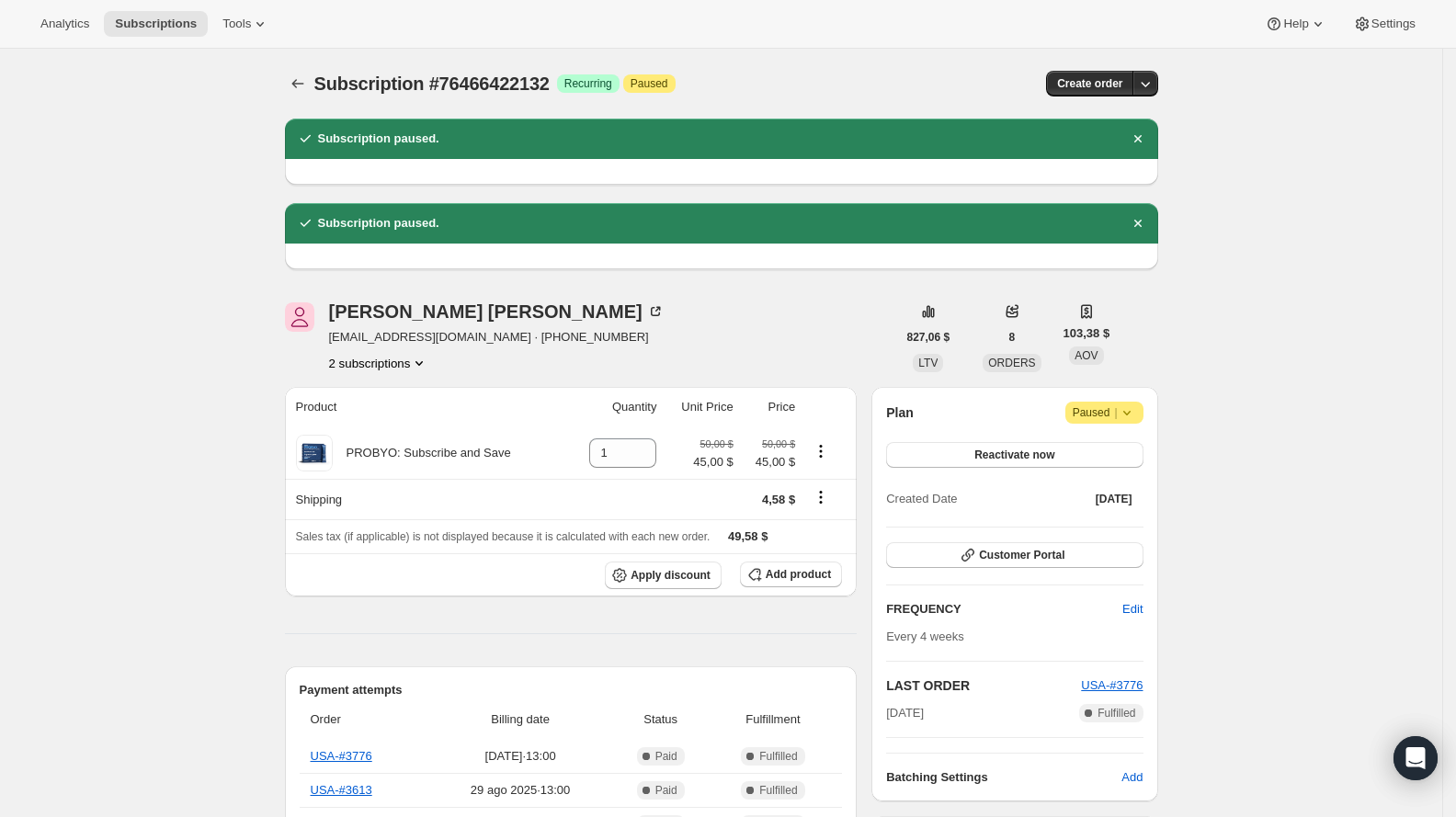
click at [510, 77] on span "Subscription #76466422132" at bounding box center [431, 83] width 236 height 20
copy span "76466422132"
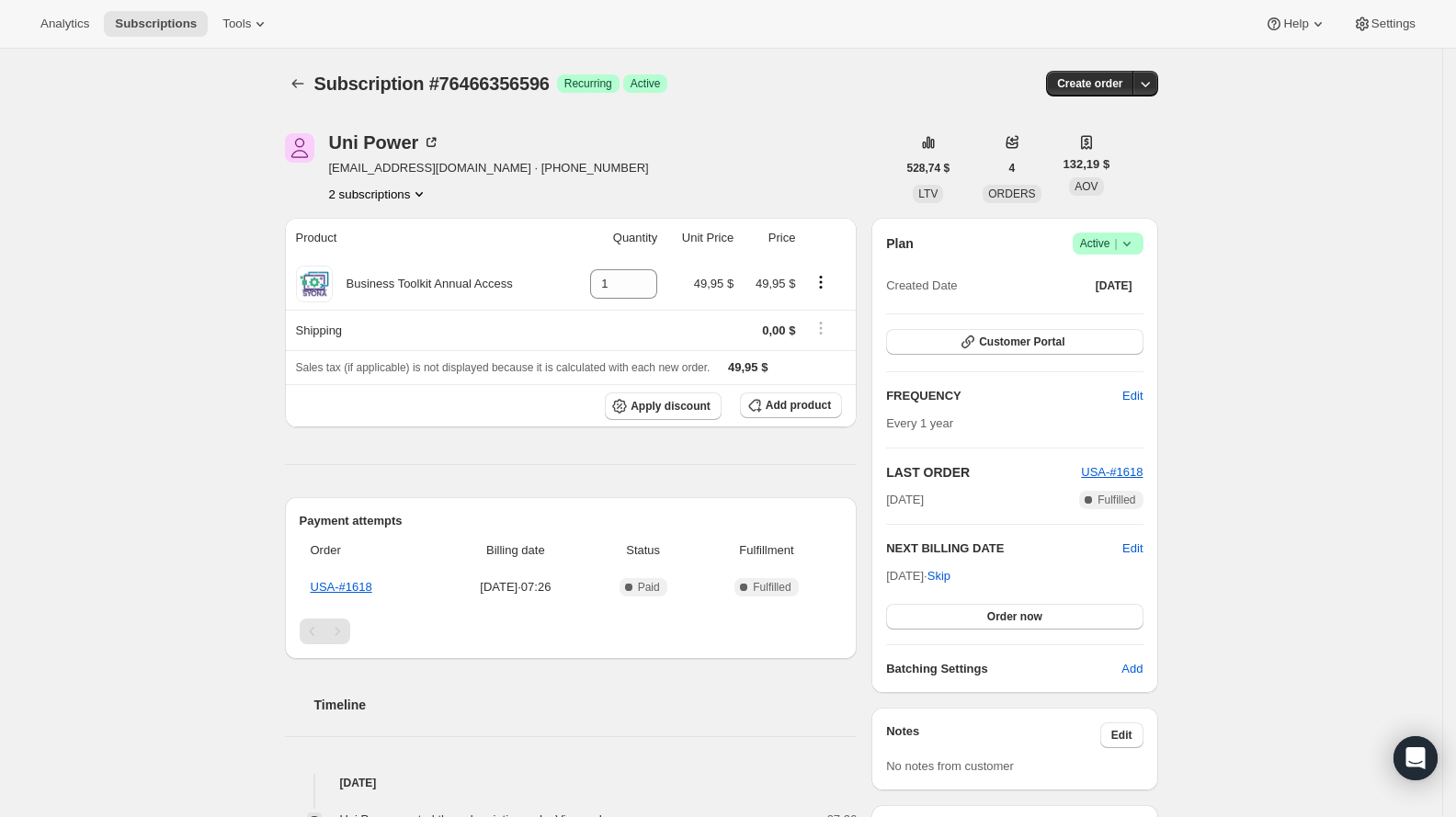
click at [497, 59] on div "Subscription #76466356596. Esta página está lista Subscription #76466356596 Log…" at bounding box center [722, 83] width 873 height 70
click at [499, 67] on div "Subscription #76466356596. Esta página está lista Subscription #76466356596 Log…" at bounding box center [722, 83] width 873 height 70
click at [501, 74] on span "Subscription #76466356596" at bounding box center [431, 83] width 236 height 20
click at [501, 76] on span "Subscription #76466356596" at bounding box center [431, 83] width 236 height 20
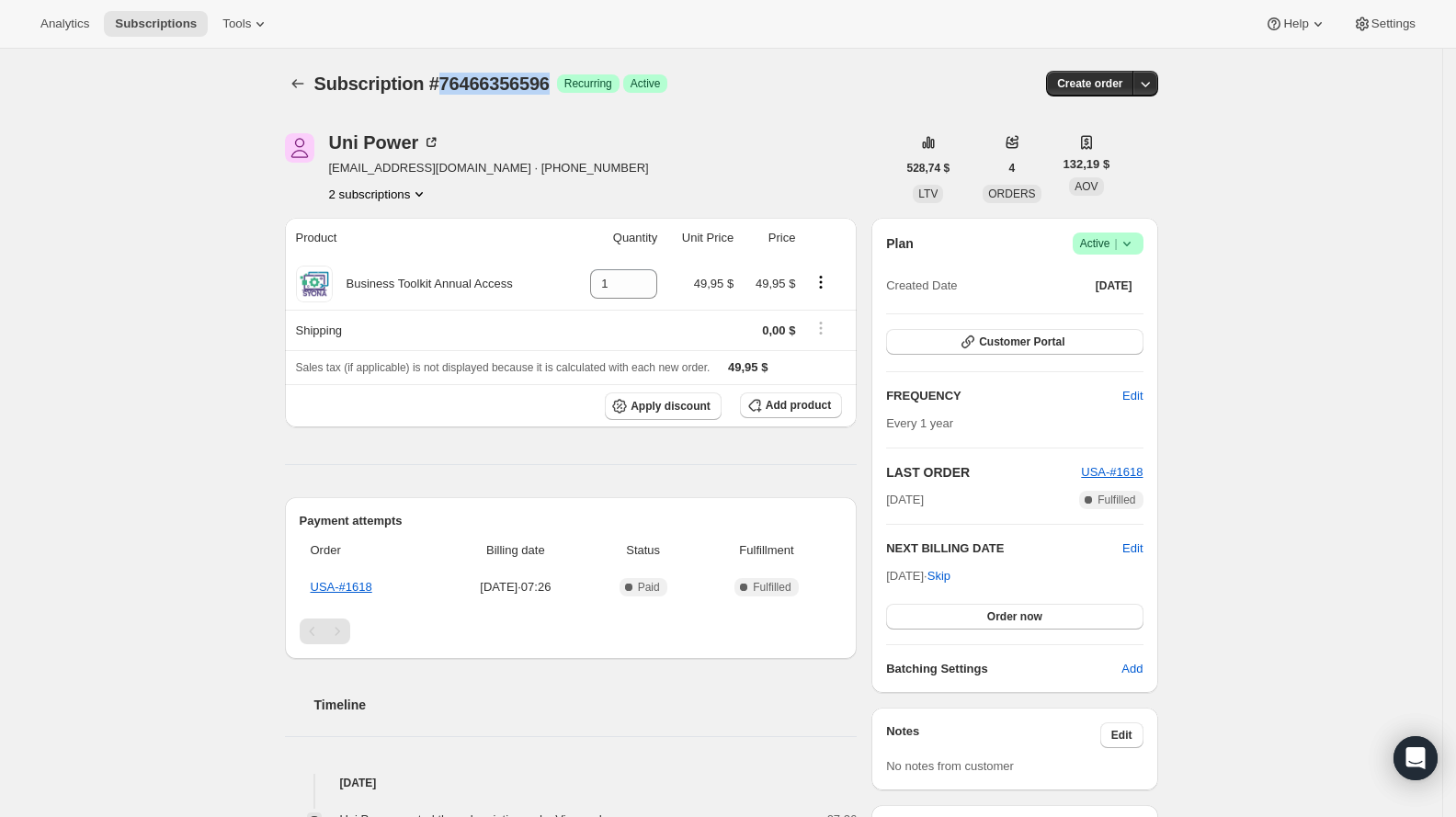
click at [501, 76] on span "Subscription #76466356596" at bounding box center [431, 83] width 236 height 20
copy span "76466356596"
click at [402, 191] on button "2 subscriptions" at bounding box center [379, 194] width 100 height 18
click at [412, 246] on button "77175259508" at bounding box center [382, 259] width 139 height 30
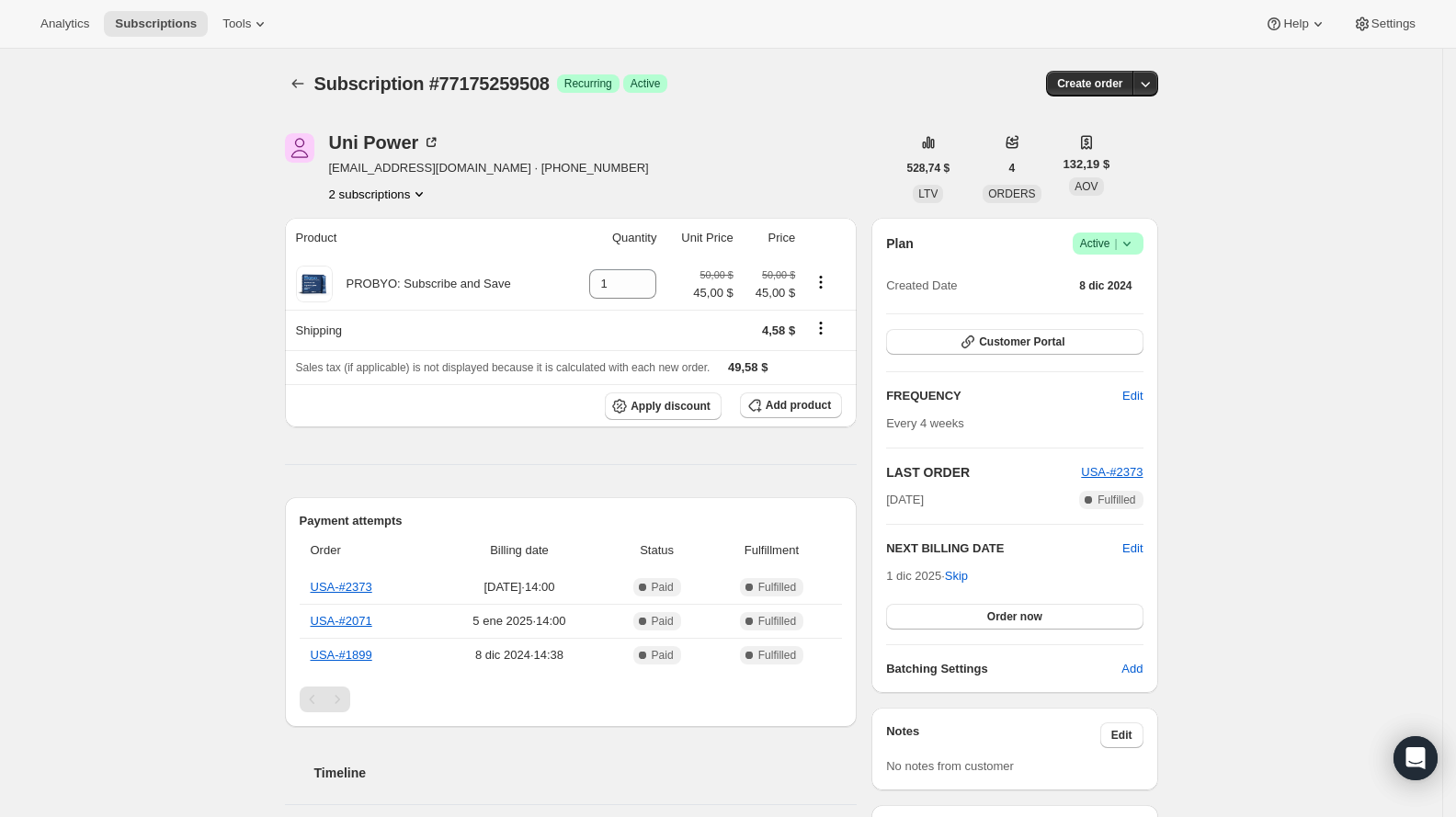
click at [535, 86] on span "Subscription #77175259508" at bounding box center [431, 83] width 236 height 20
copy span "77175259508"
click at [403, 206] on div "Uni Power [EMAIL_ADDRESS][DOMAIN_NAME] · [PHONE_NUMBER] 2 subscriptions 528,74 …" at bounding box center [714, 793] width 888 height 1380
click at [407, 200] on button "2 subscriptions" at bounding box center [379, 194] width 100 height 18
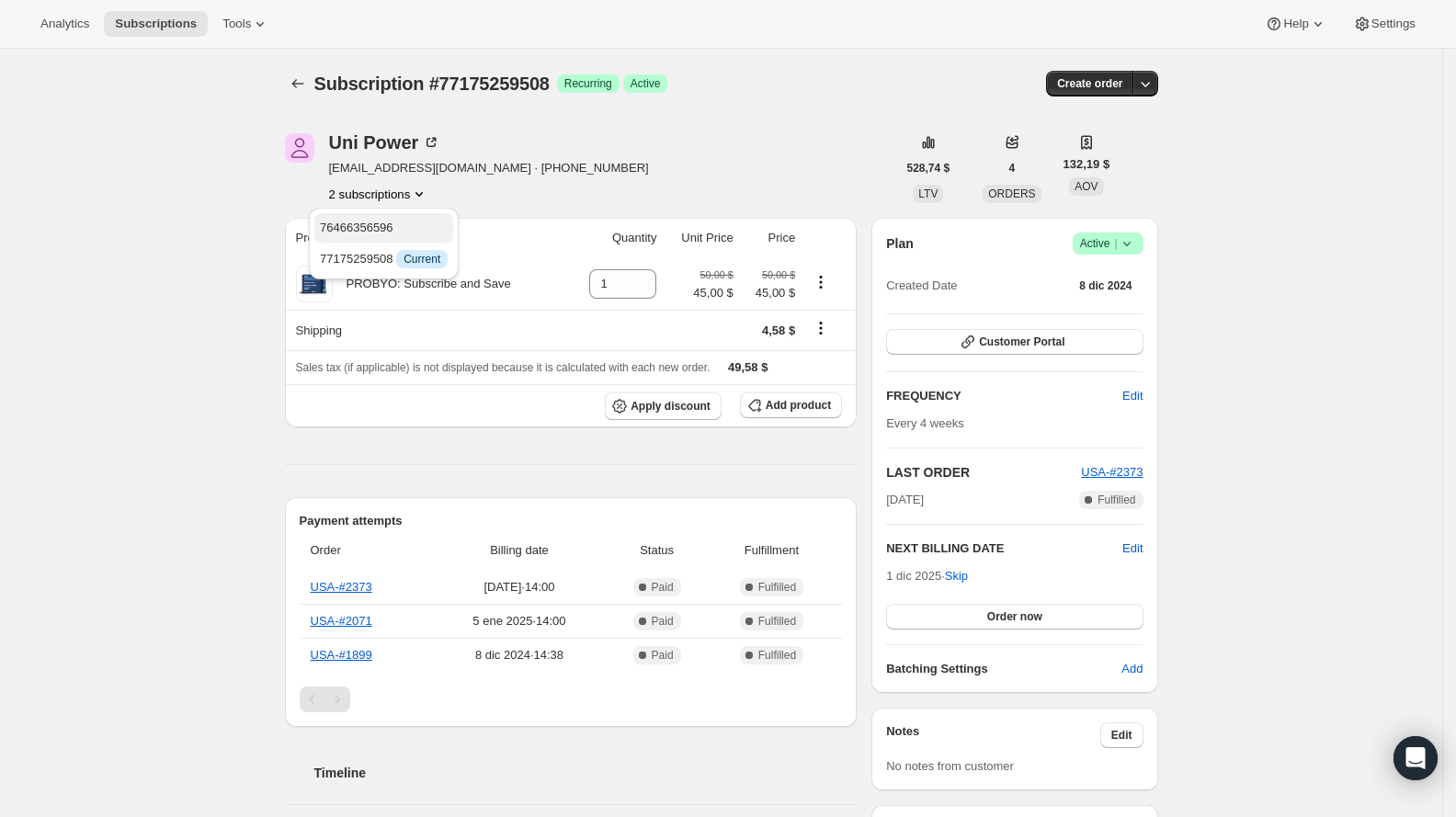
click at [421, 233] on span "76466356596" at bounding box center [384, 228] width 128 height 18
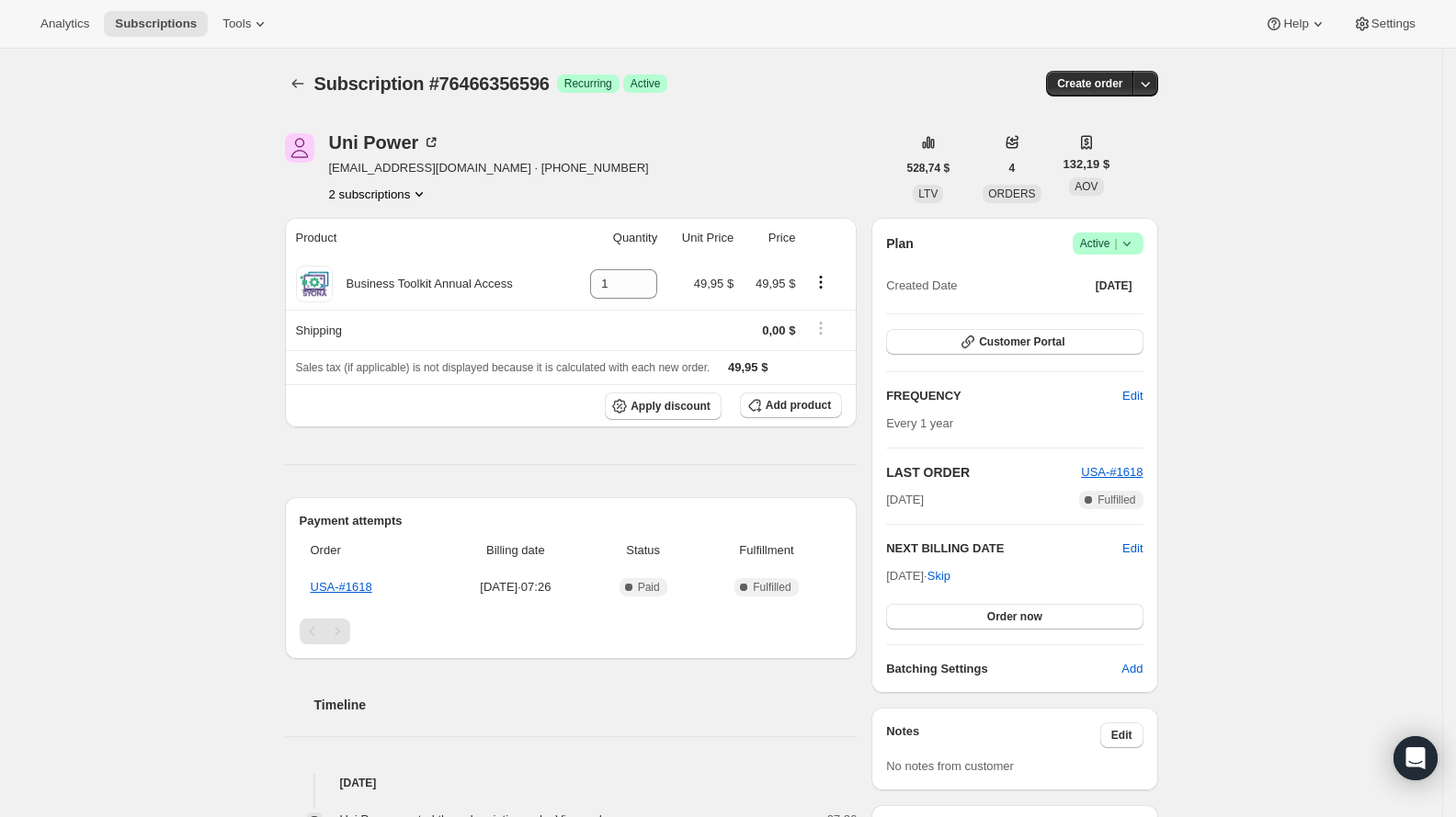
click at [526, 91] on span "Subscription #76466356596" at bounding box center [431, 83] width 236 height 20
copy span "76466356596"
drag, startPoint x: 1133, startPoint y: 244, endPoint x: 1124, endPoint y: 252, distance: 12.0
click at [1129, 245] on icon at bounding box center [1125, 244] width 7 height 5
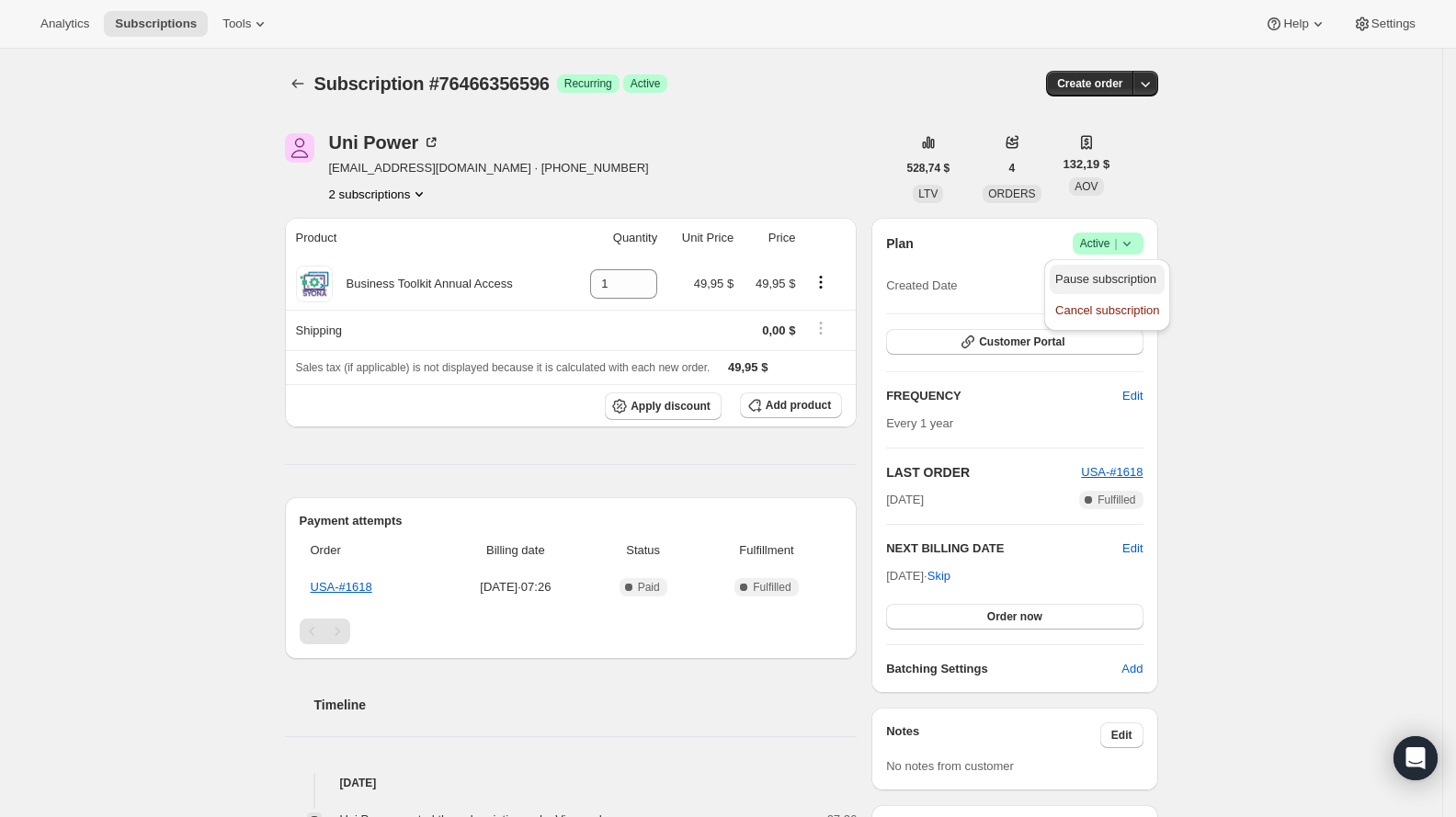
click at [1098, 285] on span "Pause subscription" at bounding box center [1105, 279] width 101 height 14
click at [379, 195] on button "2 subscriptions" at bounding box center [379, 194] width 100 height 18
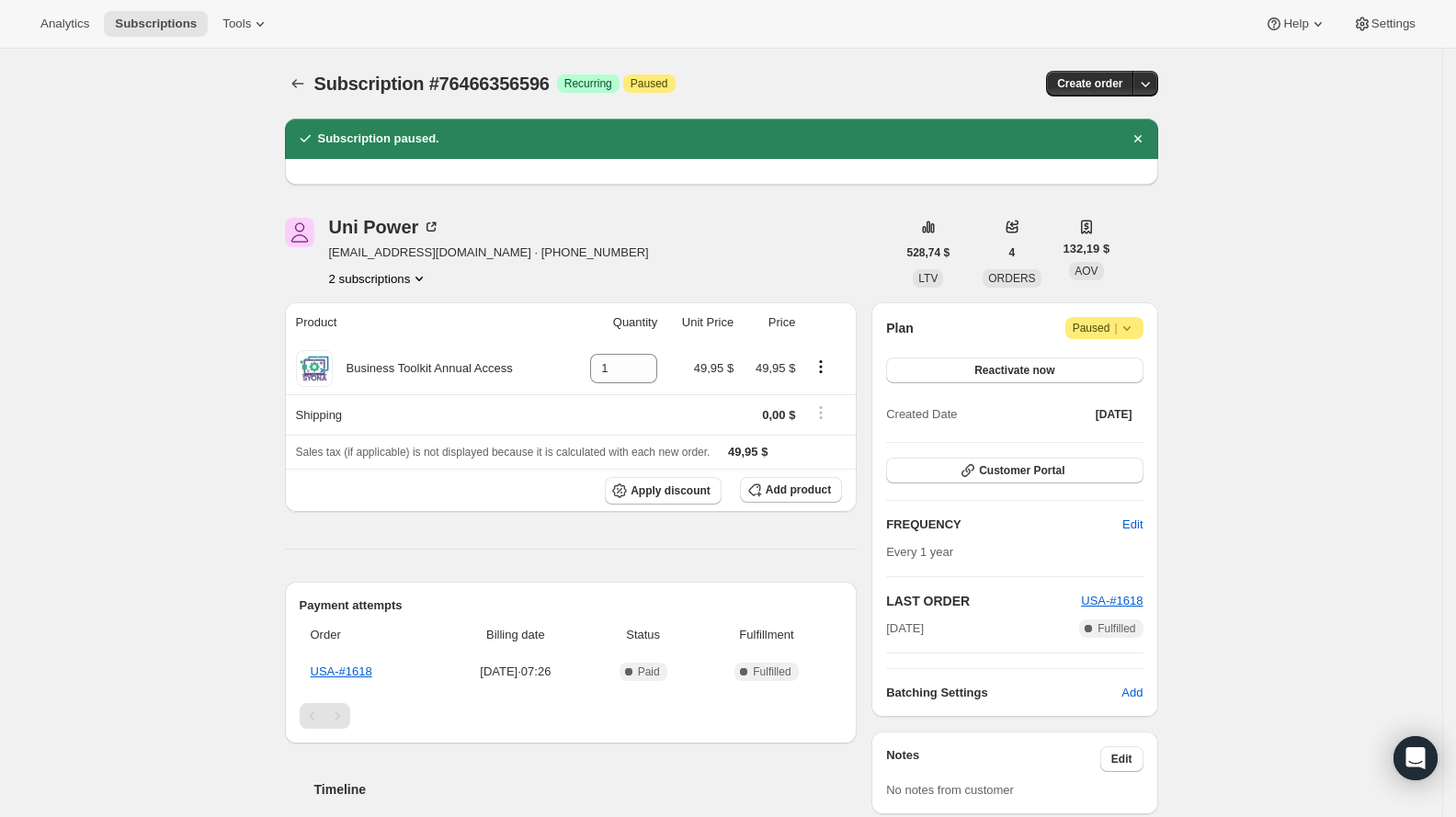
click at [410, 278] on button "2 subscriptions" at bounding box center [379, 278] width 100 height 18
click at [393, 355] on button "77175259508" at bounding box center [382, 344] width 139 height 30
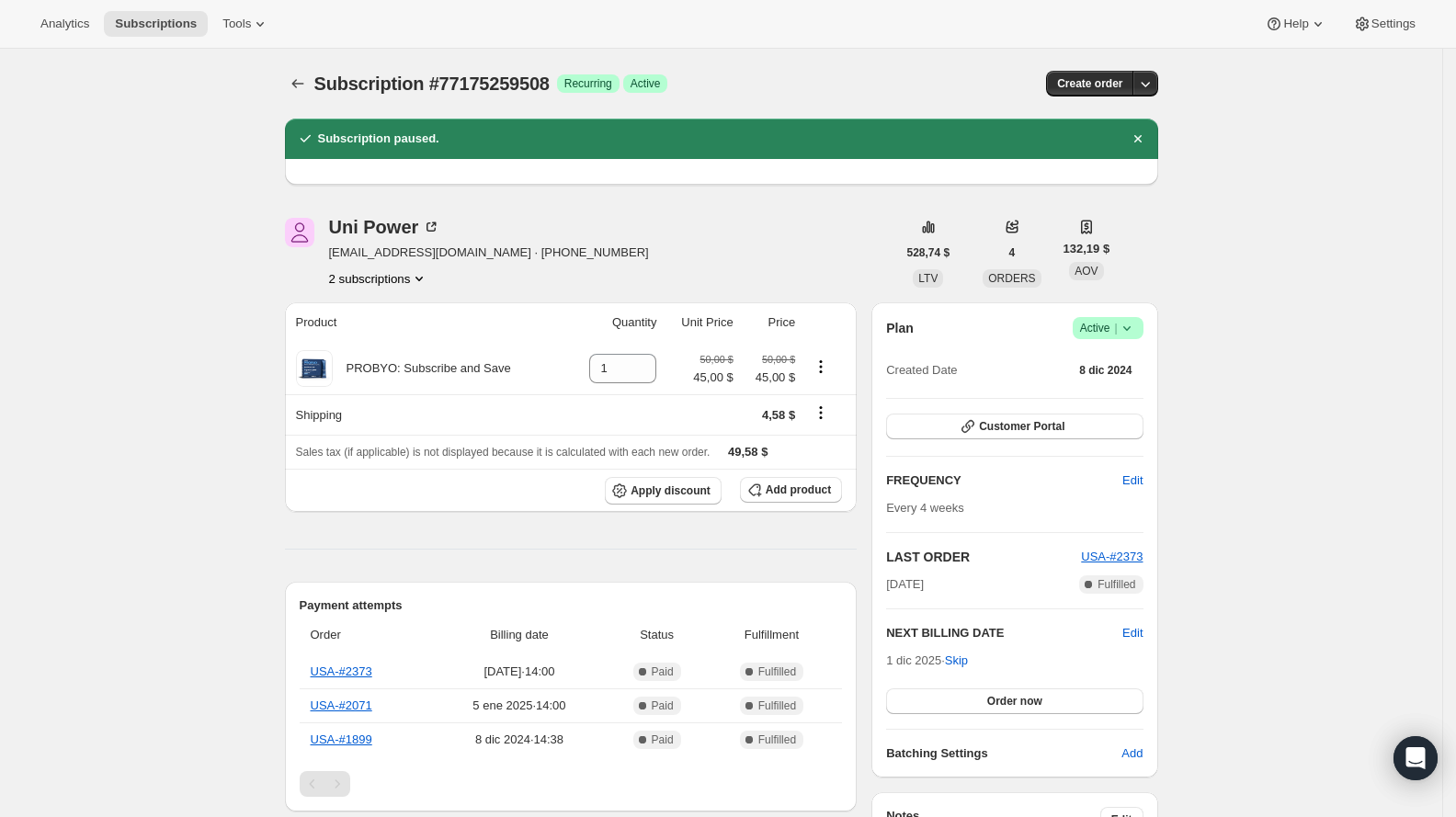
click at [1114, 324] on span "Active |" at bounding box center [1107, 328] width 56 height 18
click at [1093, 364] on span "Pause subscription" at bounding box center [1105, 364] width 101 height 14
